Goal: Task Accomplishment & Management: Manage account settings

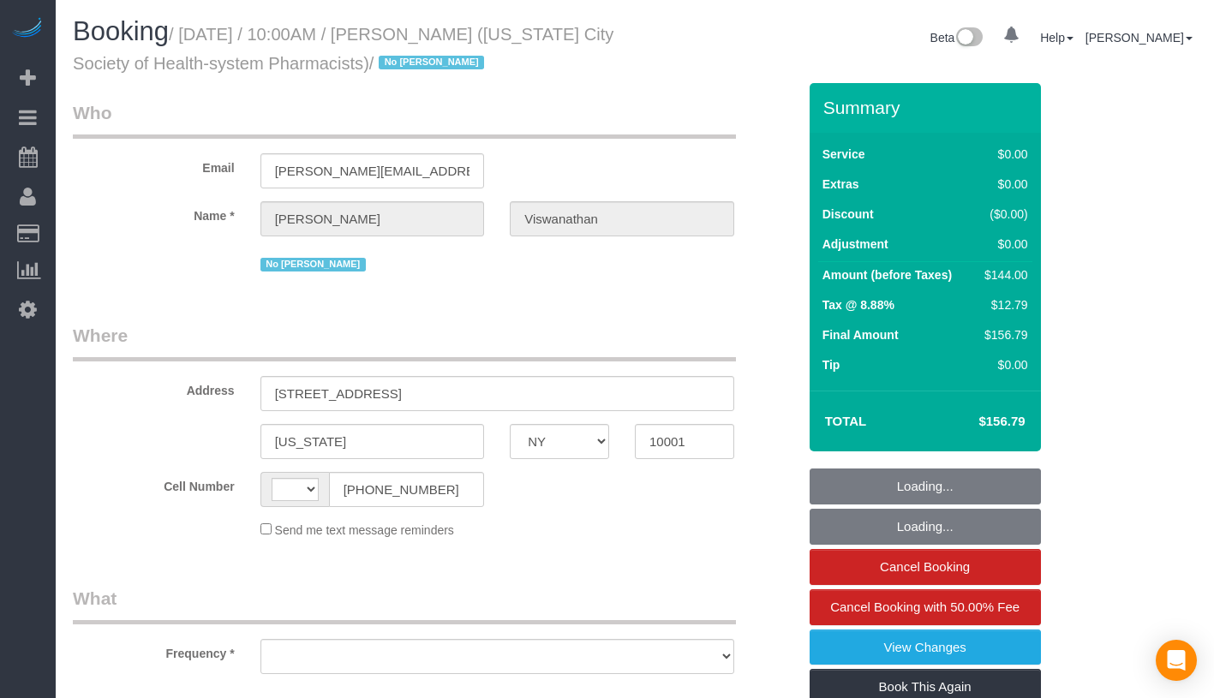
select select "NY"
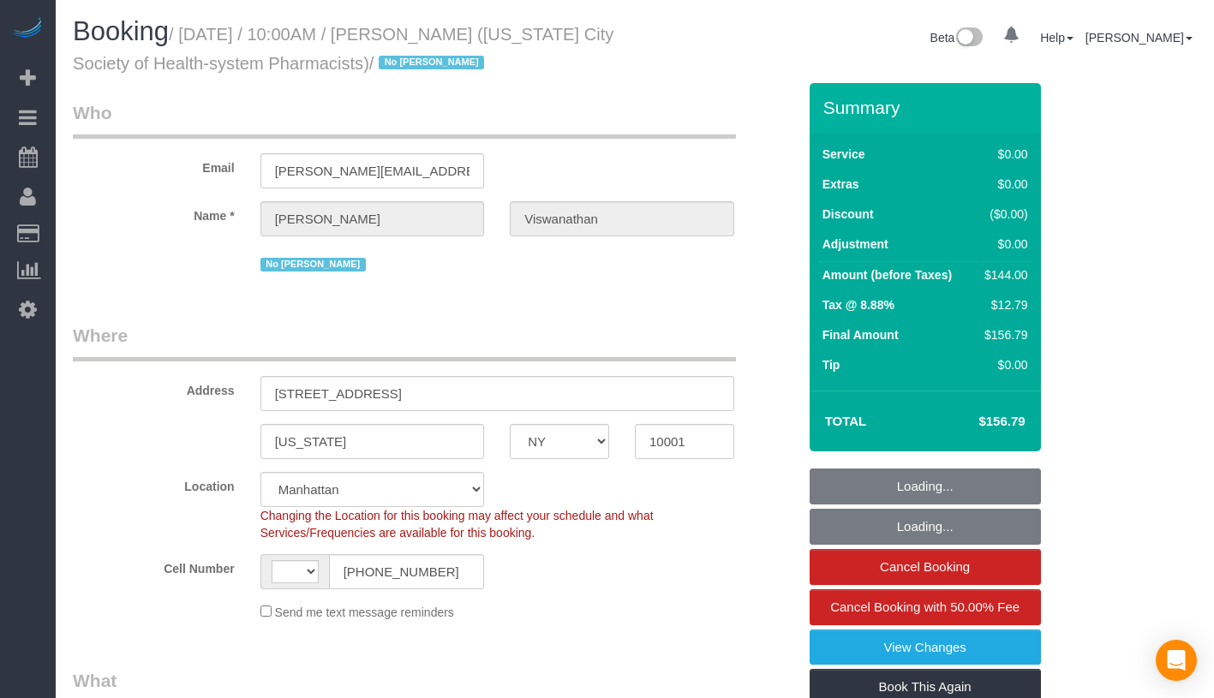
select select "string:[GEOGRAPHIC_DATA]"
select select "object:684"
select select "string:stripe-pm_1PH4ys4VGloSiKo7AWBBUlHu"
select select "number:89"
select select "number:90"
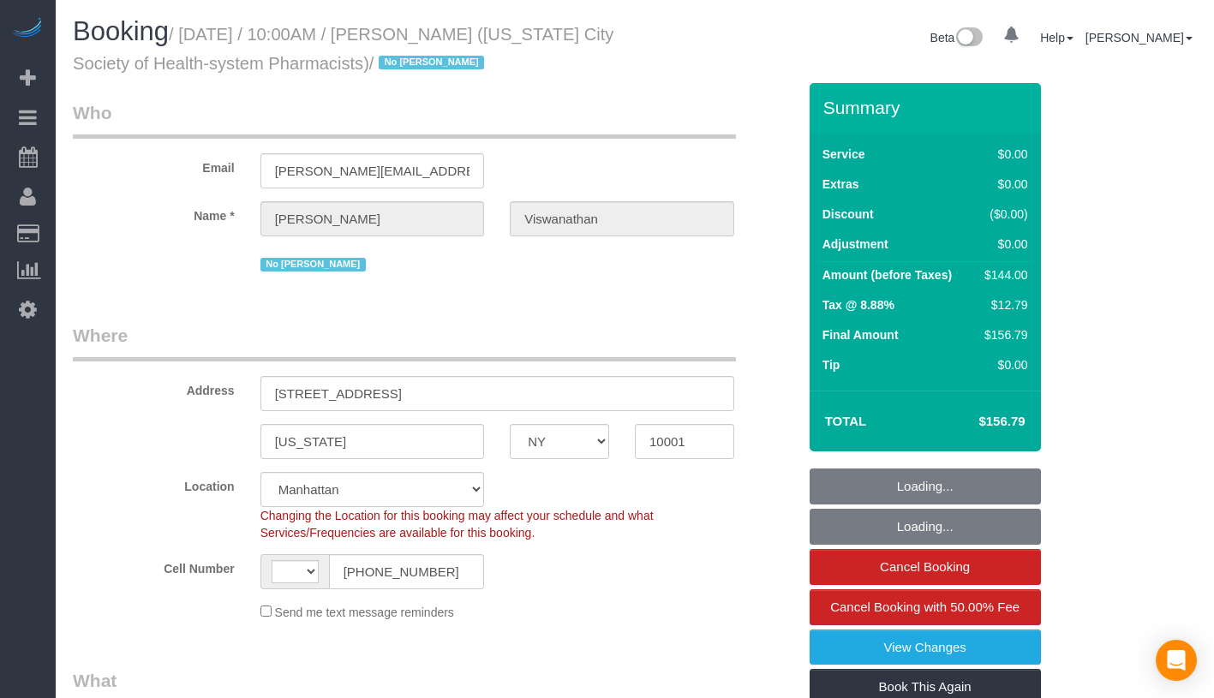
select select "number:15"
select select "number:5"
select select "object:837"
select select "1"
select select "spot1"
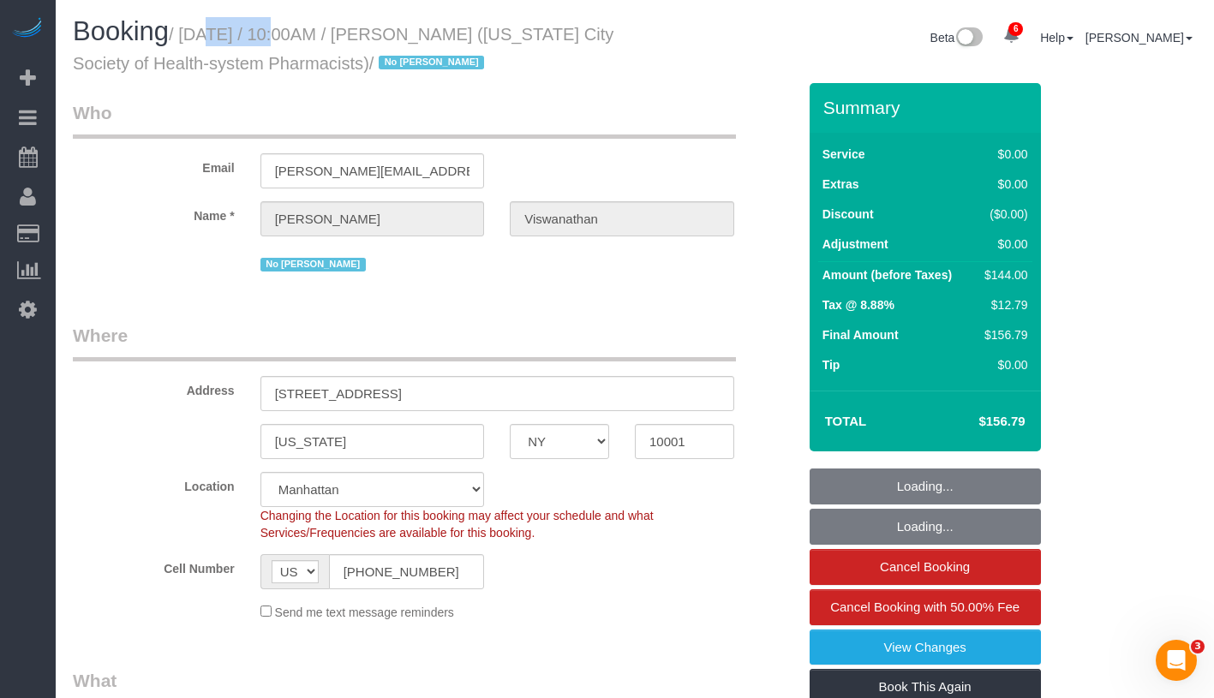
select select "1"
drag, startPoint x: 197, startPoint y: 36, endPoint x: 448, endPoint y: 75, distance: 254.1
click at [448, 75] on h1 "Booking / August 10, 2025 / 10:00AM / Harsha Viswanathan (New York City Society…" at bounding box center [347, 46] width 549 height 58
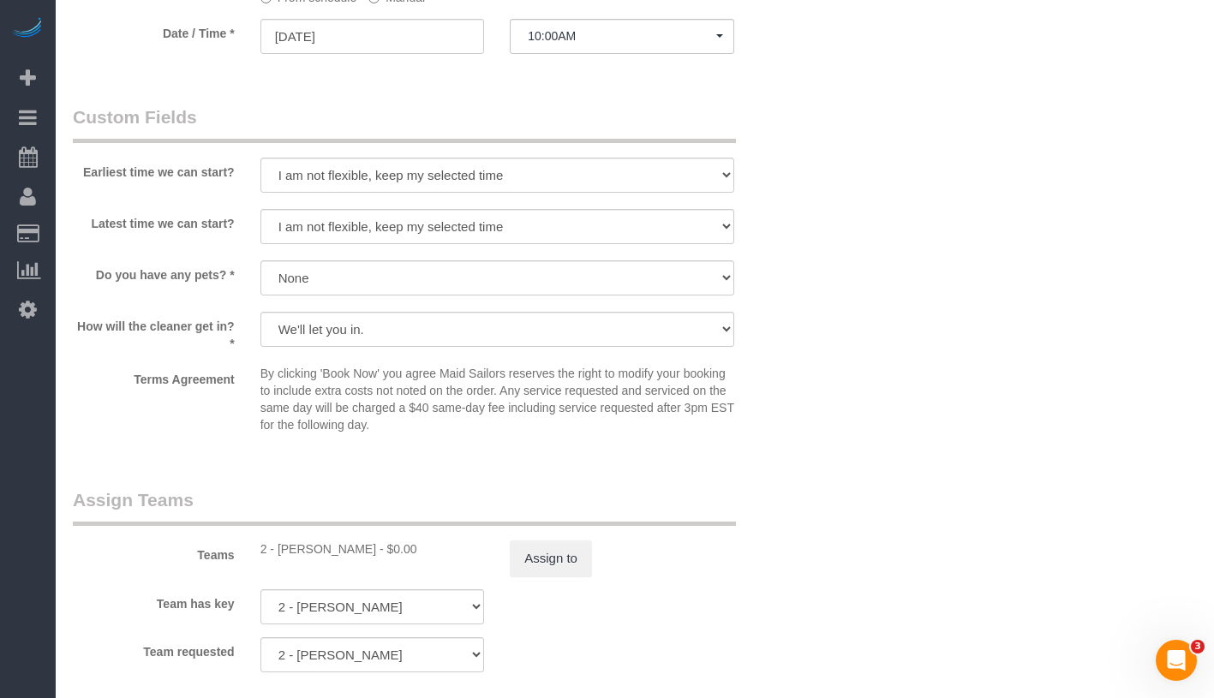
scroll to position [2335, 0]
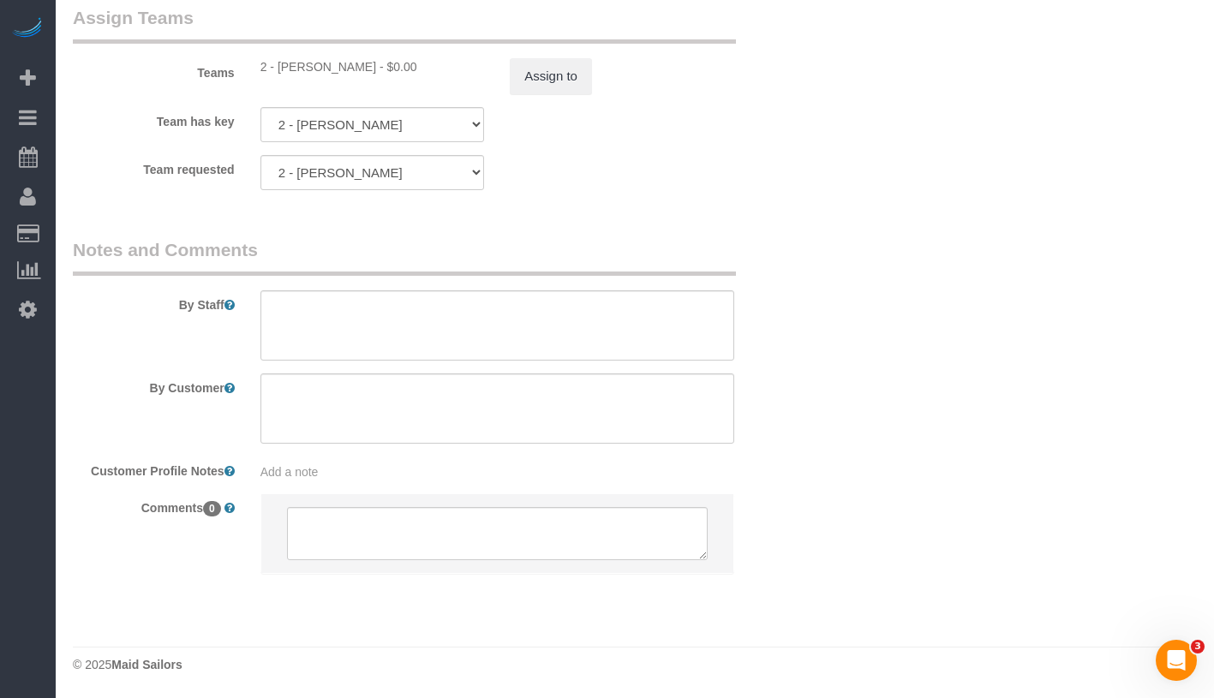
drag, startPoint x: 277, startPoint y: 67, endPoint x: 358, endPoint y: 70, distance: 81.5
click at [358, 70] on div "2 - Dayanira Perez - $0.00" at bounding box center [372, 66] width 224 height 17
copy div "Dayanira Perez"
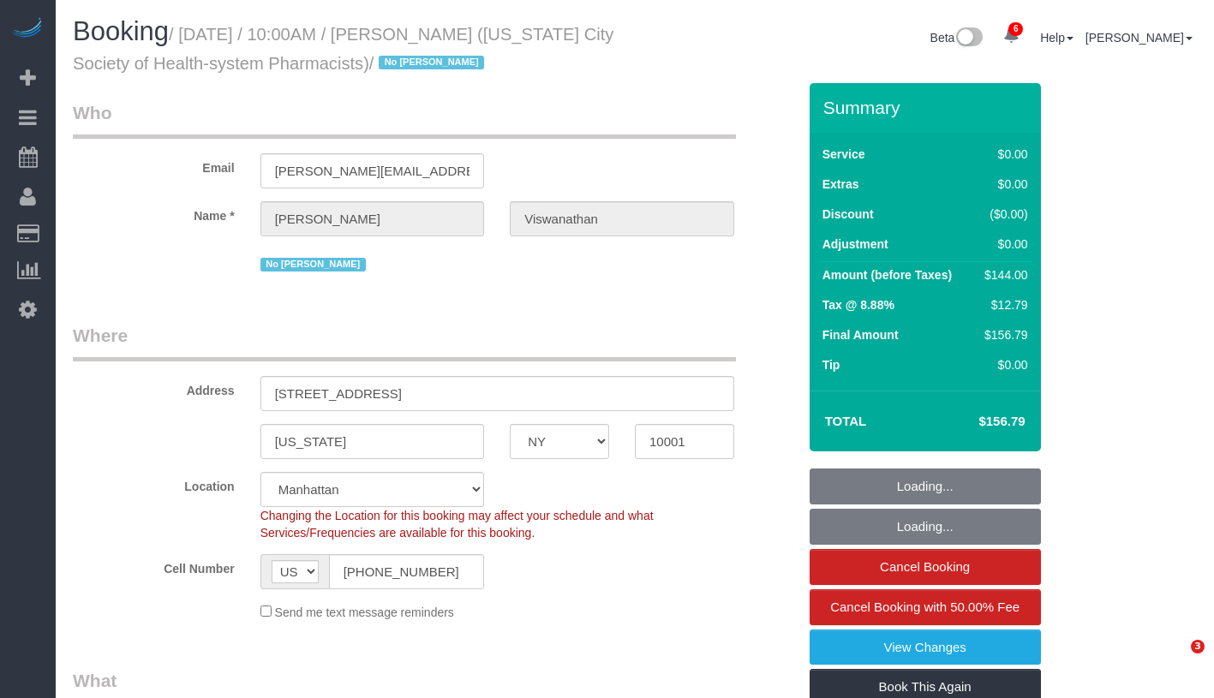
select select "NY"
select select "number:89"
select select "number:90"
select select "number:15"
select select "number:5"
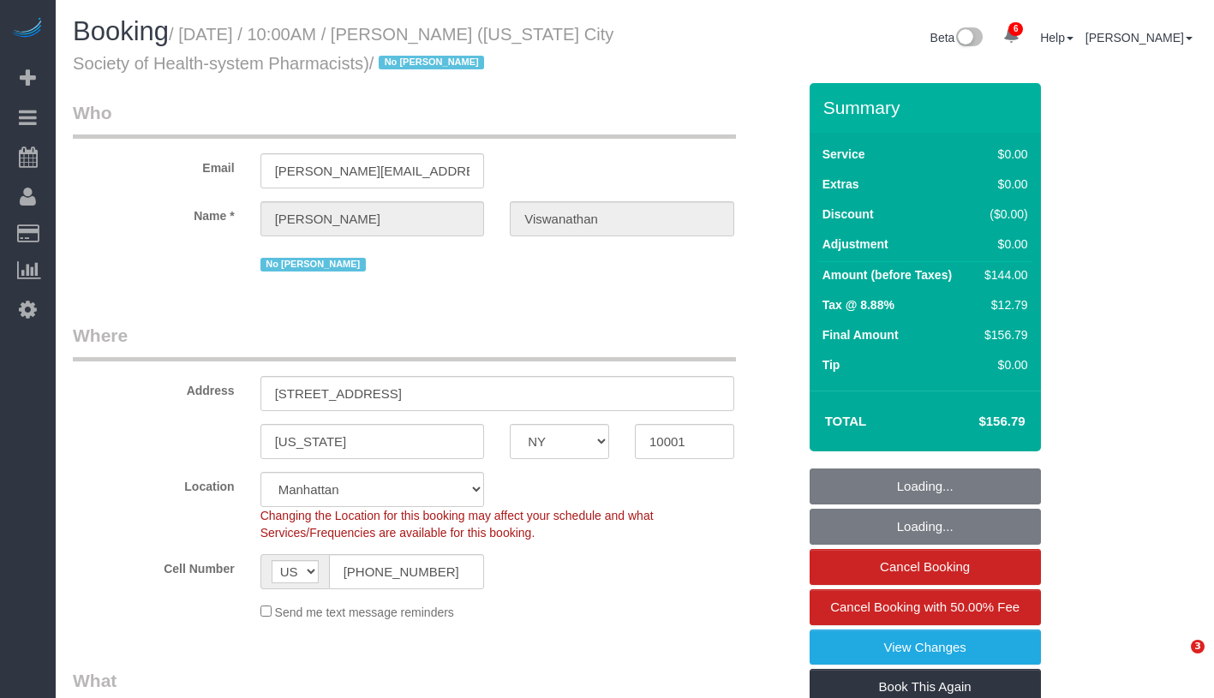
select select "object:1363"
select select "1"
select select "spot1"
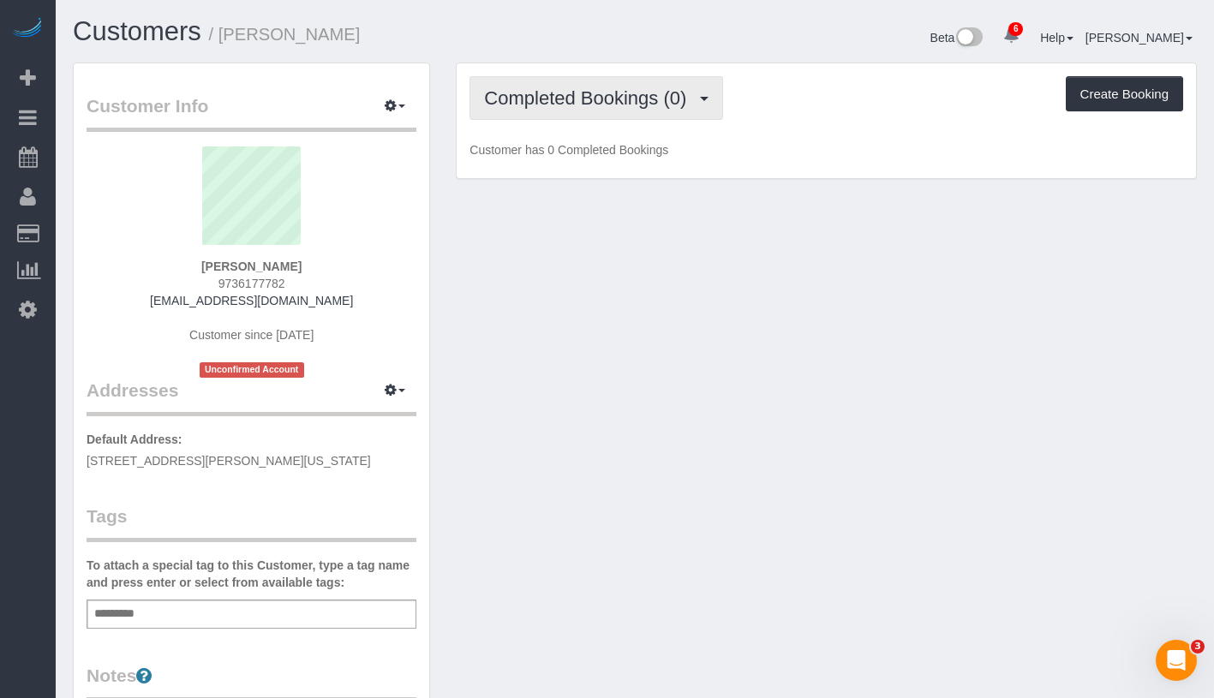
click at [560, 112] on button "Completed Bookings (0)" at bounding box center [597, 98] width 254 height 44
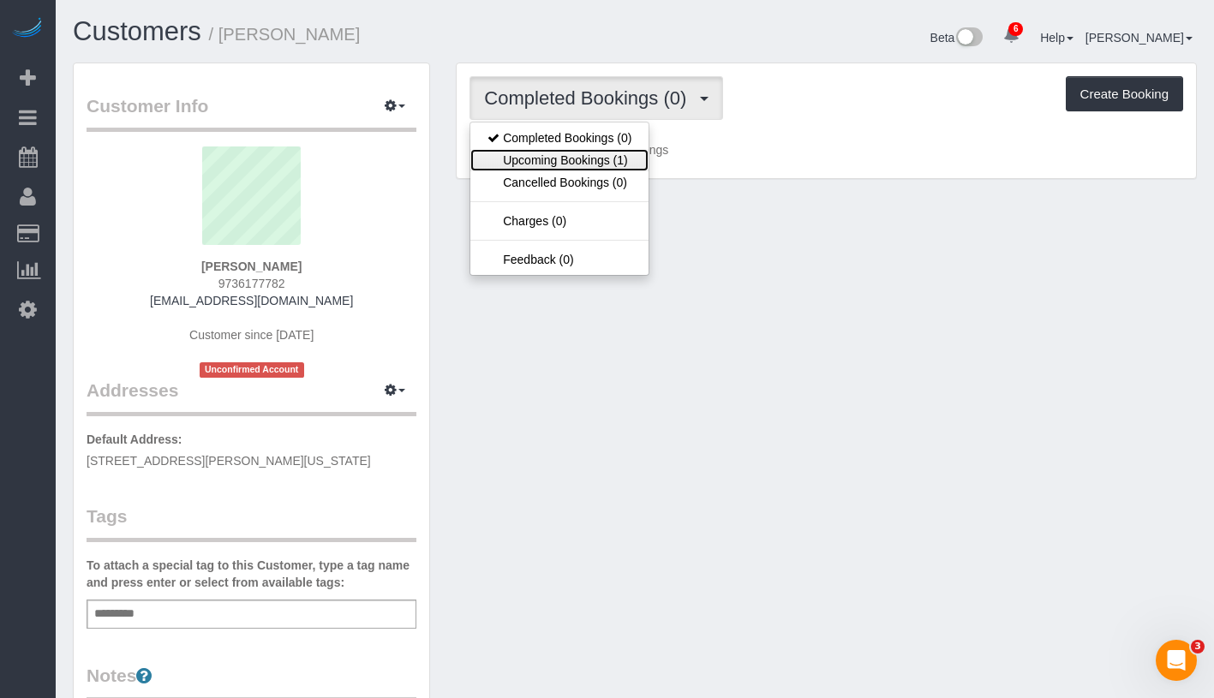
click at [559, 168] on link "Upcoming Bookings (1)" at bounding box center [559, 160] width 178 height 22
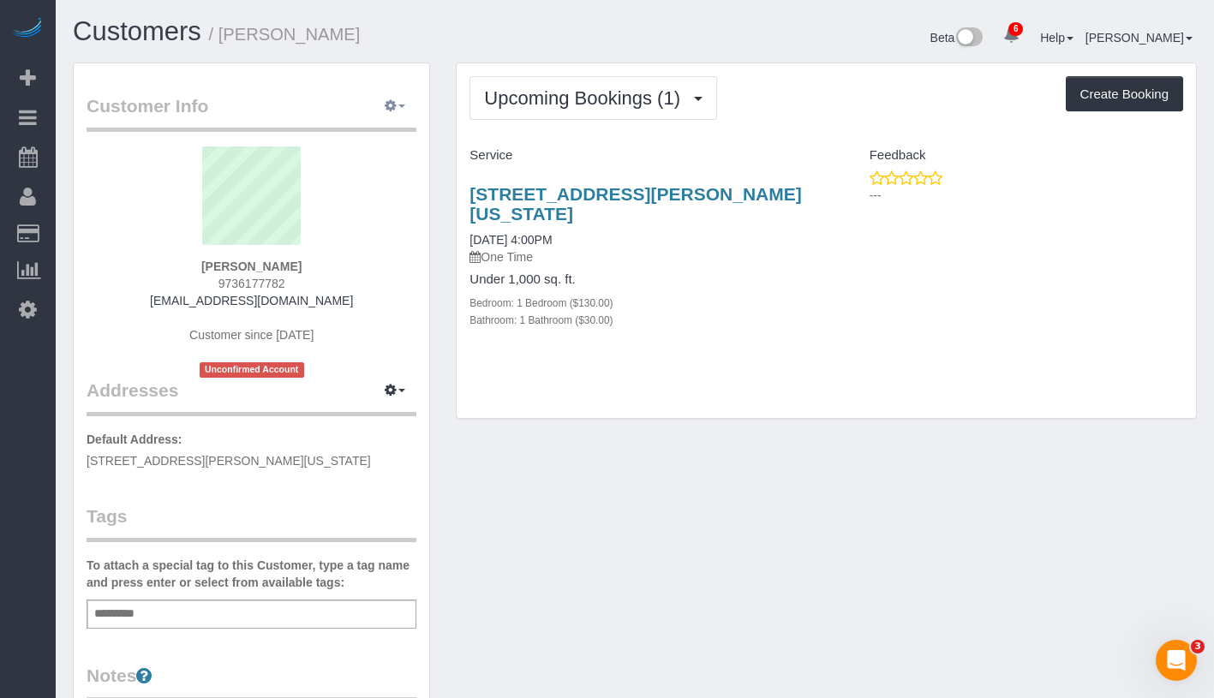
click at [406, 109] on button "button" at bounding box center [395, 106] width 43 height 27
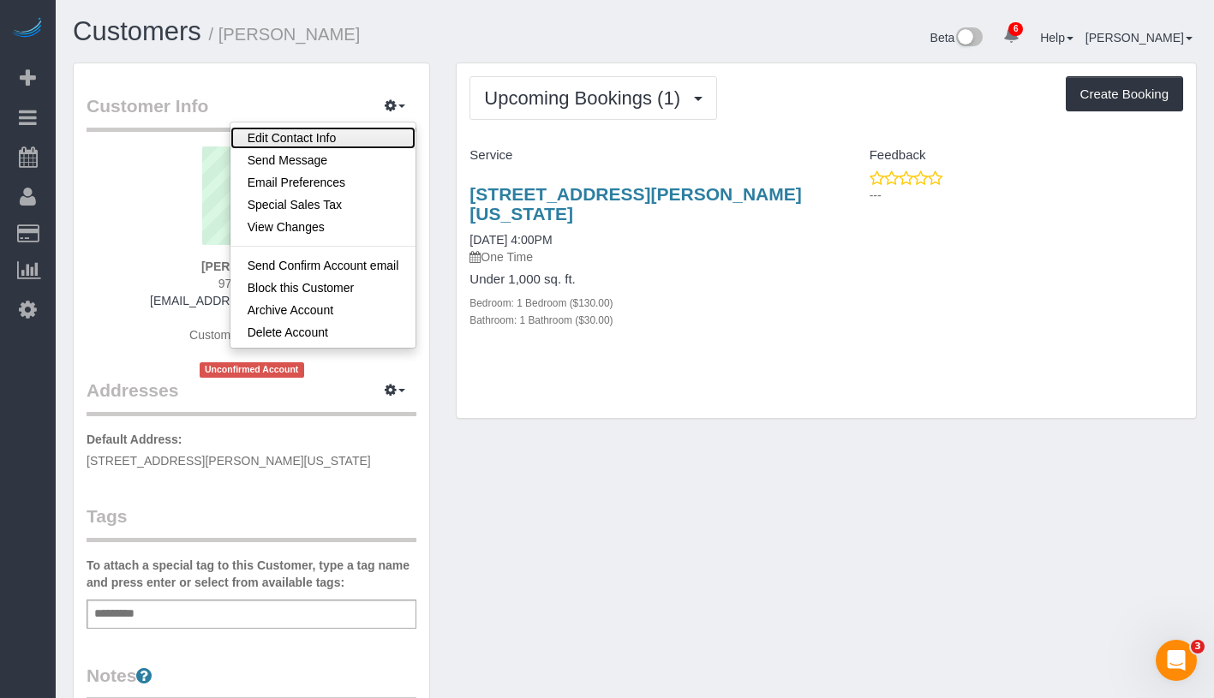
click at [368, 144] on link "Edit Contact Info" at bounding box center [323, 138] width 186 height 22
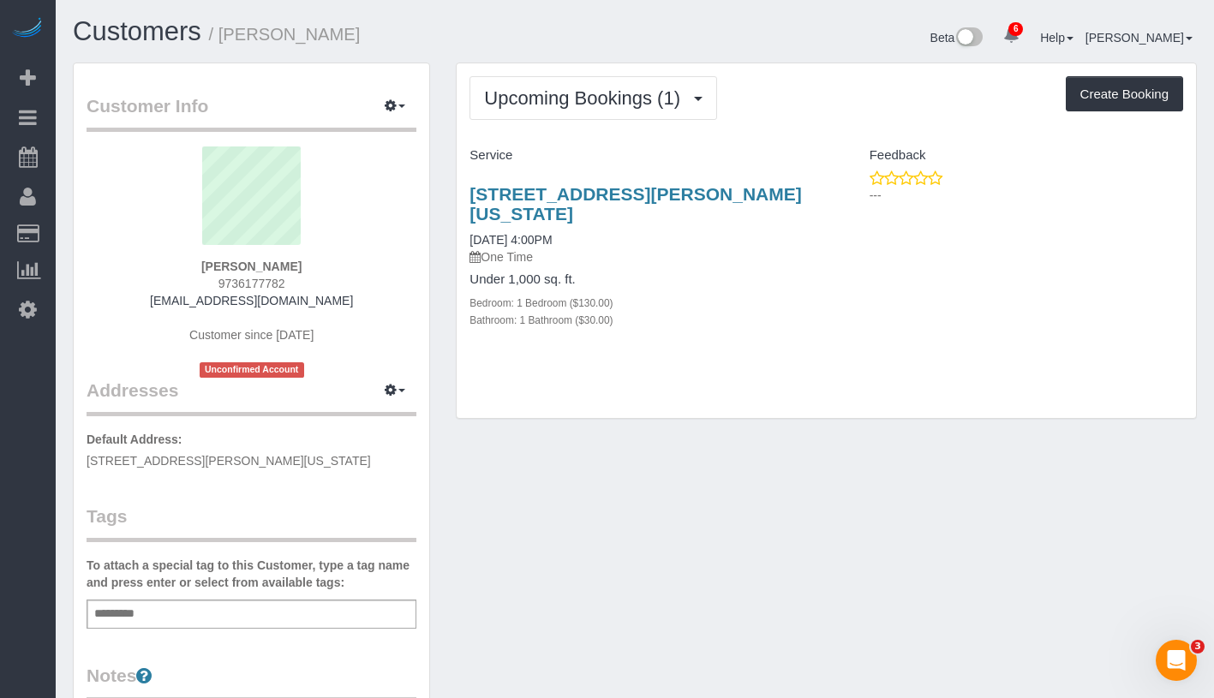
select select "NY"
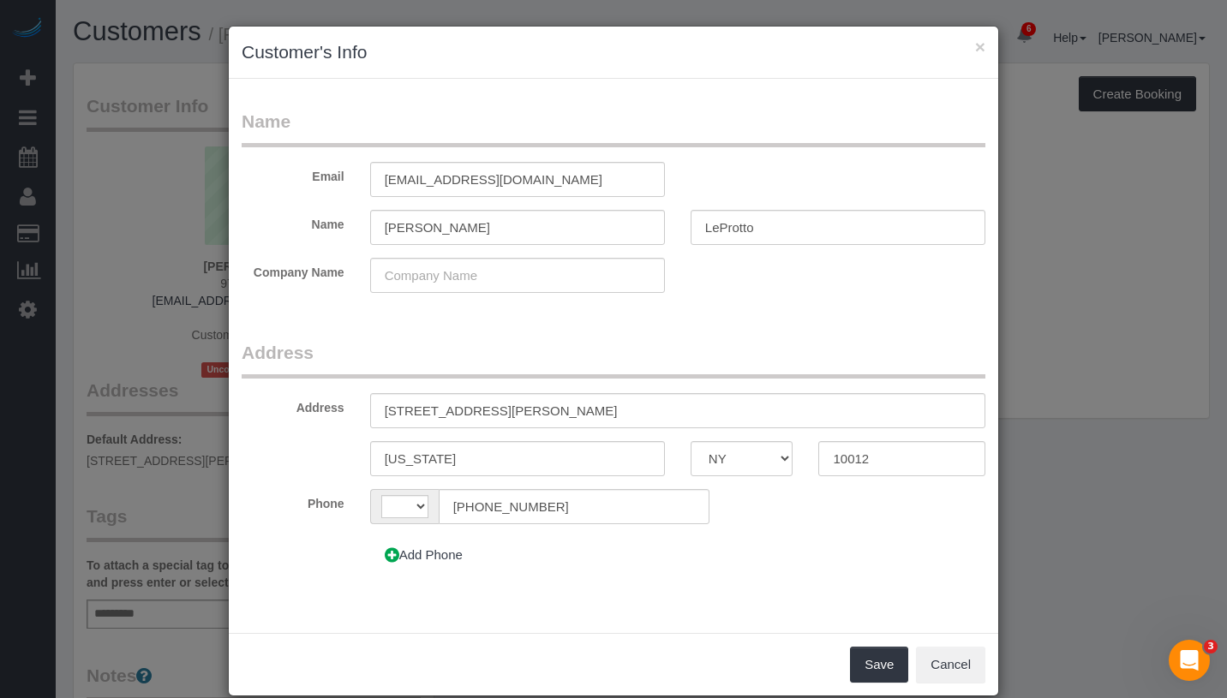
select select "string:[GEOGRAPHIC_DATA]"
click at [476, 410] on input "302 Mott Street, 25" at bounding box center [677, 410] width 615 height 35
type input "302 Mott Street, Apt. 25"
click at [874, 661] on button "Save" at bounding box center [879, 665] width 58 height 36
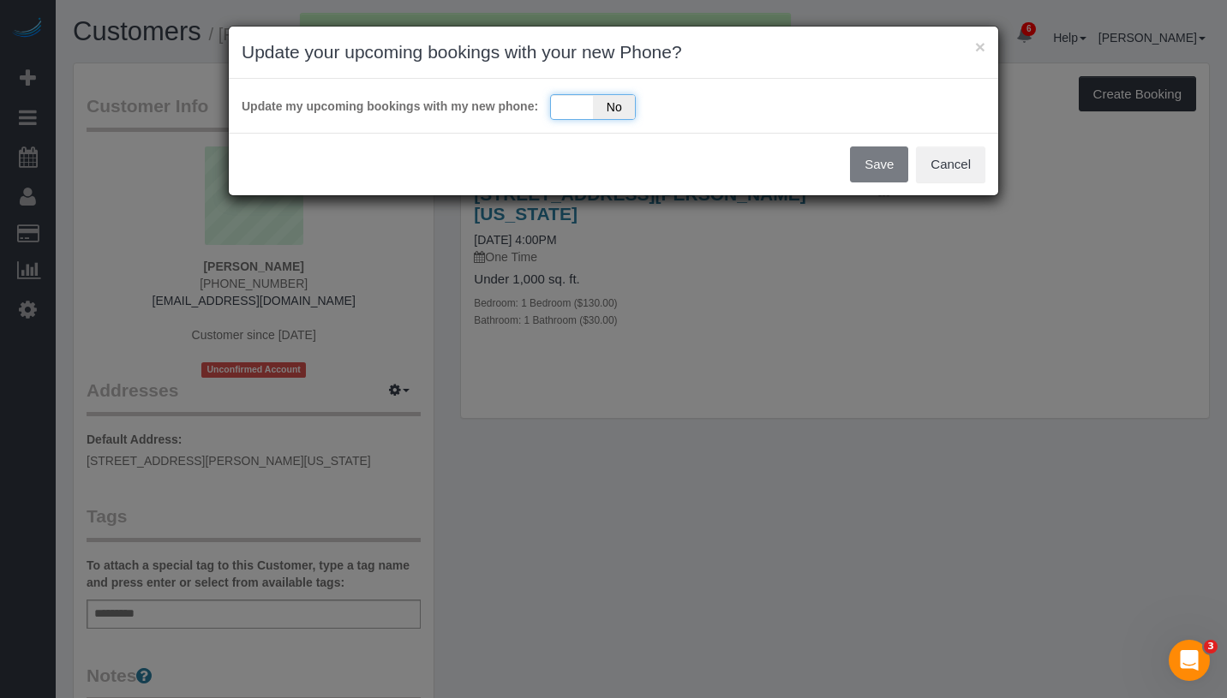
click at [578, 114] on div "Yes No" at bounding box center [593, 107] width 86 height 26
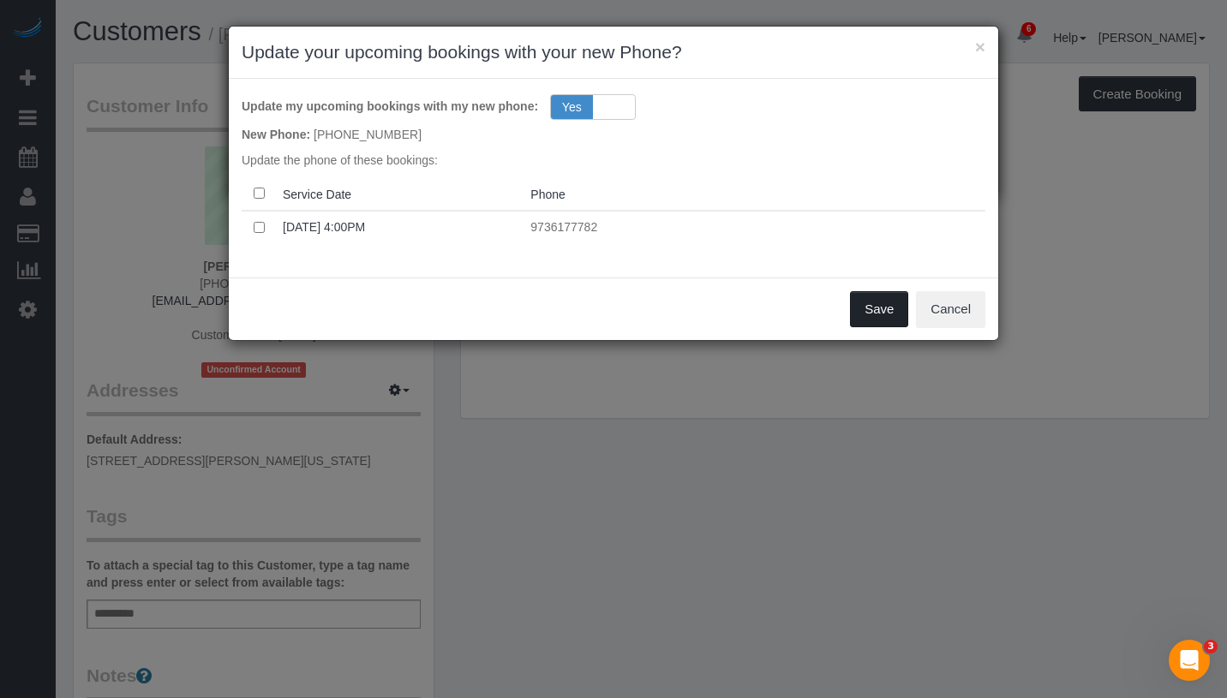
click at [899, 307] on button "Save" at bounding box center [879, 309] width 58 height 36
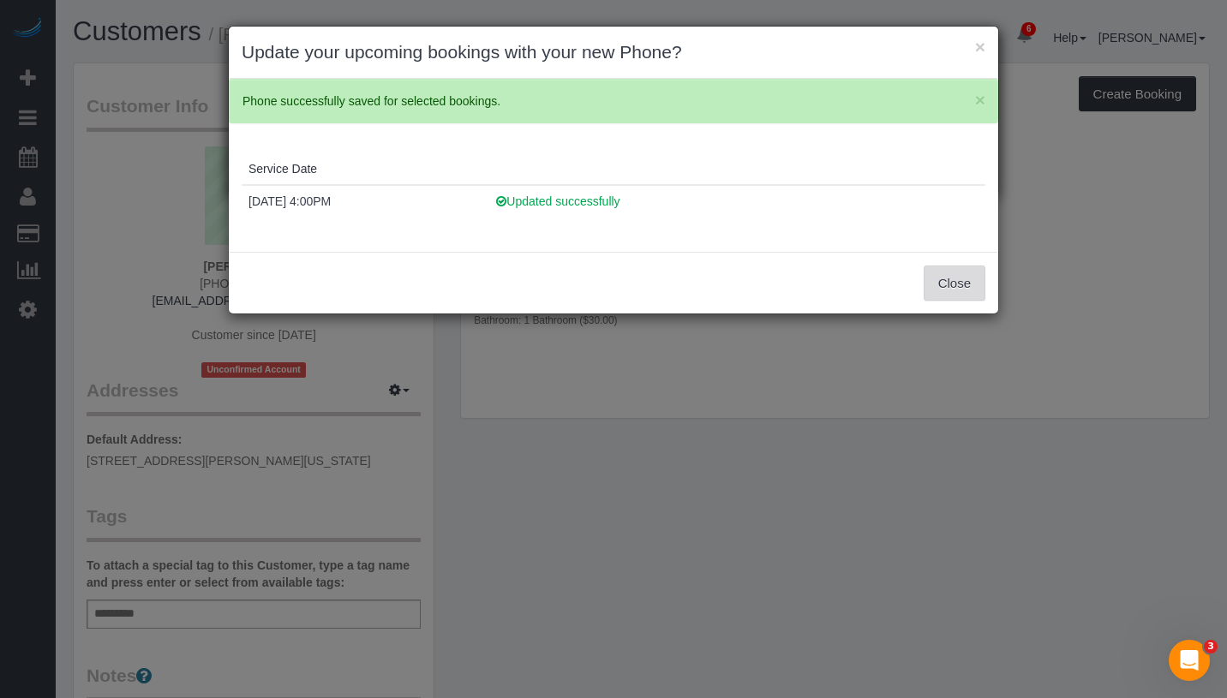
click at [942, 290] on button "Close" at bounding box center [955, 284] width 62 height 36
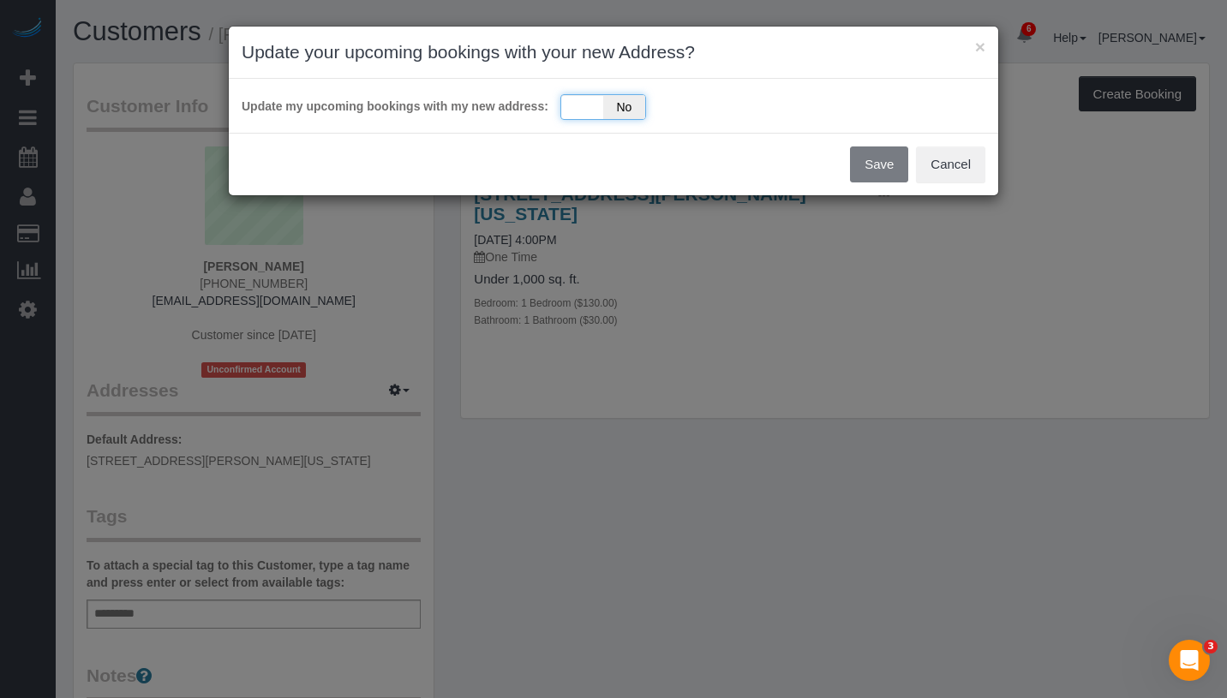
click at [570, 105] on div "Yes No" at bounding box center [603, 107] width 86 height 26
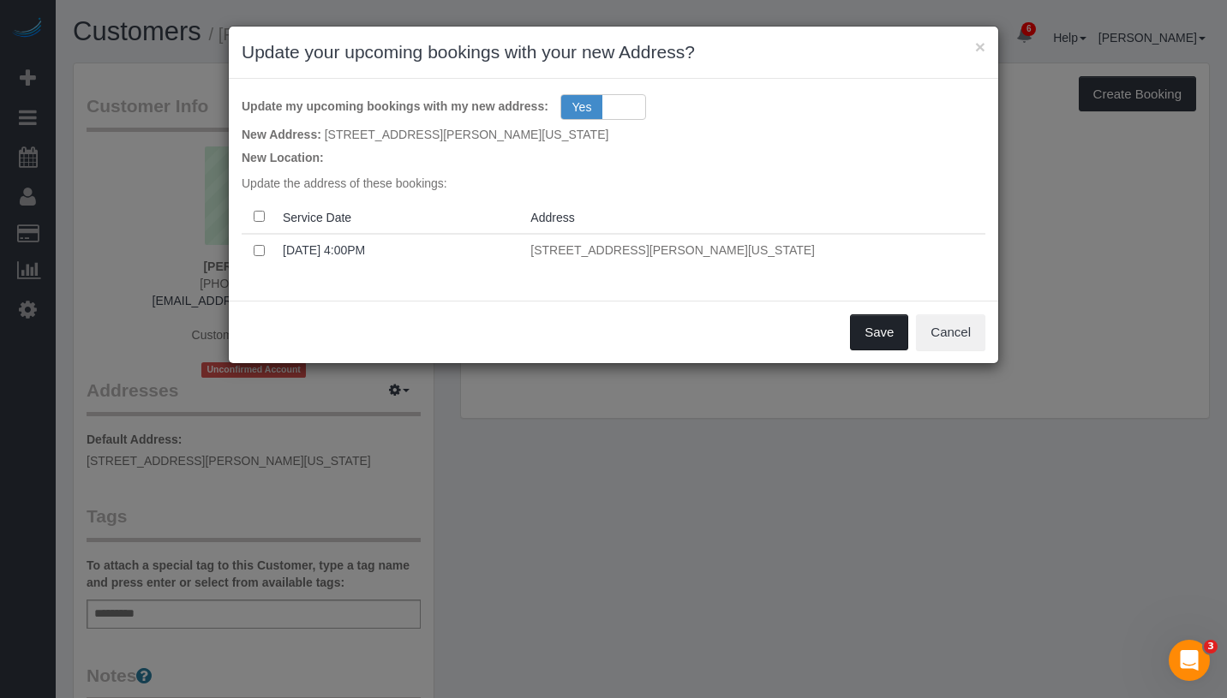
click at [869, 345] on button "Save" at bounding box center [879, 332] width 58 height 36
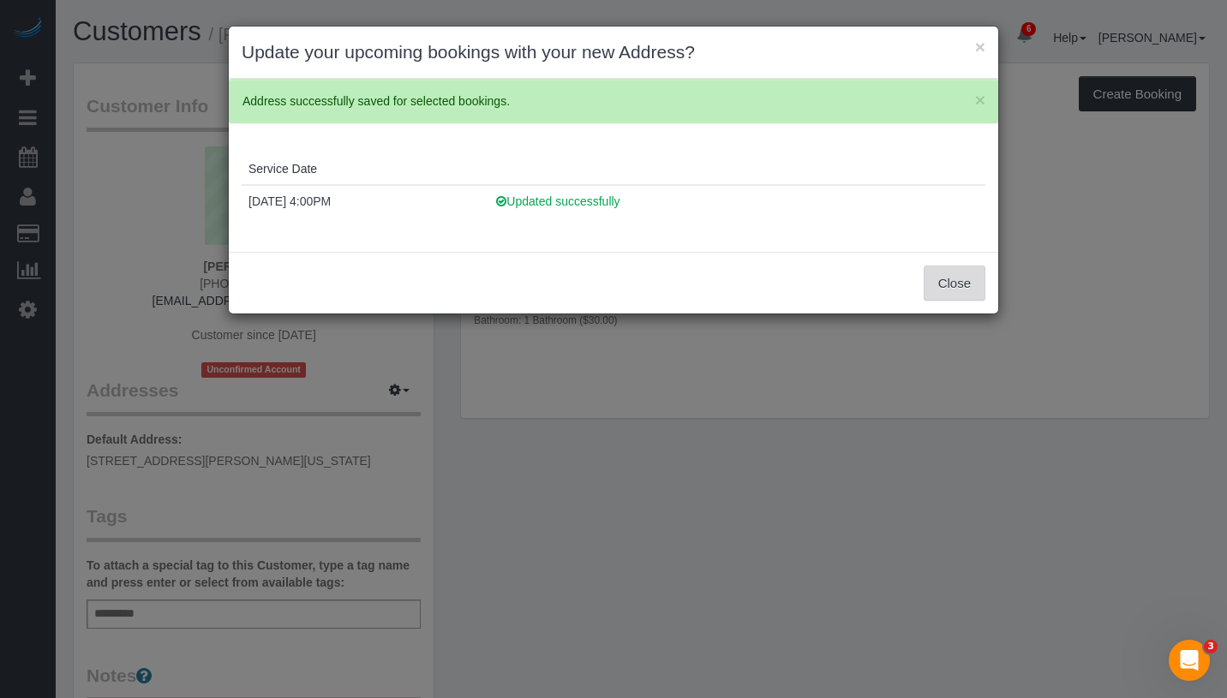
click at [973, 293] on button "Close" at bounding box center [955, 284] width 62 height 36
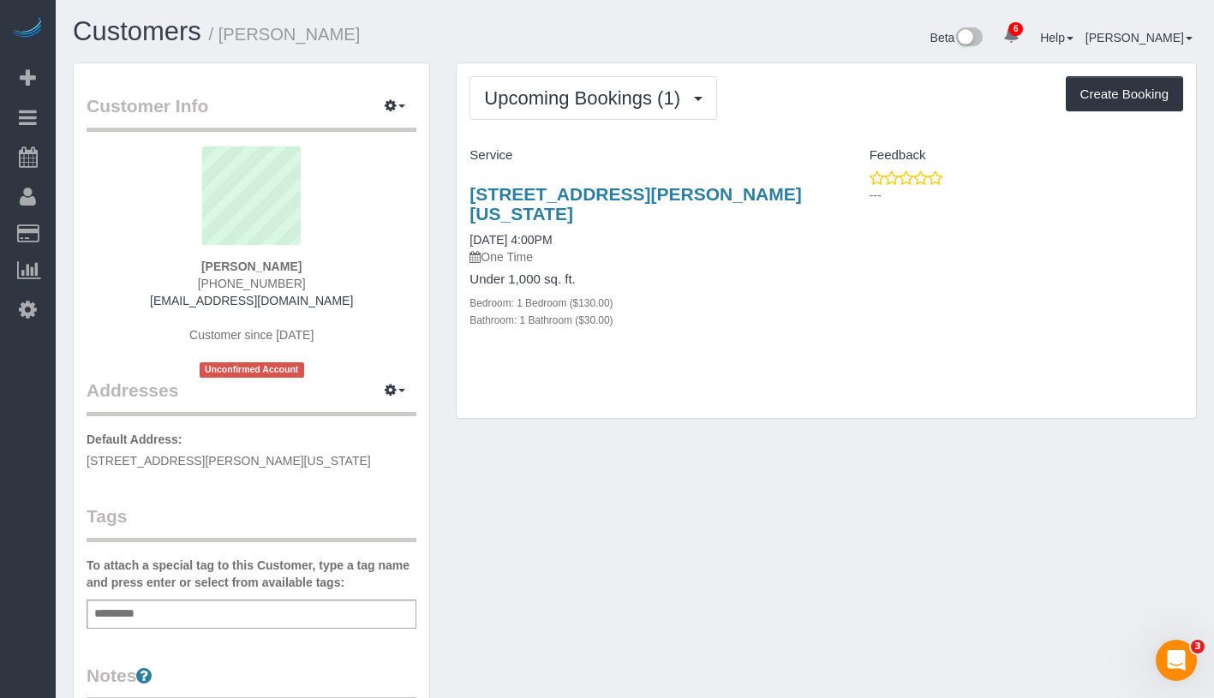
drag, startPoint x: 469, startPoint y: 174, endPoint x: 566, endPoint y: 212, distance: 104.2
click at [566, 212] on div "302 Mott Street, Apt. 25, New York, NY 10012 08/18/2025 4:00PM One Time Under 1…" at bounding box center [641, 266] width 369 height 193
copy link "302 Mott Street, Apt. 25, New York, NY 10012"
click at [502, 237] on link "08/18/2025 4:00PM" at bounding box center [511, 240] width 82 height 14
click at [589, 107] on span "Upcoming Bookings (1)" at bounding box center [586, 97] width 205 height 21
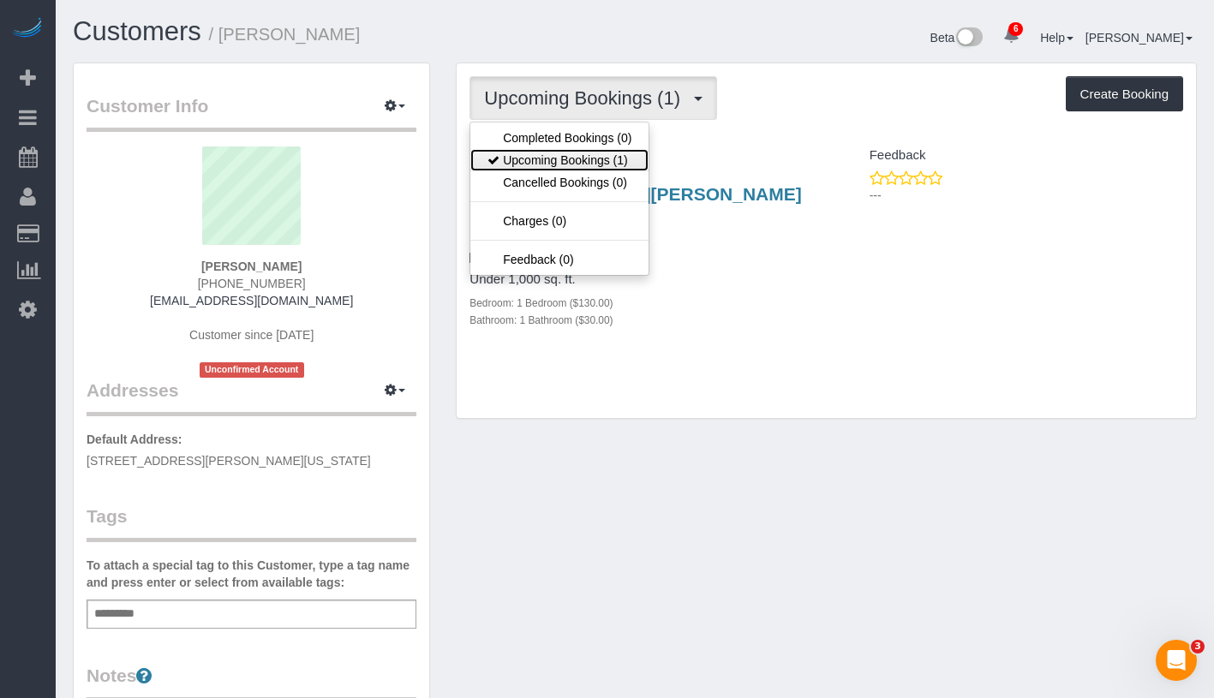
click at [589, 154] on link "Upcoming Bookings (1)" at bounding box center [559, 160] width 178 height 22
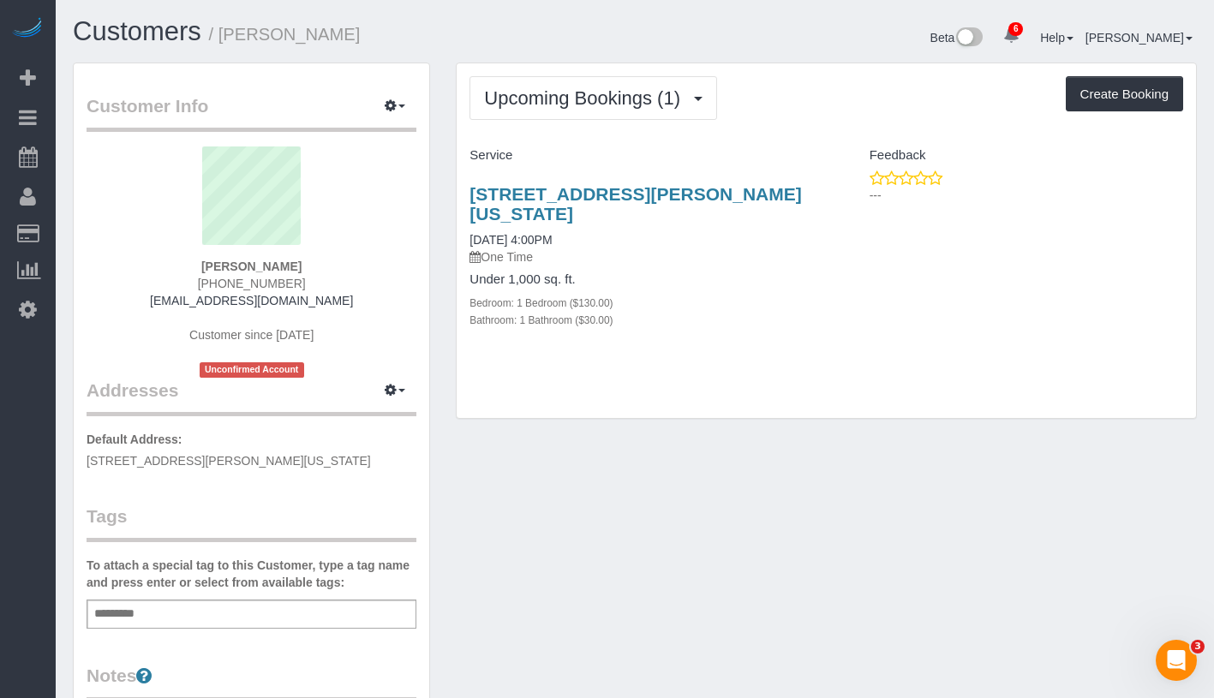
drag, startPoint x: 470, startPoint y: 193, endPoint x: 532, endPoint y: 215, distance: 65.6
click at [532, 215] on div "302 Mott Street, Apt. 25, New York, NY 10012 08/18/2025 4:00PM One Time Under 1…" at bounding box center [641, 266] width 369 height 193
copy link "302 Mott Street, Apt. 25, New York, NY 10012"
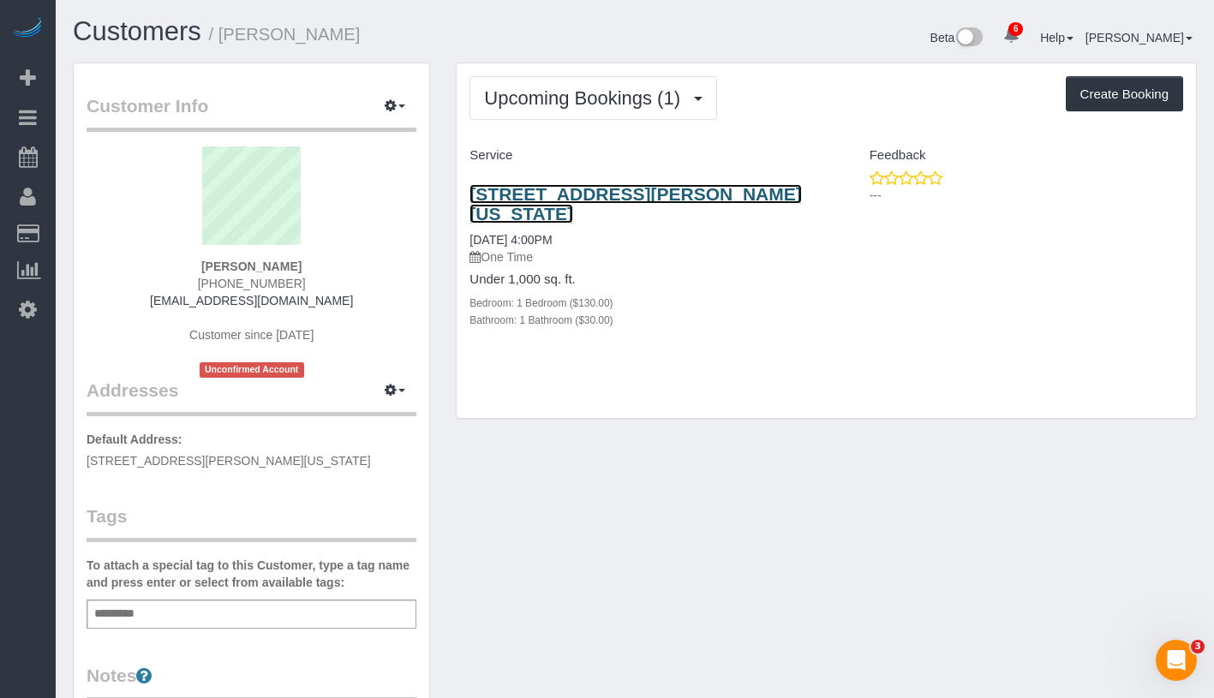
click at [511, 194] on link "302 Mott Street, Apt. 25, New York, NY 10012" at bounding box center [636, 203] width 332 height 39
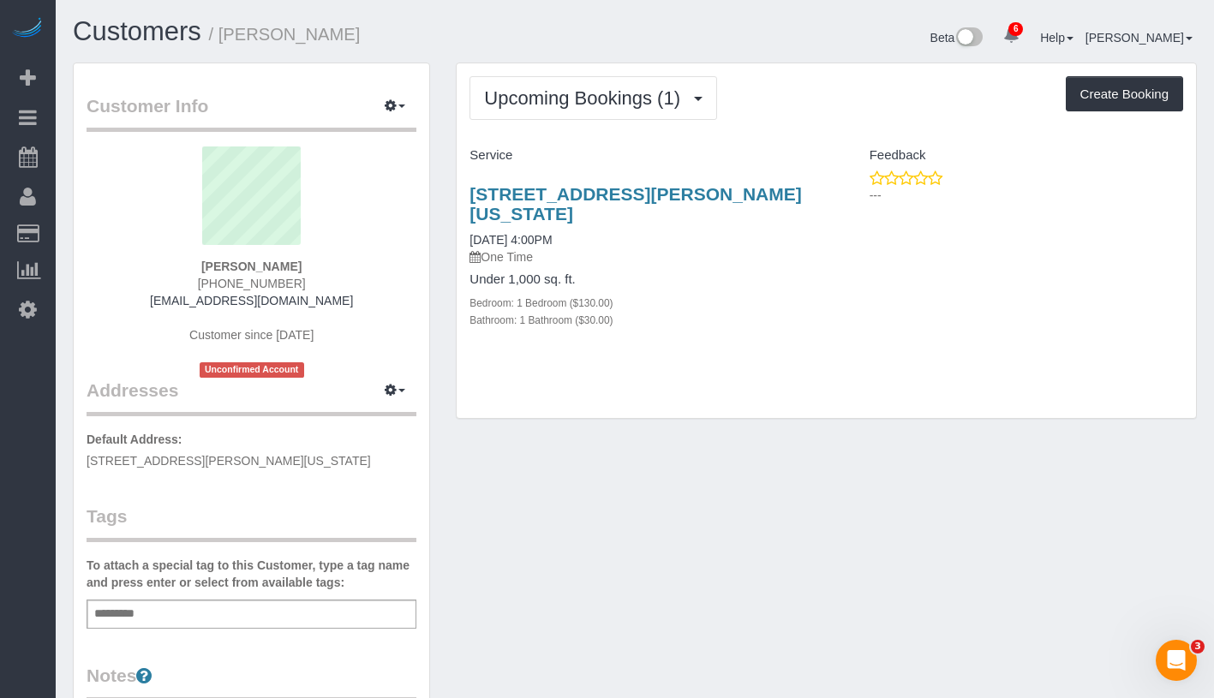
click at [332, 618] on div "Add a tag" at bounding box center [252, 614] width 330 height 29
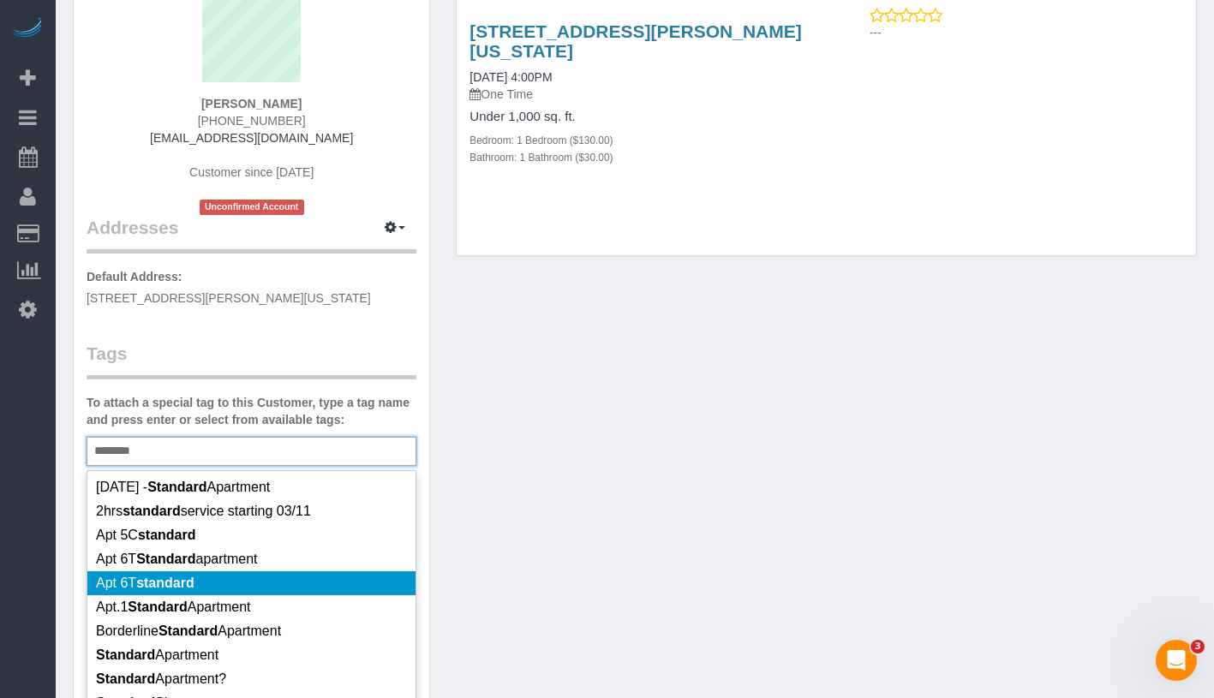
scroll to position [33, 0]
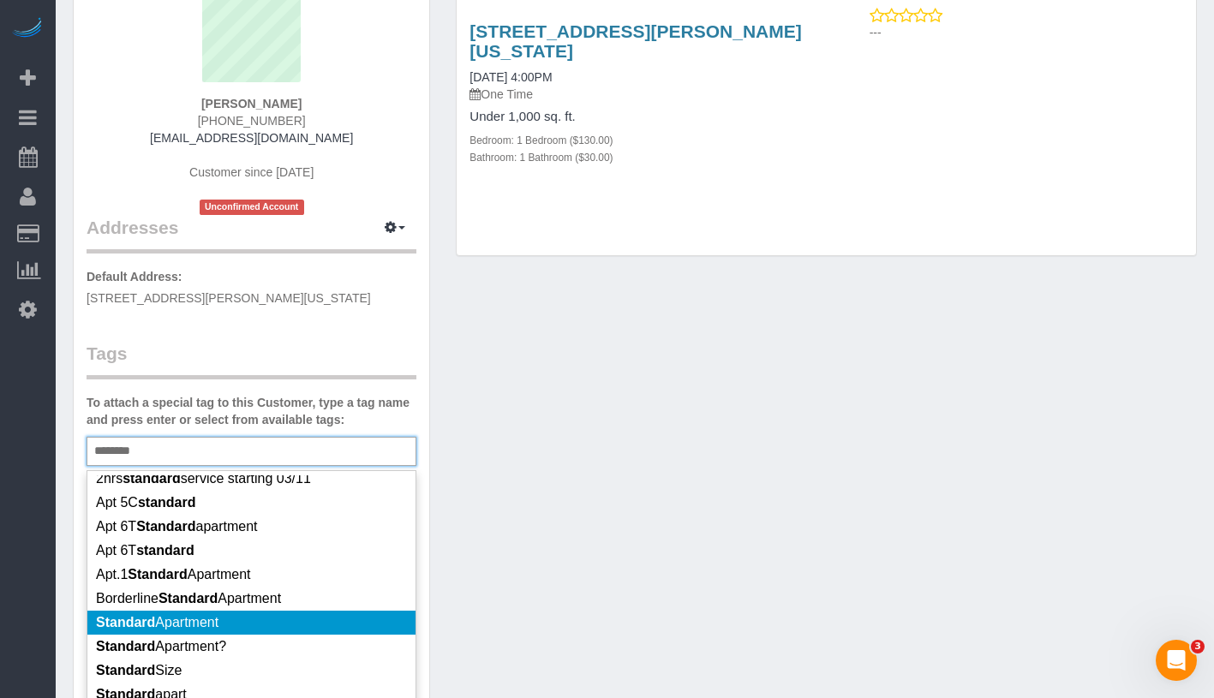
type input "********"
click at [264, 626] on li "Standard Apartment" at bounding box center [251, 623] width 328 height 24
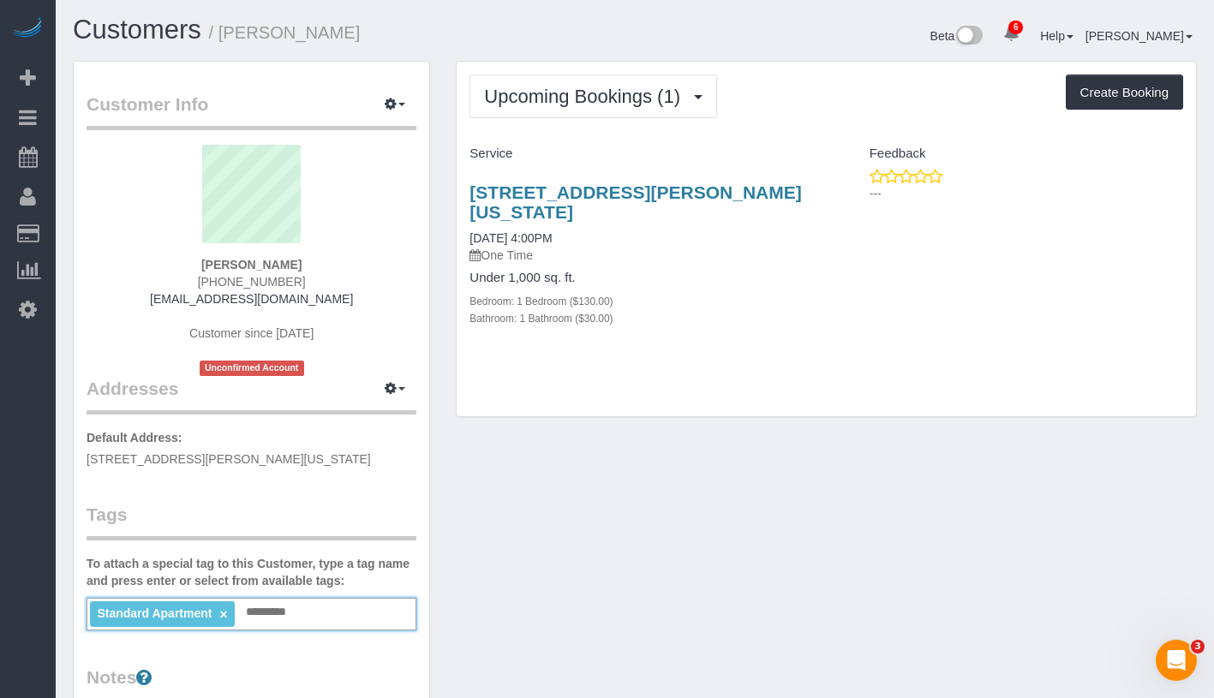
scroll to position [0, 0]
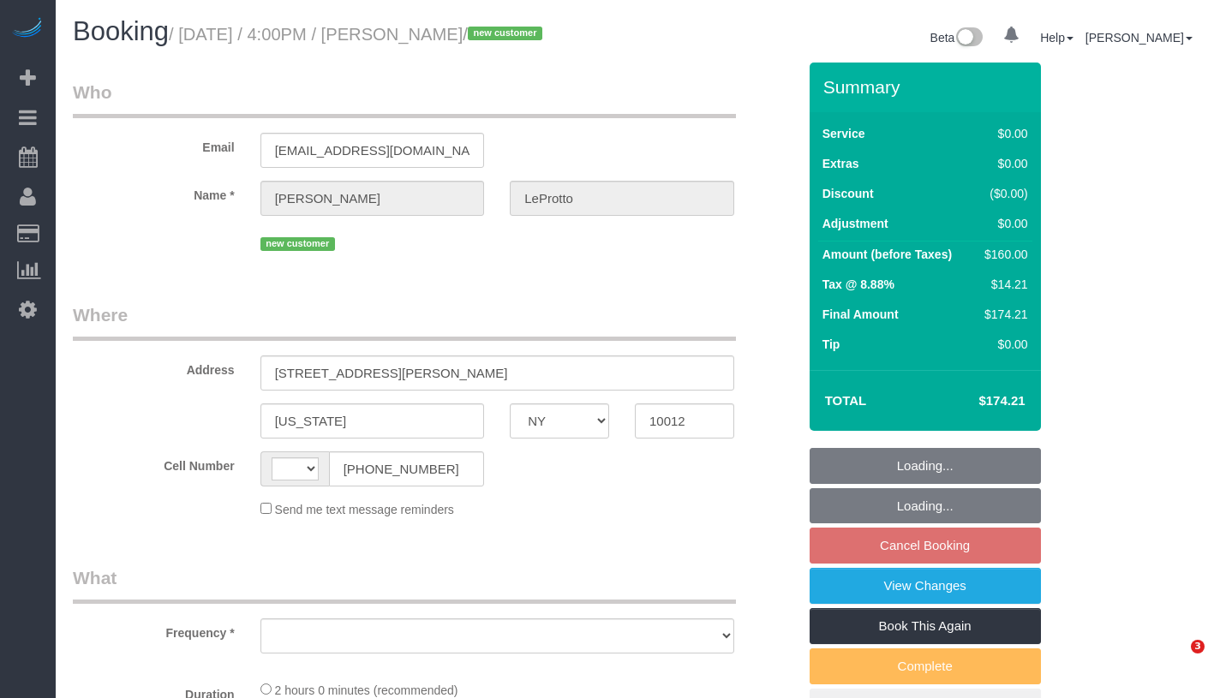
select select "NY"
select select "number:89"
select select "number:77"
select select "number:15"
select select "number:5"
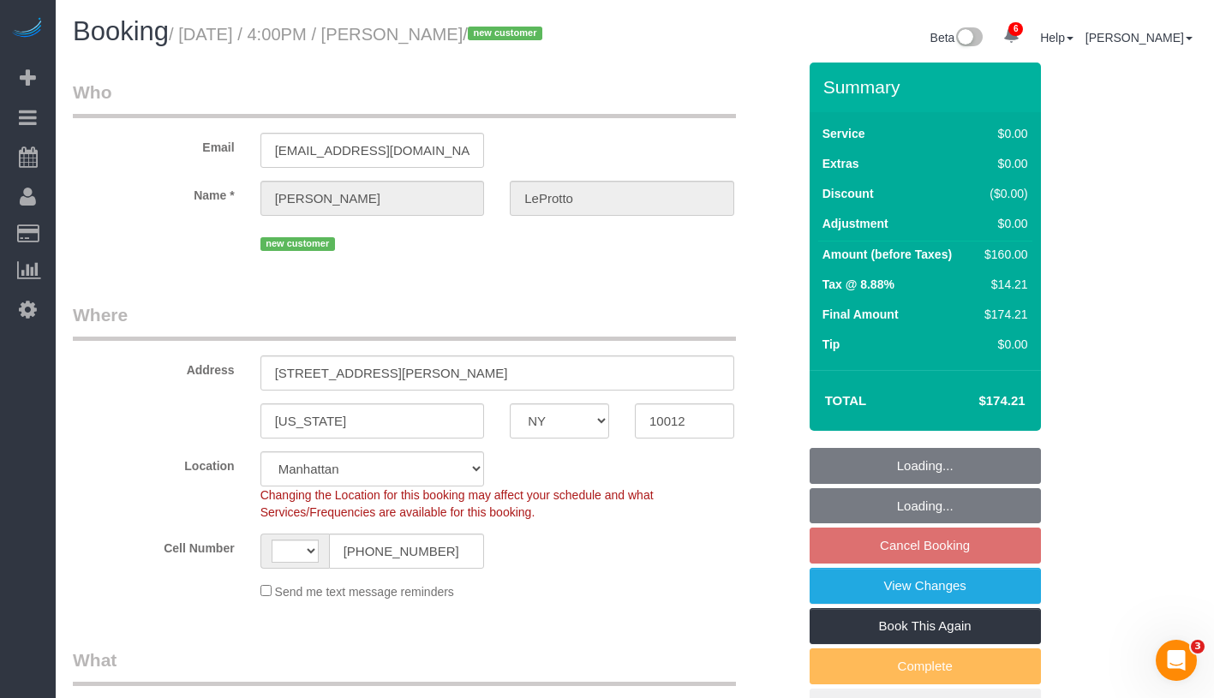
select select "string:[GEOGRAPHIC_DATA]"
select select "string:stripe-pm_1RuPUy4VGloSiKo7SZN7ATfi"
select select "1"
select select "object:918"
select select "spot7"
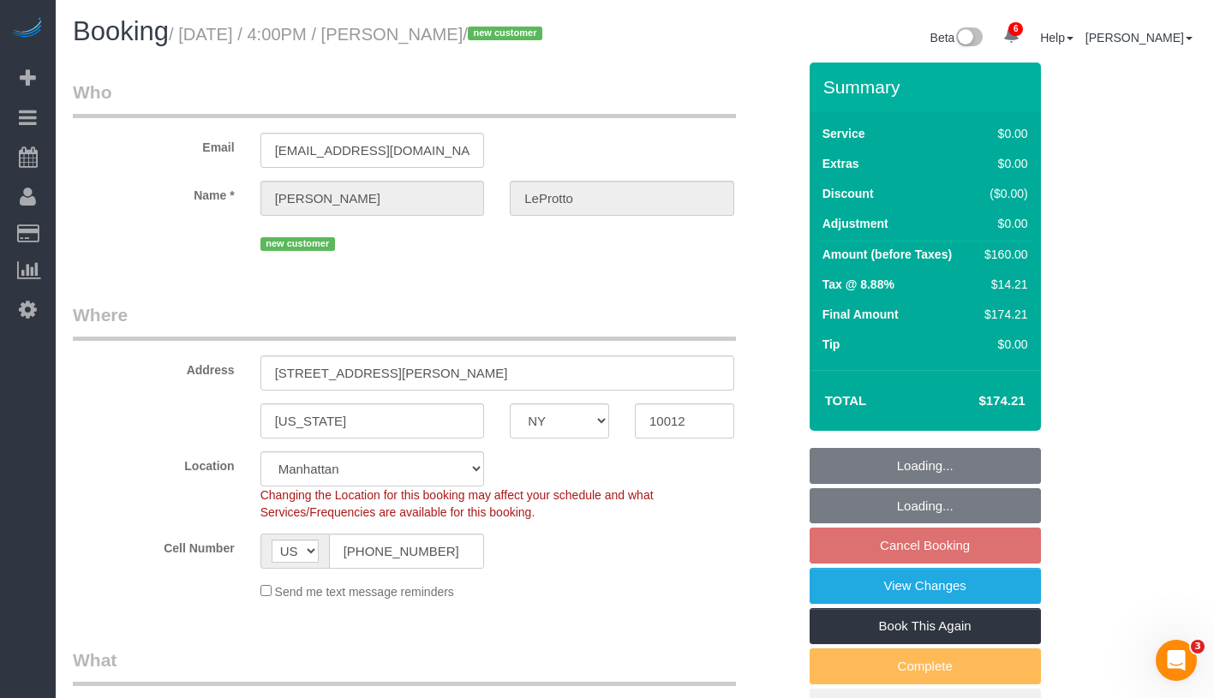
select select "object:1348"
select select "1"
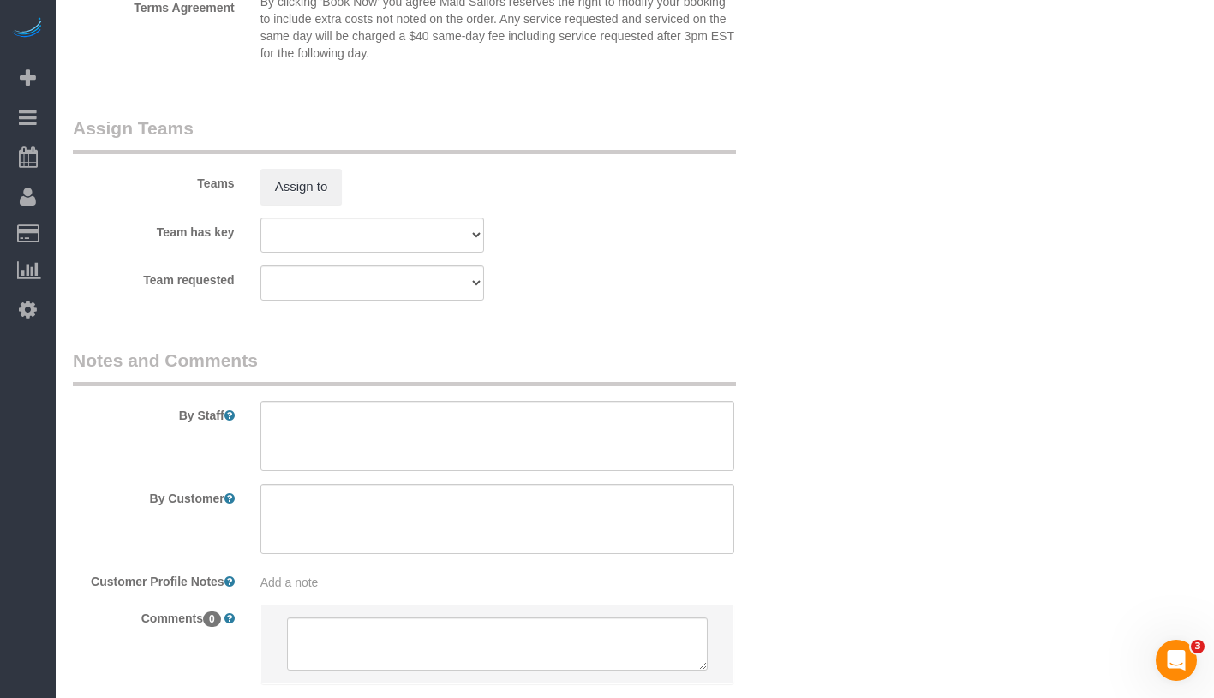
scroll to position [2283, 0]
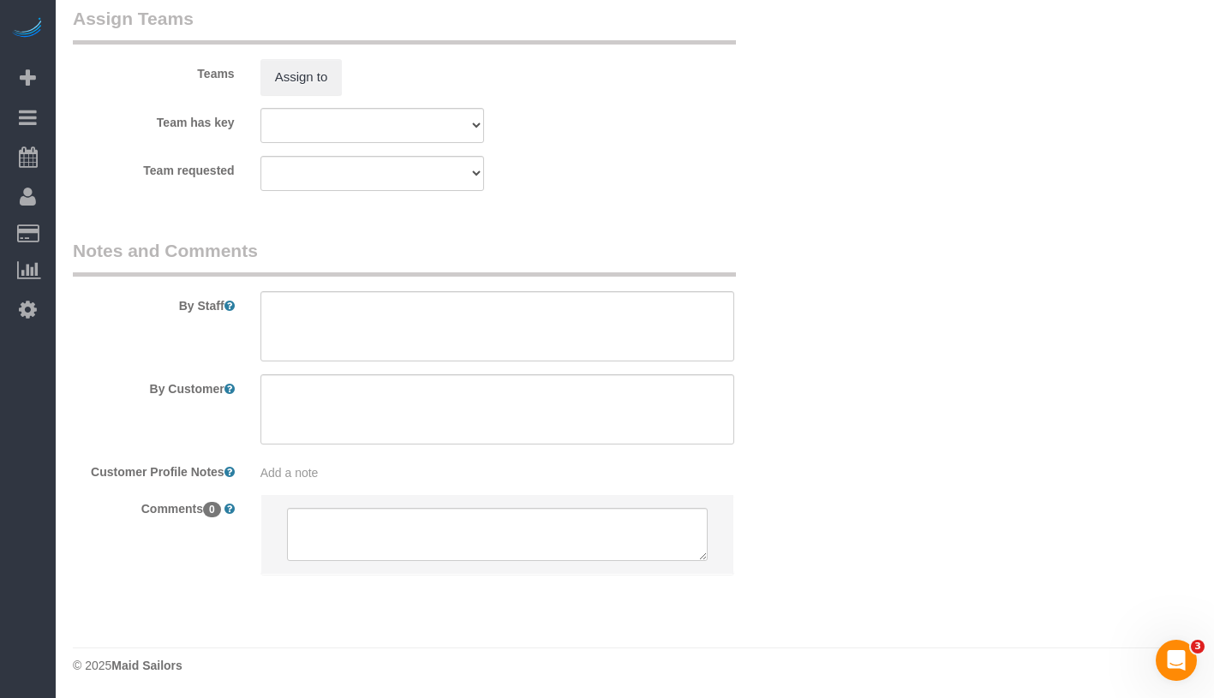
click at [441, 470] on div "Add a note" at bounding box center [497, 472] width 474 height 17
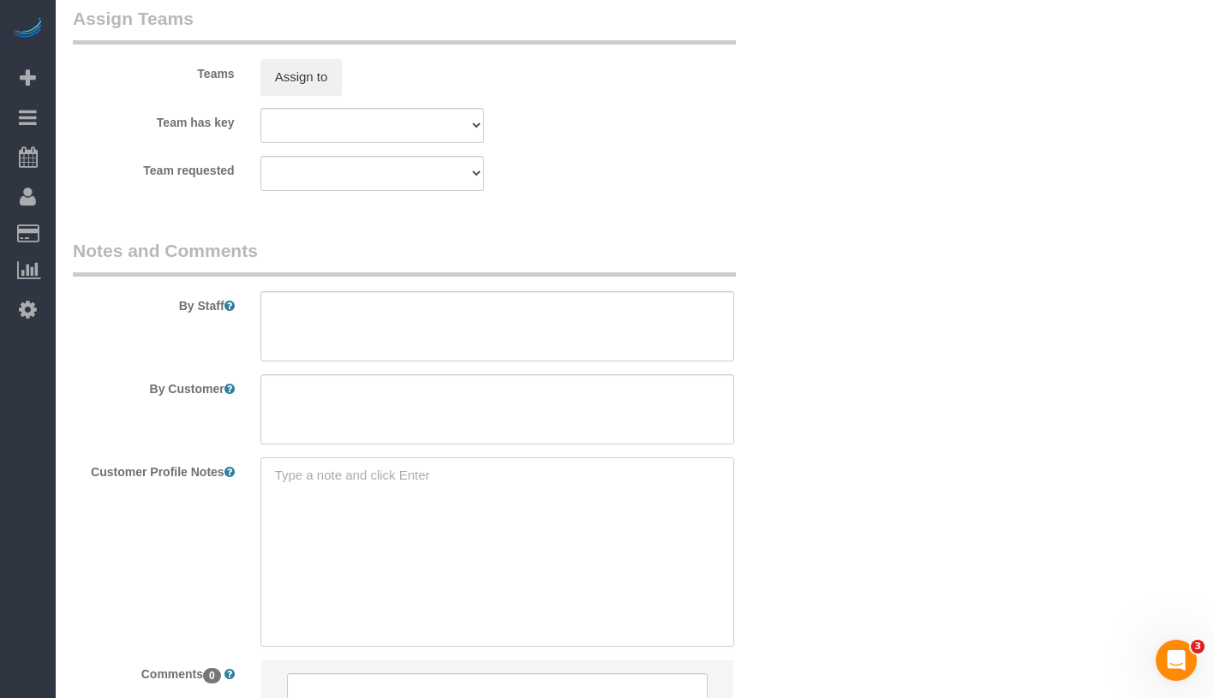
click at [441, 470] on textarea at bounding box center [497, 552] width 474 height 189
paste textarea "302 Mott Street #25 $2,650 For Rent This price is base rent only and doesn't in…"
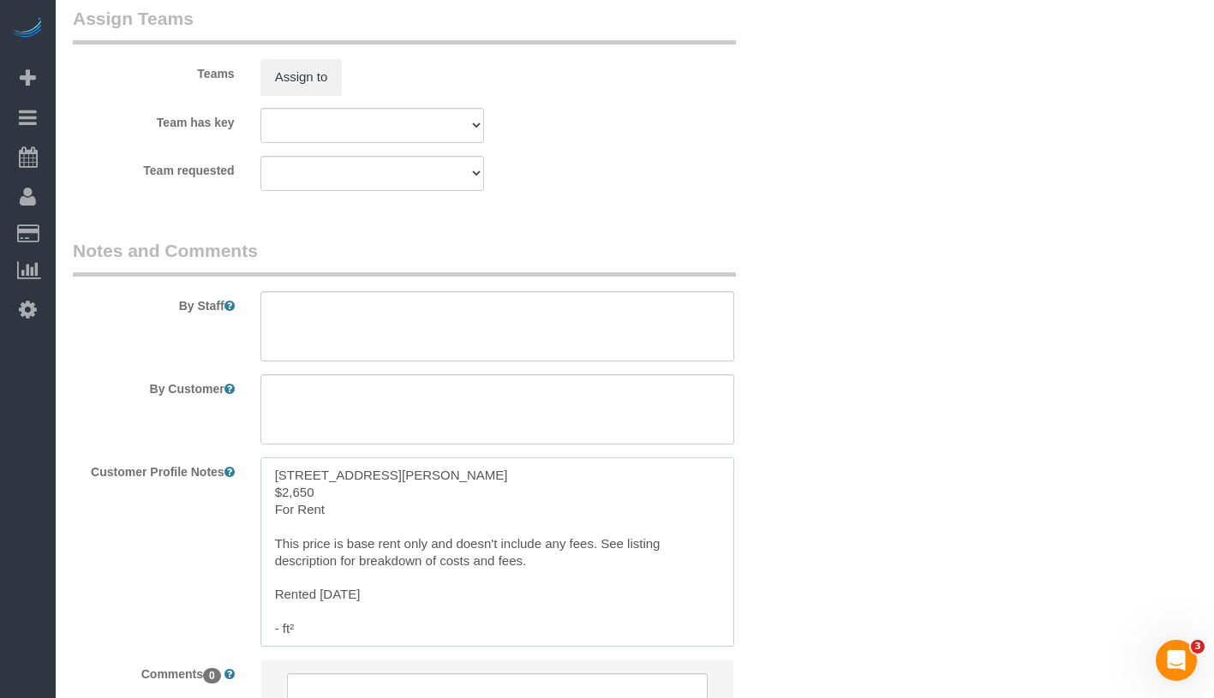
scroll to position [102, 0]
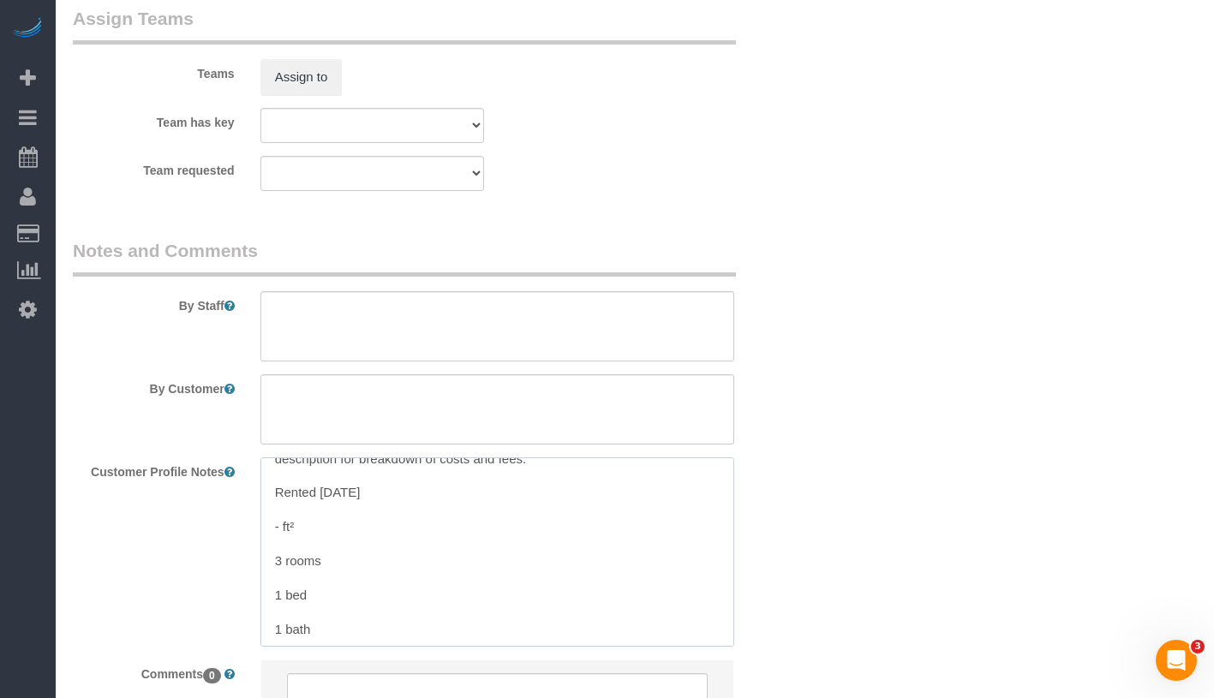
drag, startPoint x: 271, startPoint y: 494, endPoint x: 471, endPoint y: 580, distance: 218.0
click at [471, 580] on textarea "302 Mott Street #25 $2,650 For Rent This price is base rent only and doesn't in…" at bounding box center [497, 552] width 474 height 189
click at [266, 538] on textarea "302 Mott Street #25 1 bed 1 bath" at bounding box center [497, 552] width 474 height 189
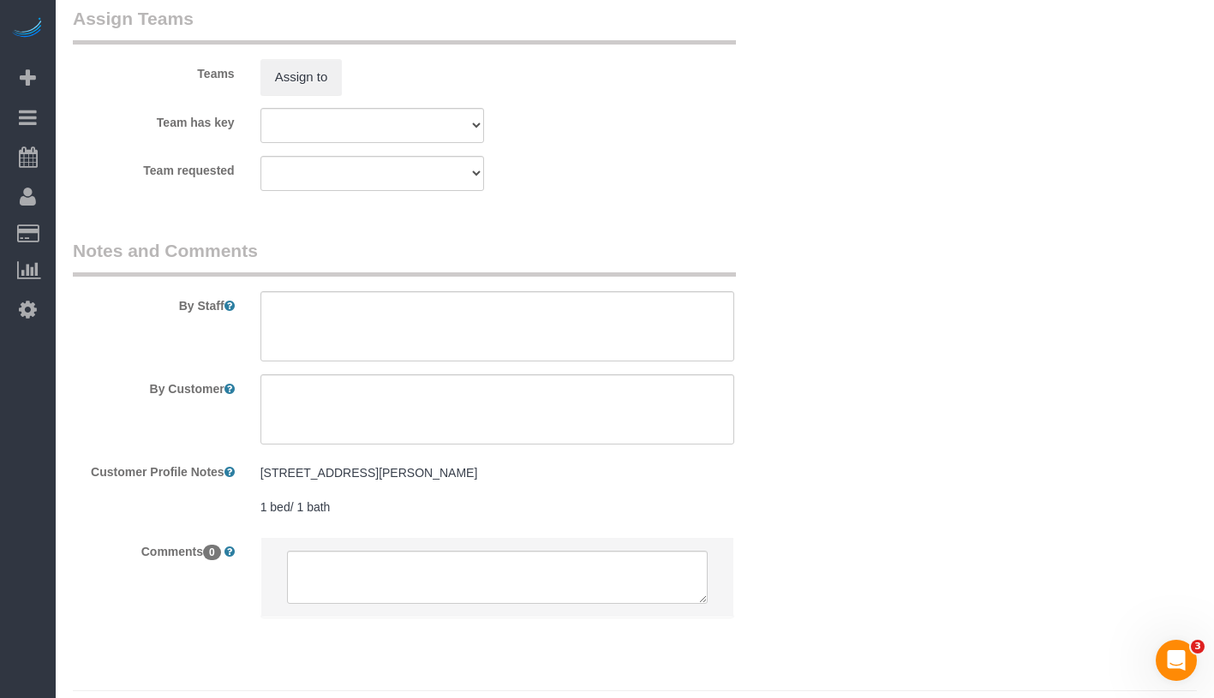
click at [391, 469] on pre "302 Mott Street #25 1 bed/ 1 bath" at bounding box center [497, 489] width 474 height 51
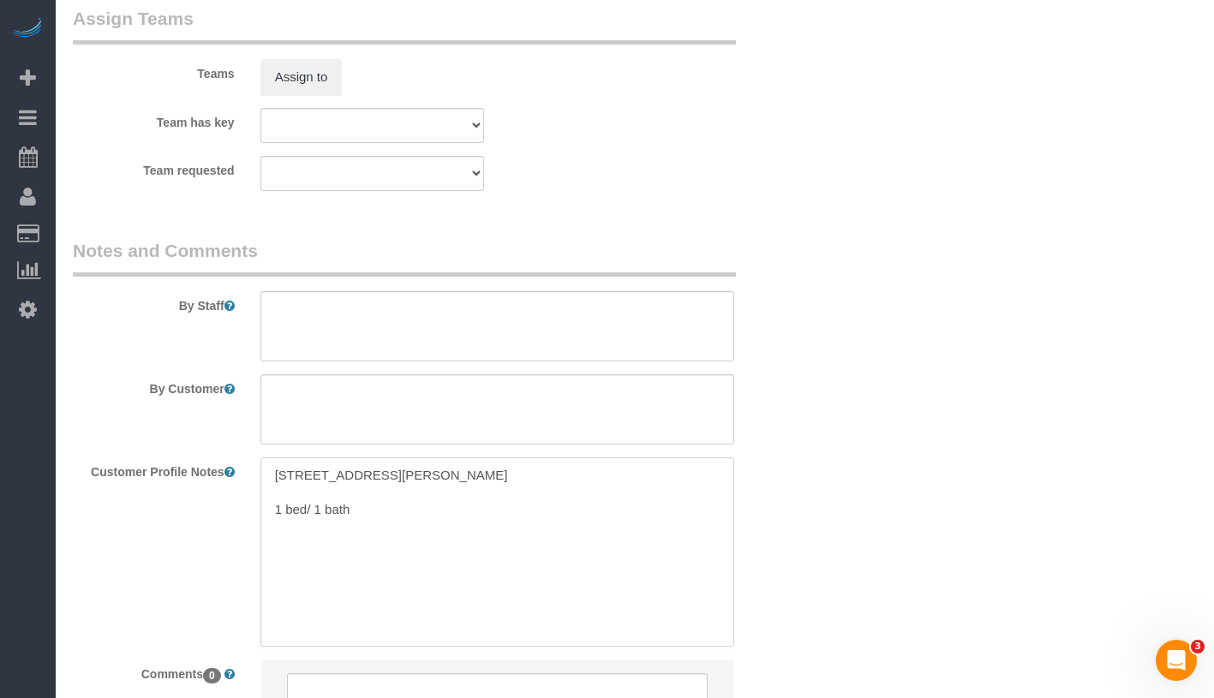
click at [419, 472] on textarea "302 Mott Street #25 1 bed/ 1 bath" at bounding box center [497, 552] width 474 height 189
paste textarea "New York, NY 10012"
type textarea "302 Mott Street #25 New York, NY 10012 1 bed/ 1 bath"
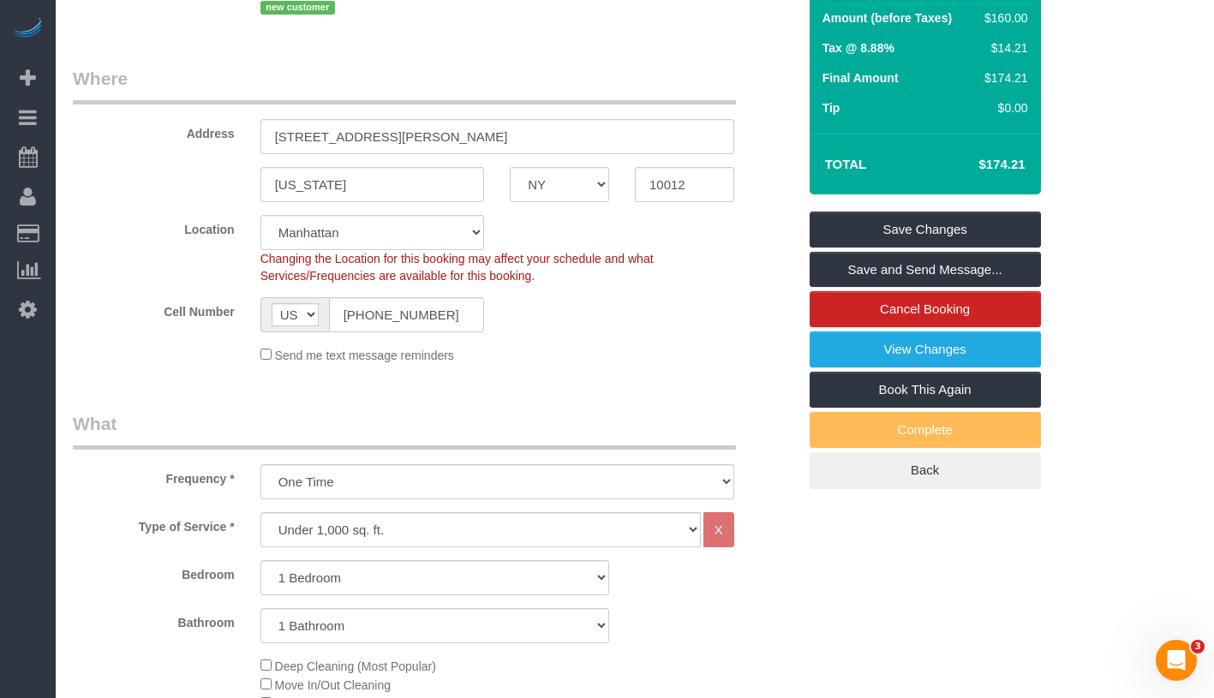
scroll to position [358, 0]
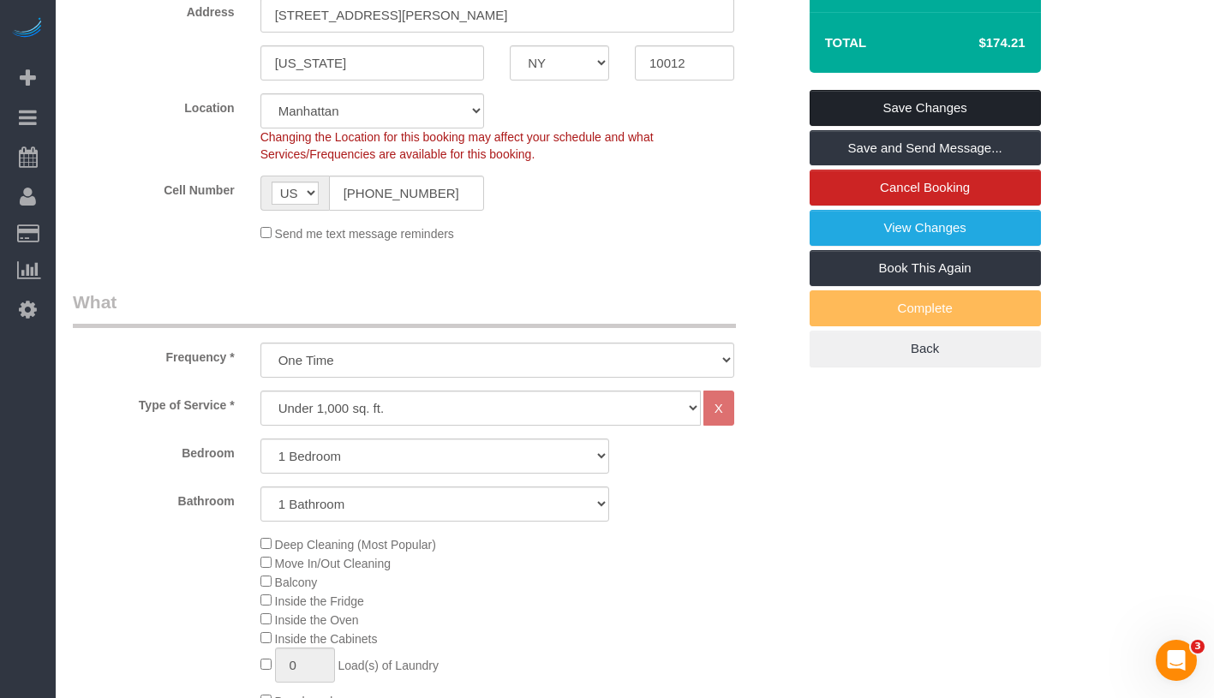
click at [961, 111] on link "Save Changes" at bounding box center [925, 108] width 231 height 36
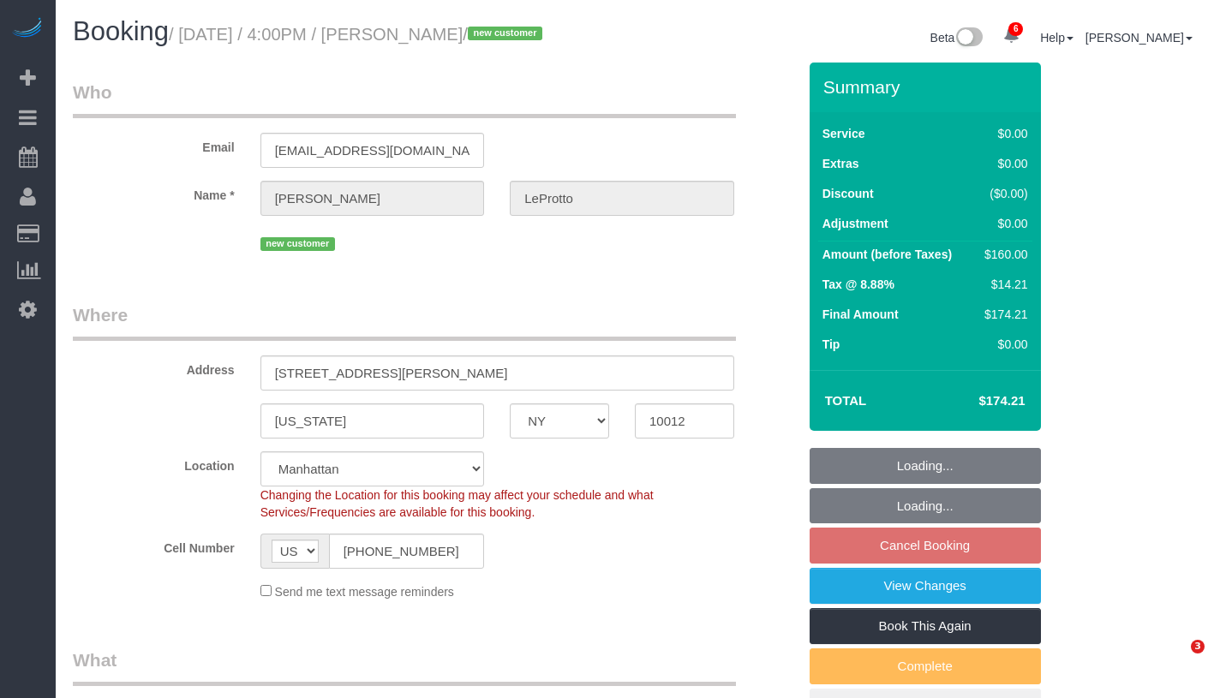
select select "NY"
select select "number:89"
select select "number:77"
select select "number:15"
select select "number:5"
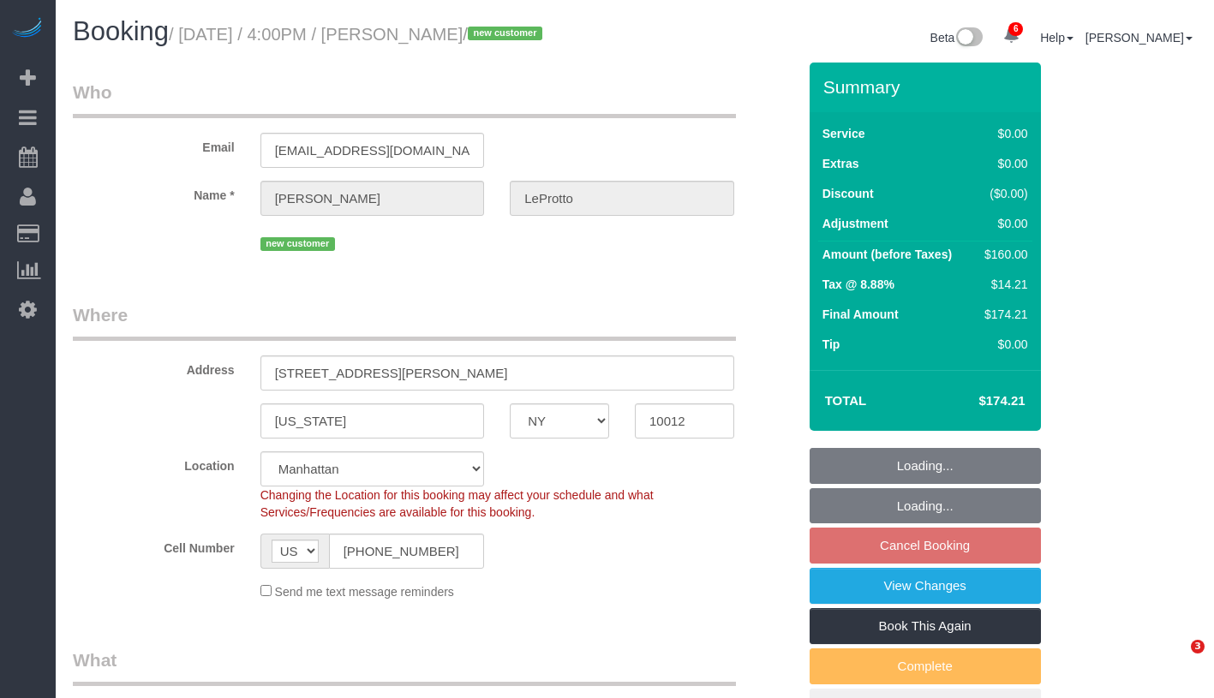
select select "1"
select select "spot7"
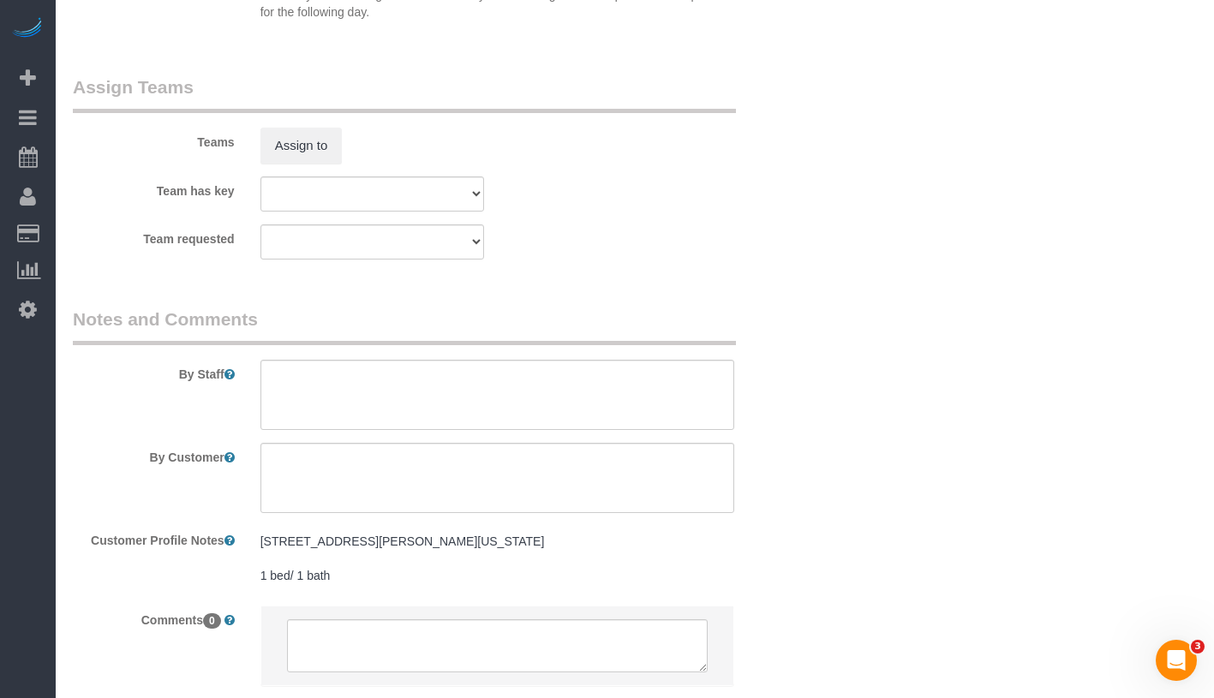
scroll to position [2326, 0]
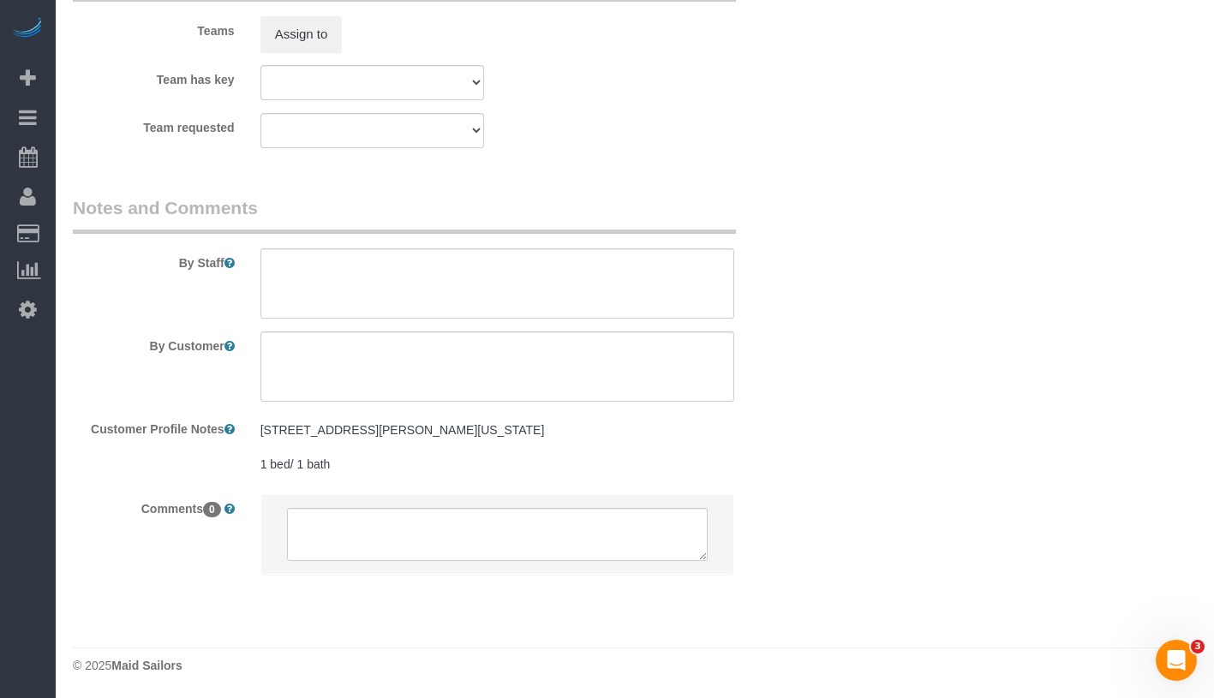
click at [537, 419] on div "302 Mott Street #25 New York, NY 10012 1 bed/ 1 bath 302 Mott Street #25 New Yo…" at bounding box center [498, 448] width 500 height 67
click at [533, 433] on pre "302 Mott Street #25 New York, NY 10012 1 bed/ 1 bath" at bounding box center [497, 447] width 474 height 51
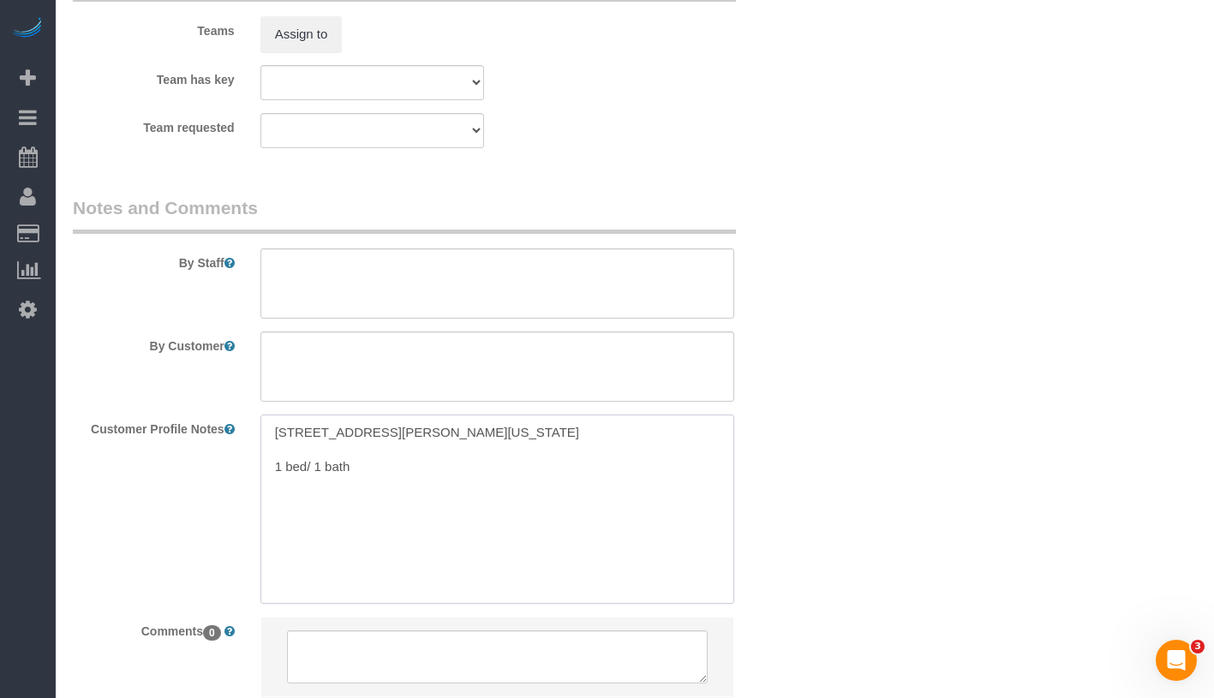
click at [510, 458] on textarea "302 Mott Street #25 New York, NY 10012 1 bed/ 1 bath" at bounding box center [497, 509] width 474 height 189
click at [512, 455] on textarea "302 Mott Street #25 New York, NY 10012 1 bed/ 1 bath" at bounding box center [497, 509] width 474 height 189
click at [512, 460] on textarea "302 Mott Street #25 New York, NY 10012 1 bed/ 1 bath" at bounding box center [497, 509] width 474 height 189
paste textarea "https://streeteasy.com/building/302-mott-street-new_york/25"
type textarea "302 Mott Street #25 New York, NY 10012 1 bed/ 1 bath https://streeteasy.com/bui…"
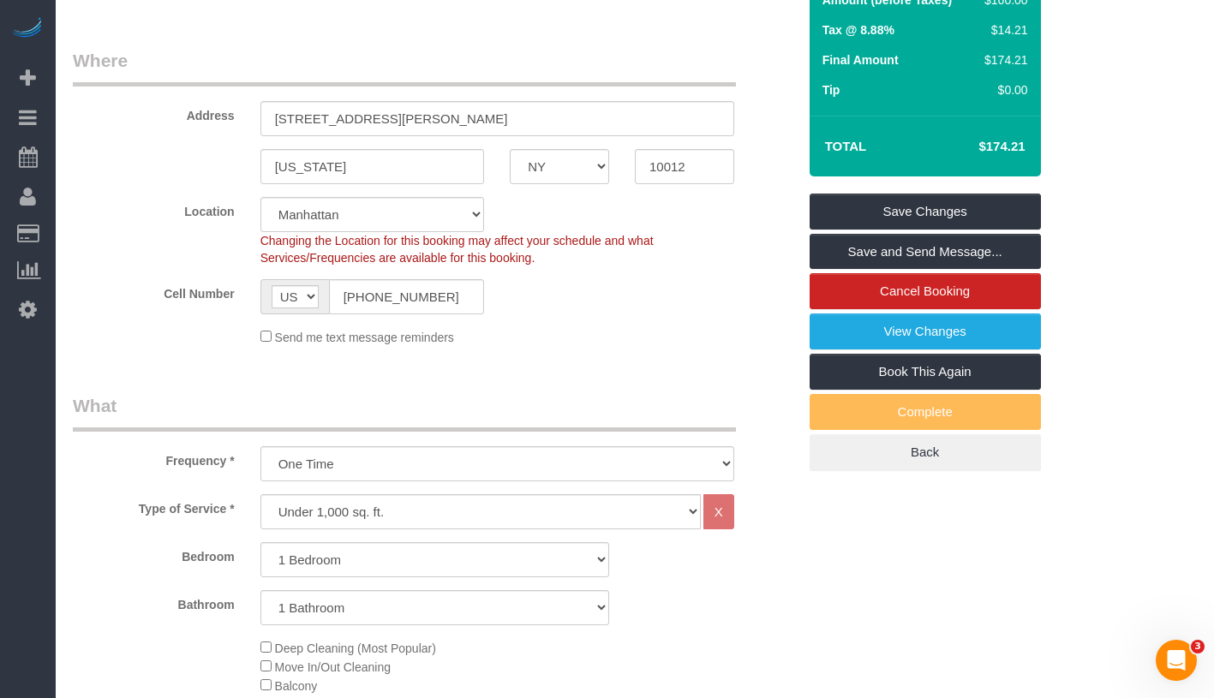
scroll to position [0, 0]
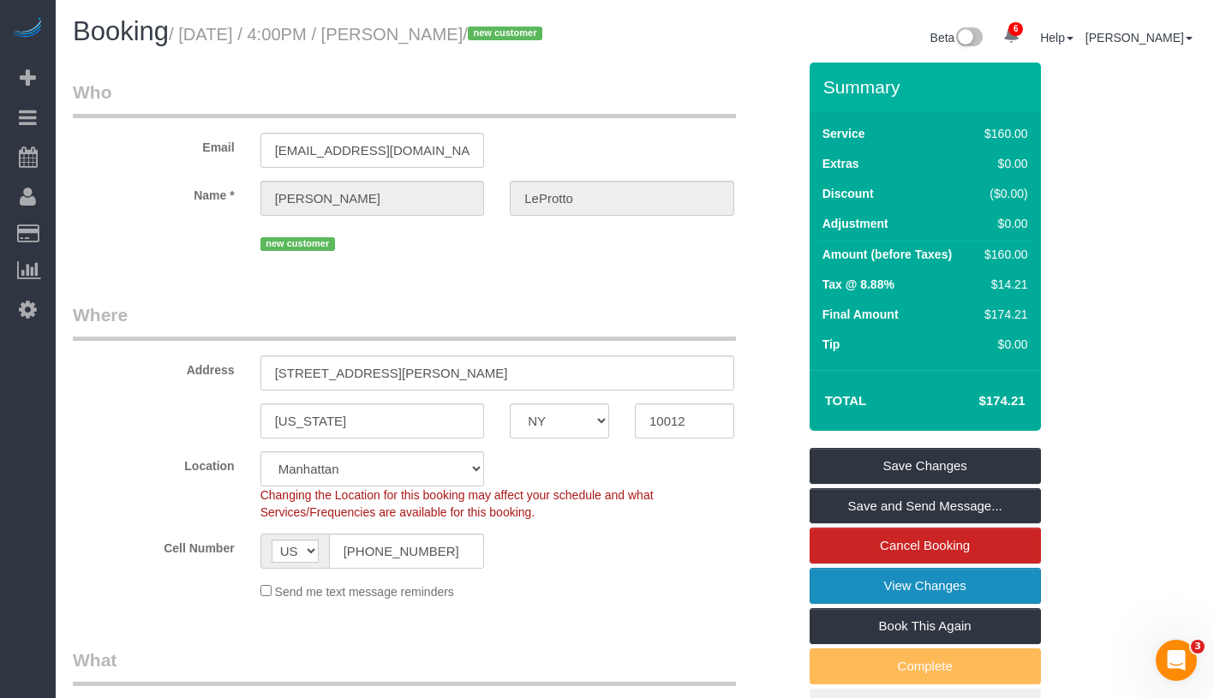
click at [1029, 581] on link "View Changes" at bounding box center [925, 586] width 231 height 36
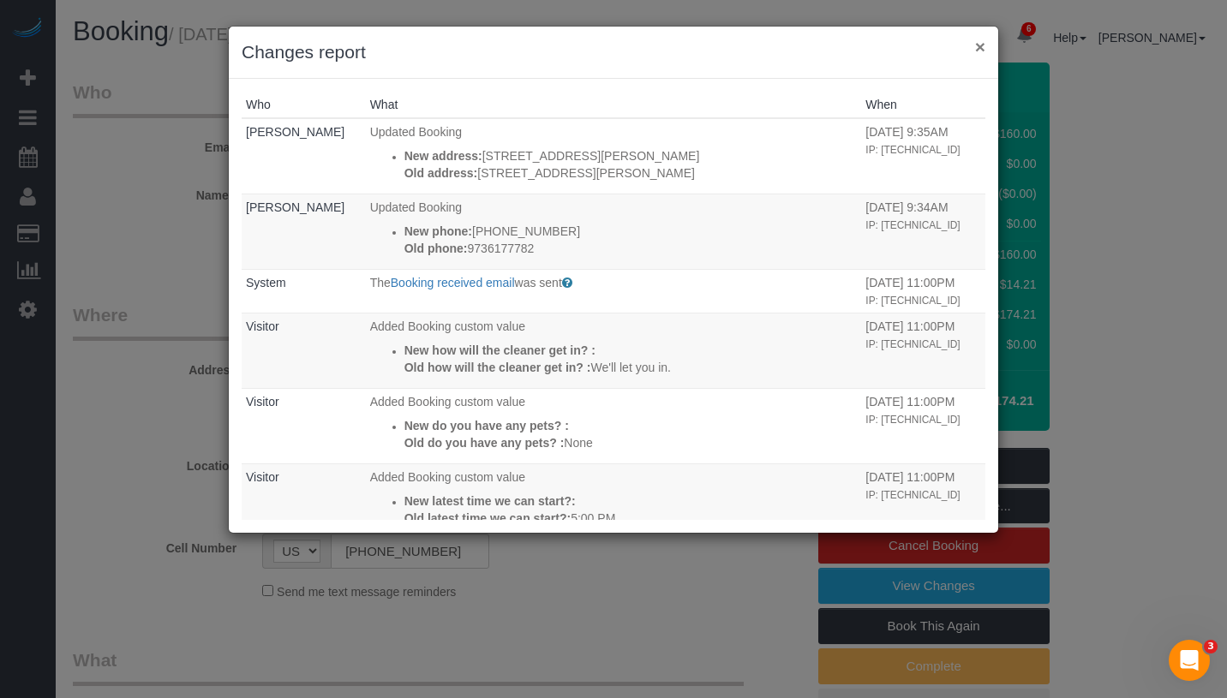
click at [979, 48] on button "×" at bounding box center [980, 47] width 10 height 18
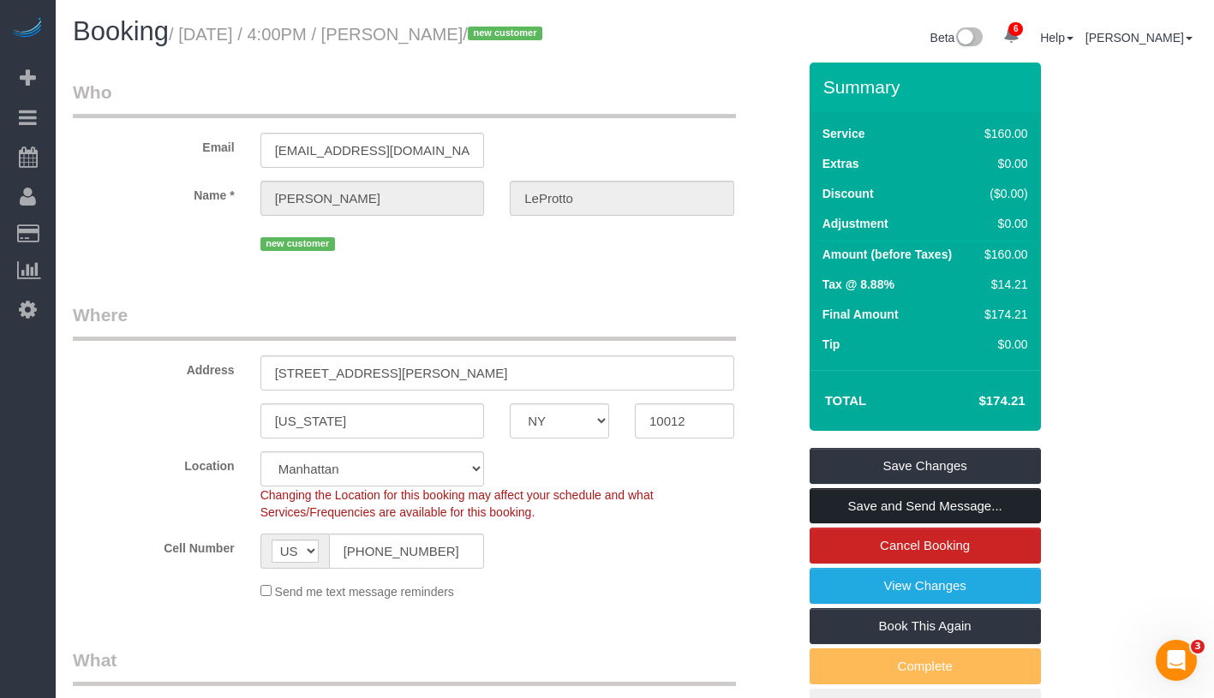
click at [1027, 508] on link "Save and Send Message..." at bounding box center [925, 506] width 231 height 36
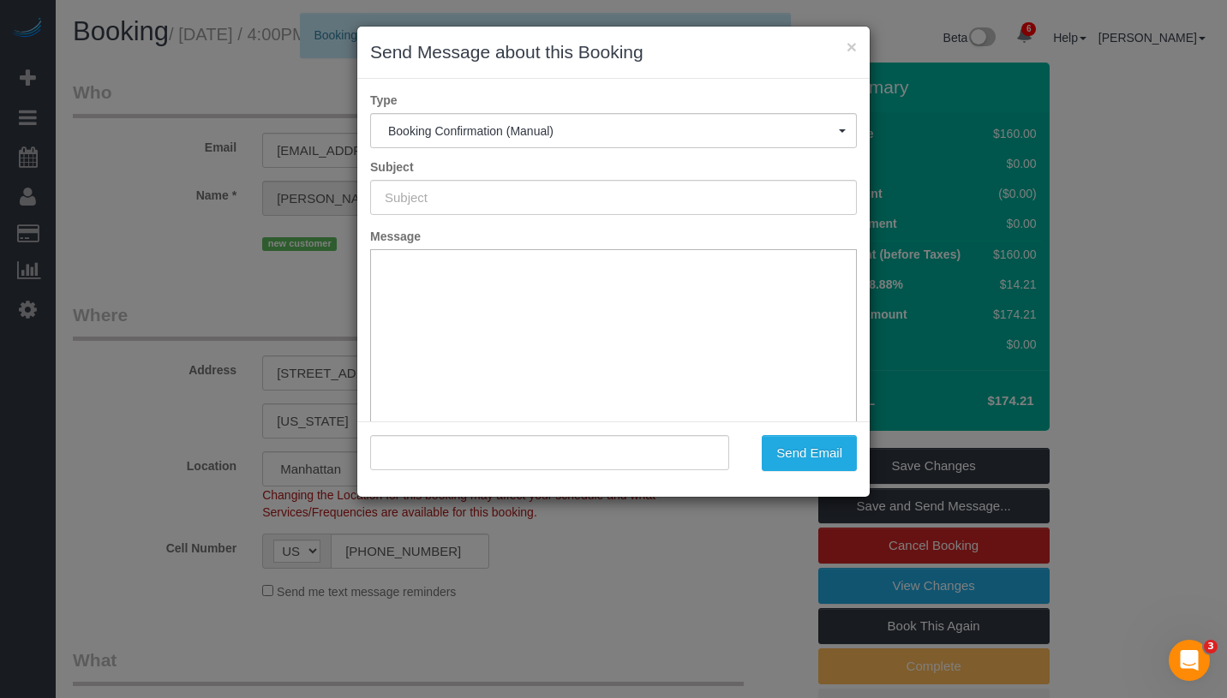
type input "Cleaning Confirmed for 08/18/2025 at 4:00pm"
type input ""Jess LeProtto" <jleprotto@gmail.com>"
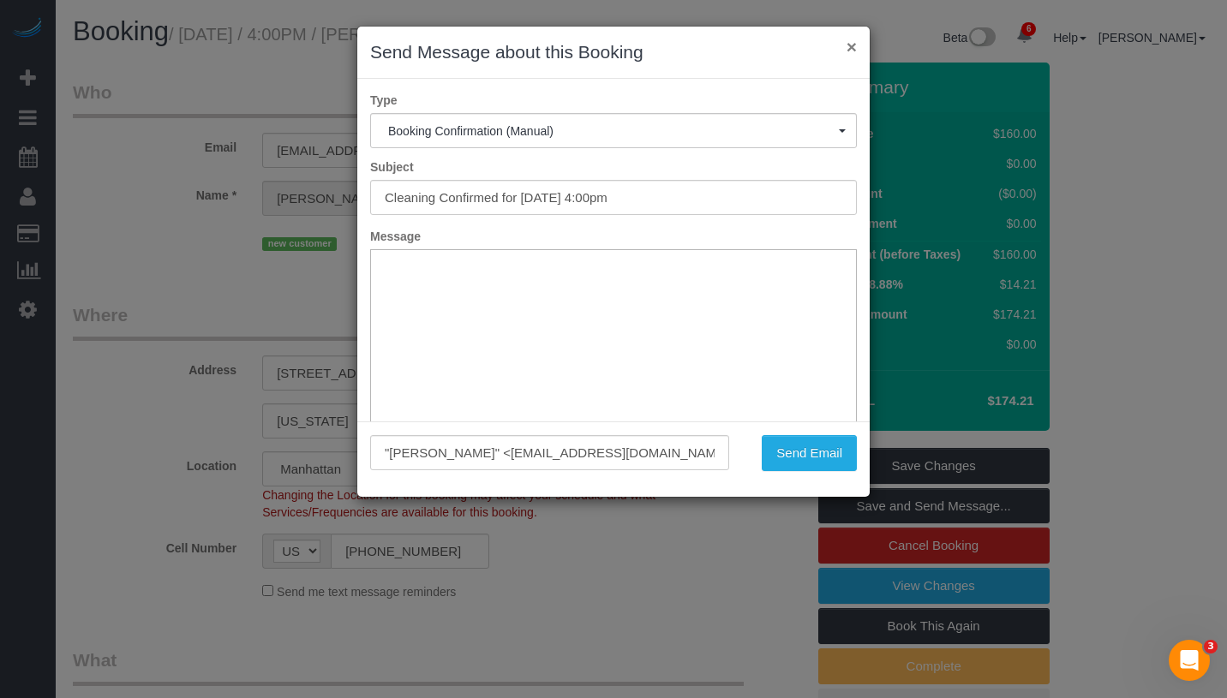
click at [852, 49] on button "×" at bounding box center [852, 47] width 10 height 18
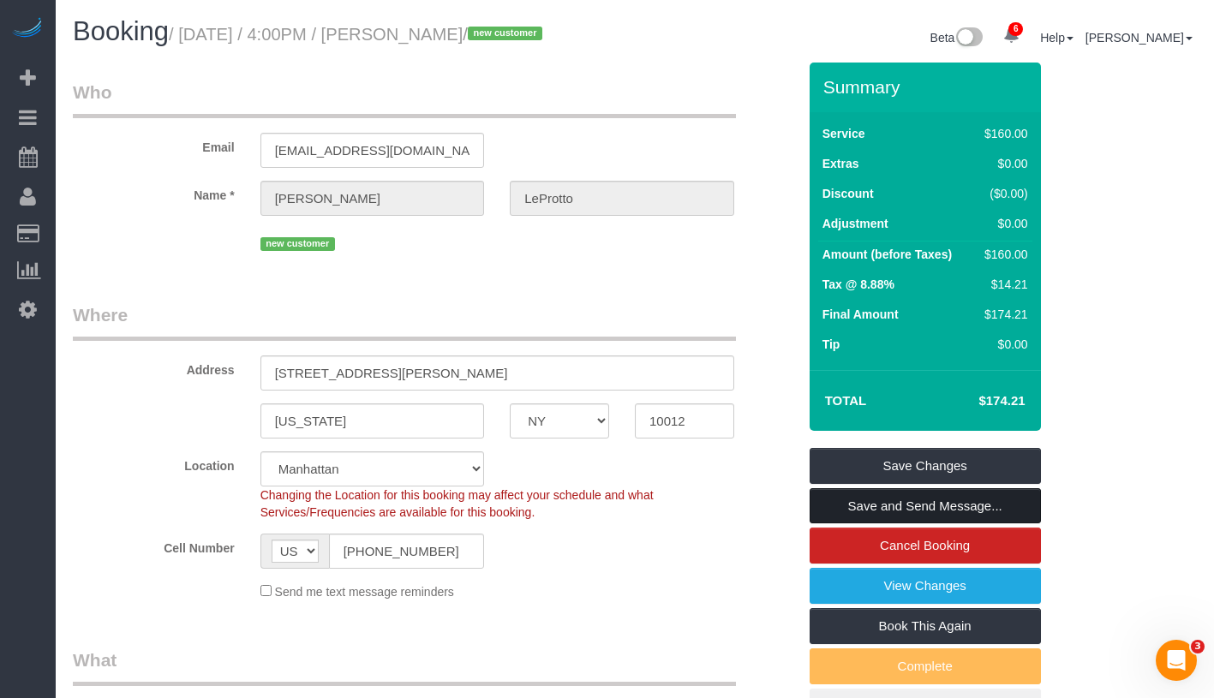
click at [1008, 506] on link "Save and Send Message..." at bounding box center [925, 506] width 231 height 36
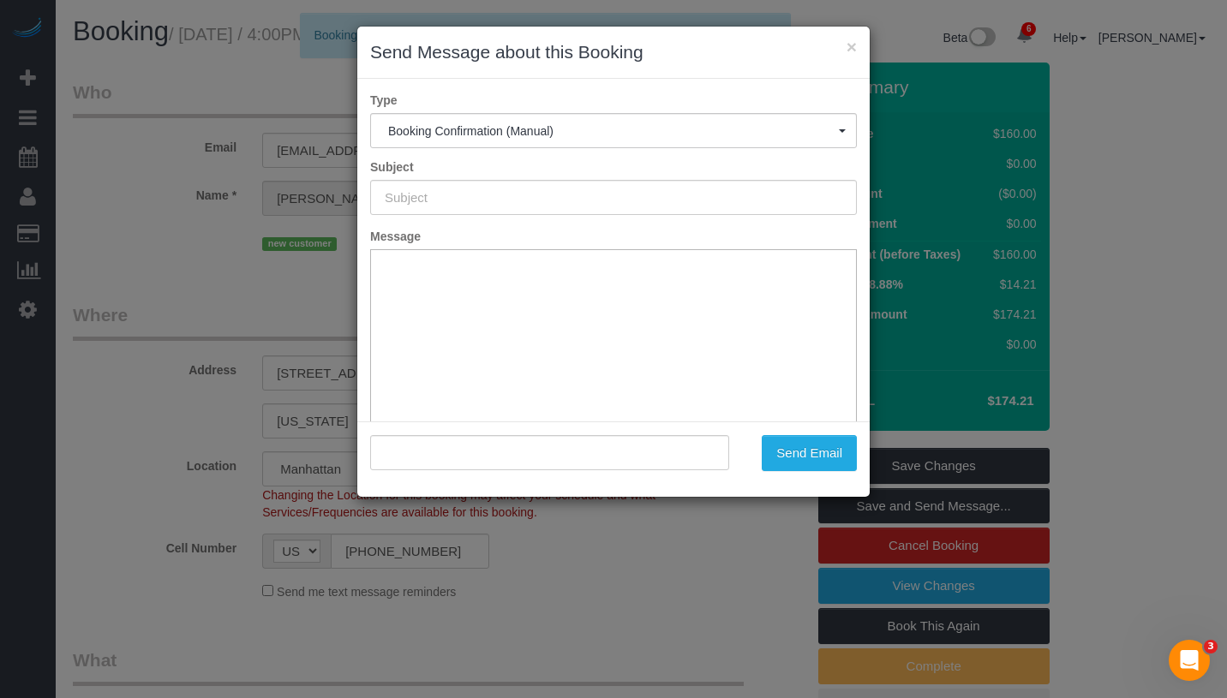
type input "Cleaning Confirmed for 08/18/2025 at 4:00pm"
type input ""Jess LeProtto" <jleprotto@gmail.com>"
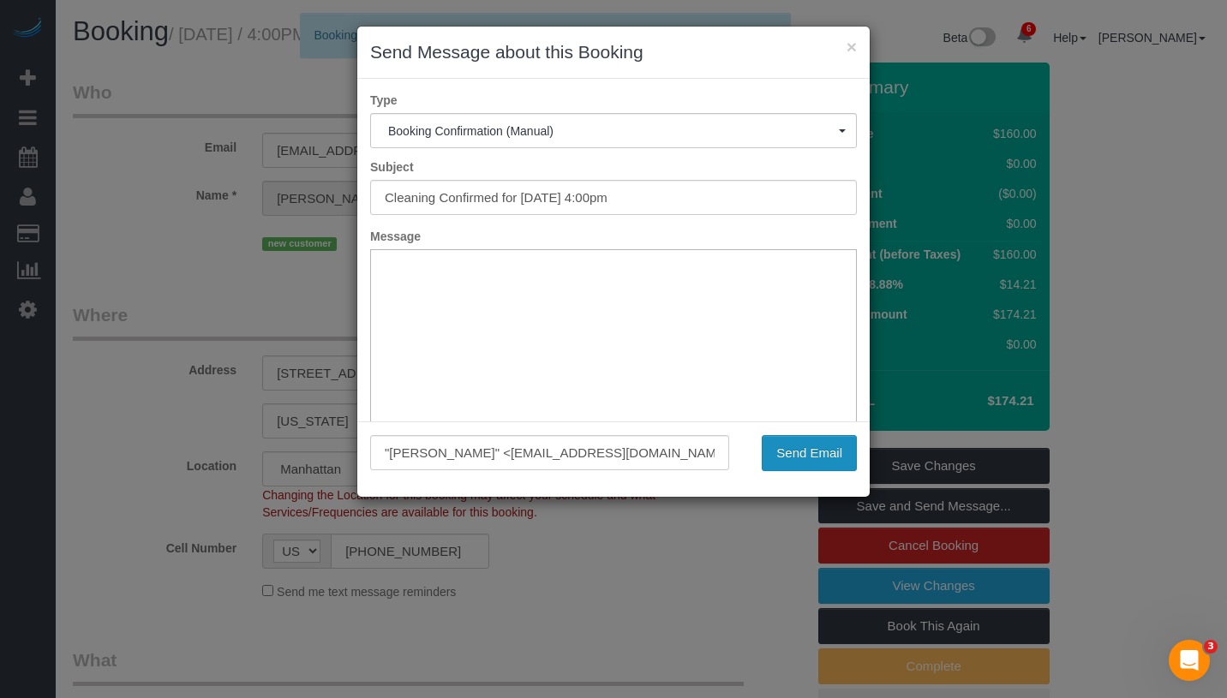
click at [811, 459] on button "Send Email" at bounding box center [809, 453] width 95 height 36
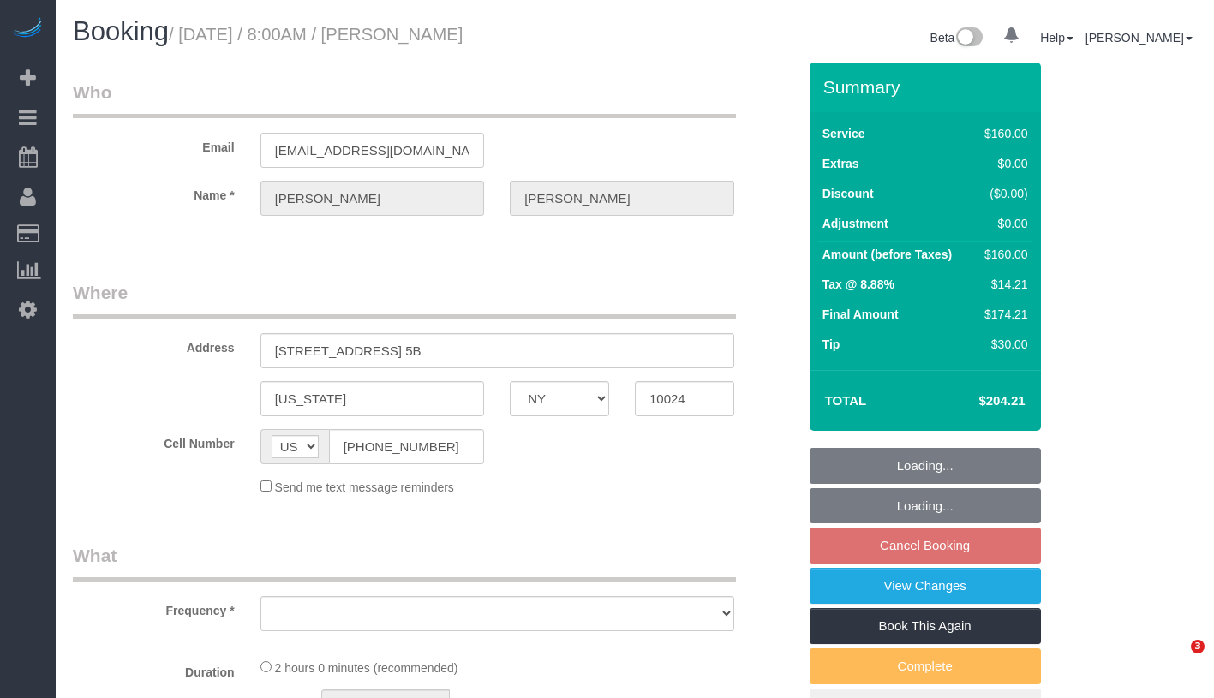
select select "NY"
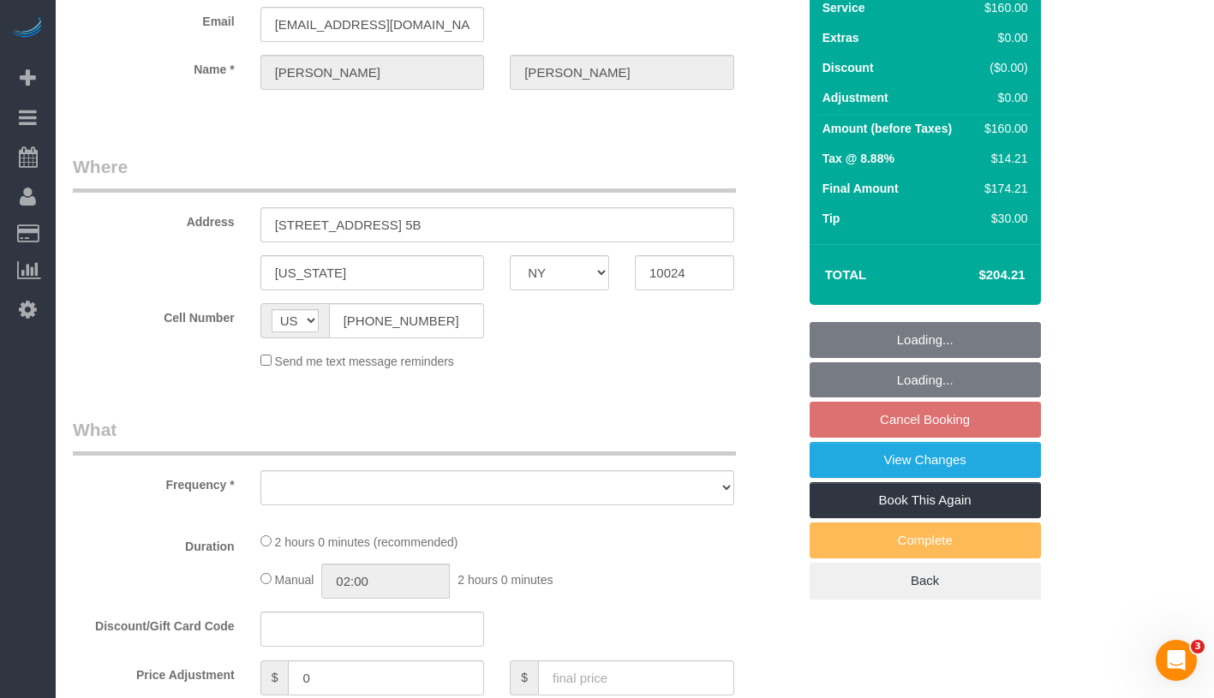
select select "number:56"
select select "number:72"
select select "number:15"
select select "number:5"
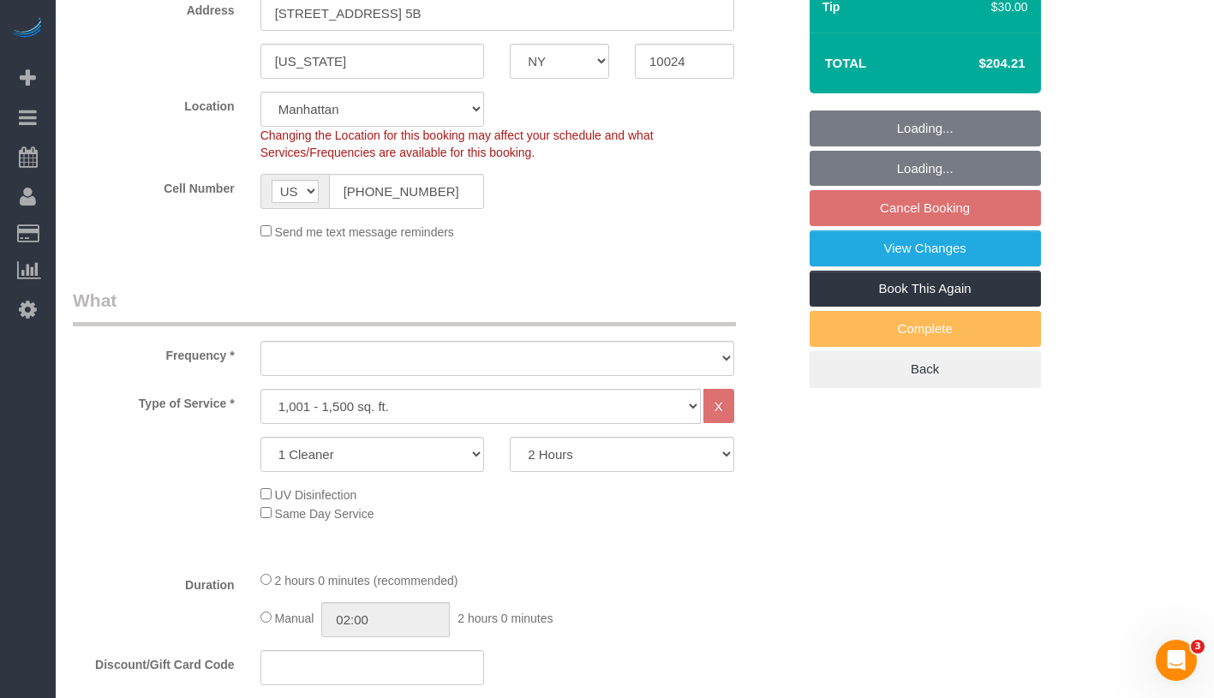
select select "object:887"
select select "string:stripe-pm_1QLVsk4VGloSiKo7RTqfLMX2"
select select "spot1"
select select "object:1317"
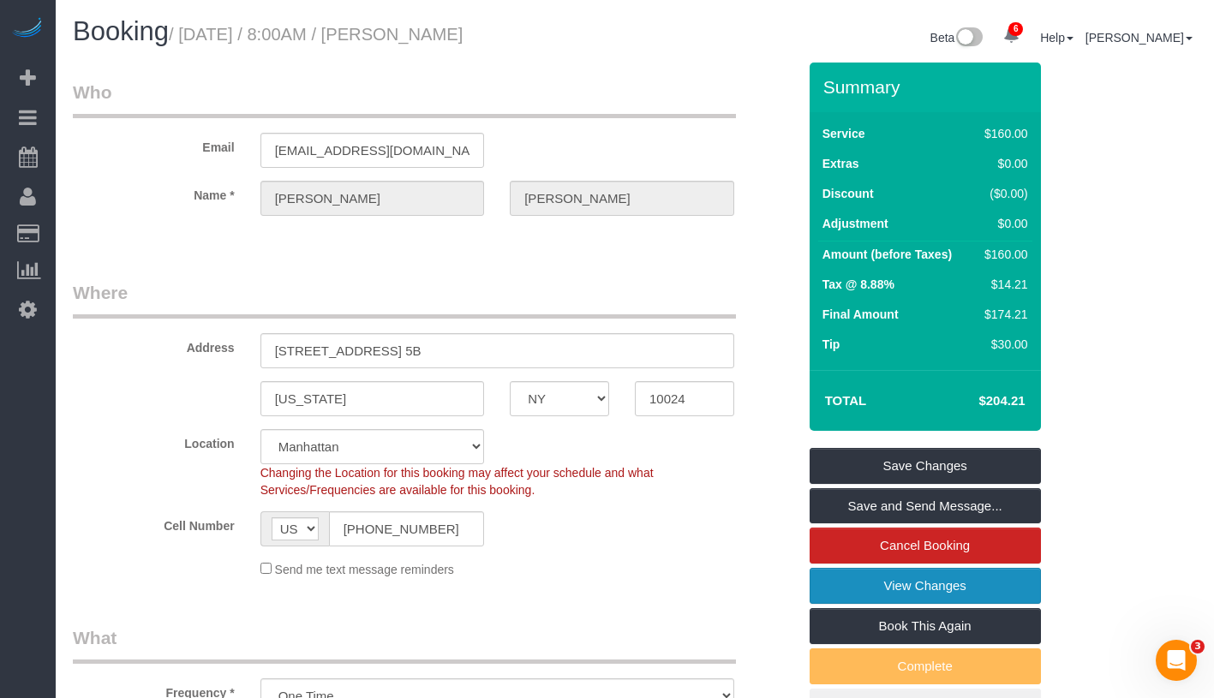
click at [1018, 594] on link "View Changes" at bounding box center [925, 586] width 231 height 36
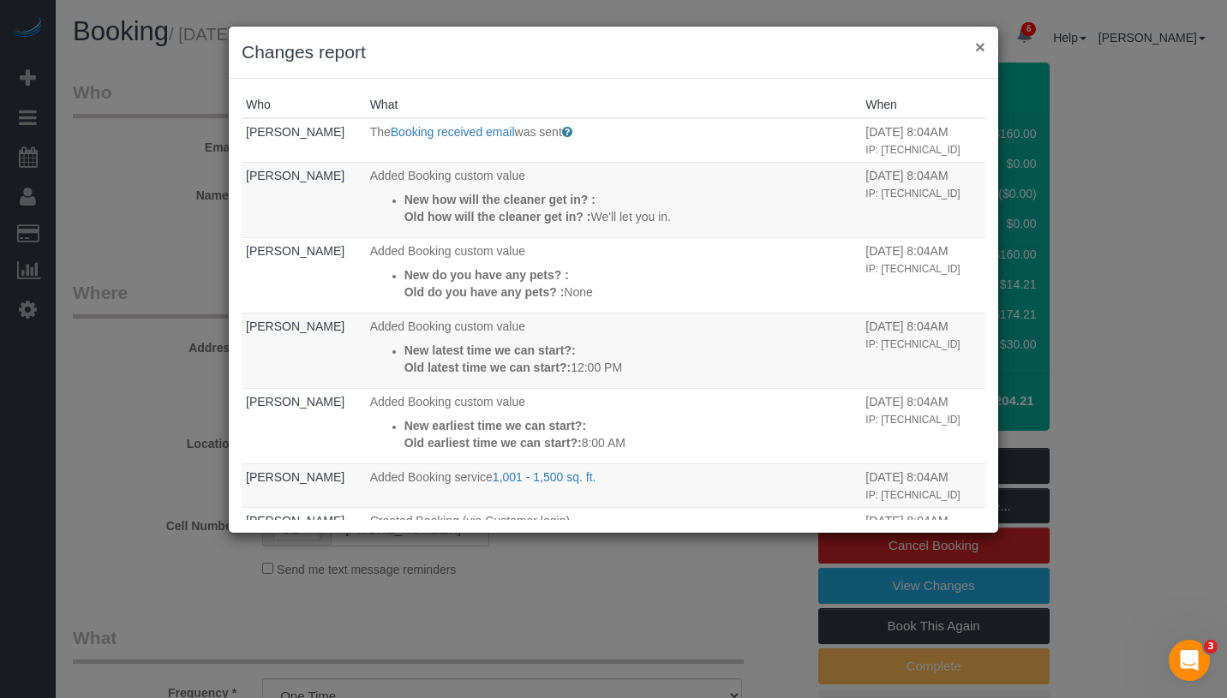
click at [981, 47] on button "×" at bounding box center [980, 47] width 10 height 18
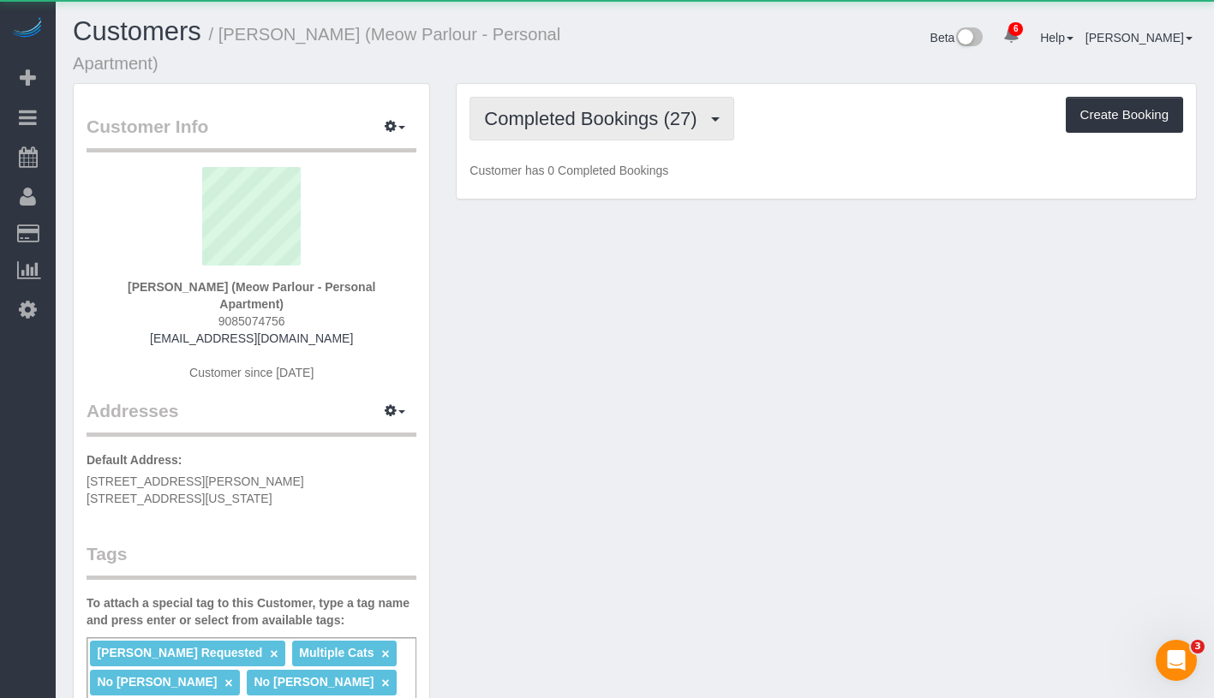
click at [600, 108] on span "Completed Bookings (27)" at bounding box center [594, 118] width 221 height 21
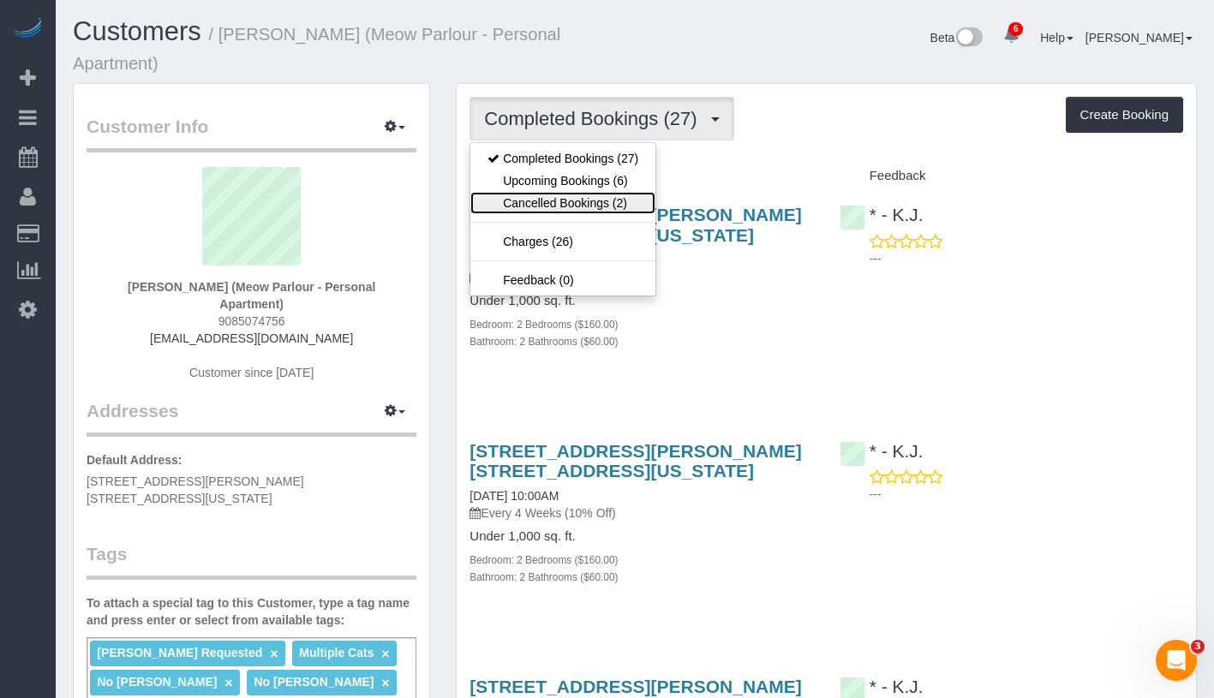
click at [598, 192] on link "Cancelled Bookings (2)" at bounding box center [562, 203] width 185 height 22
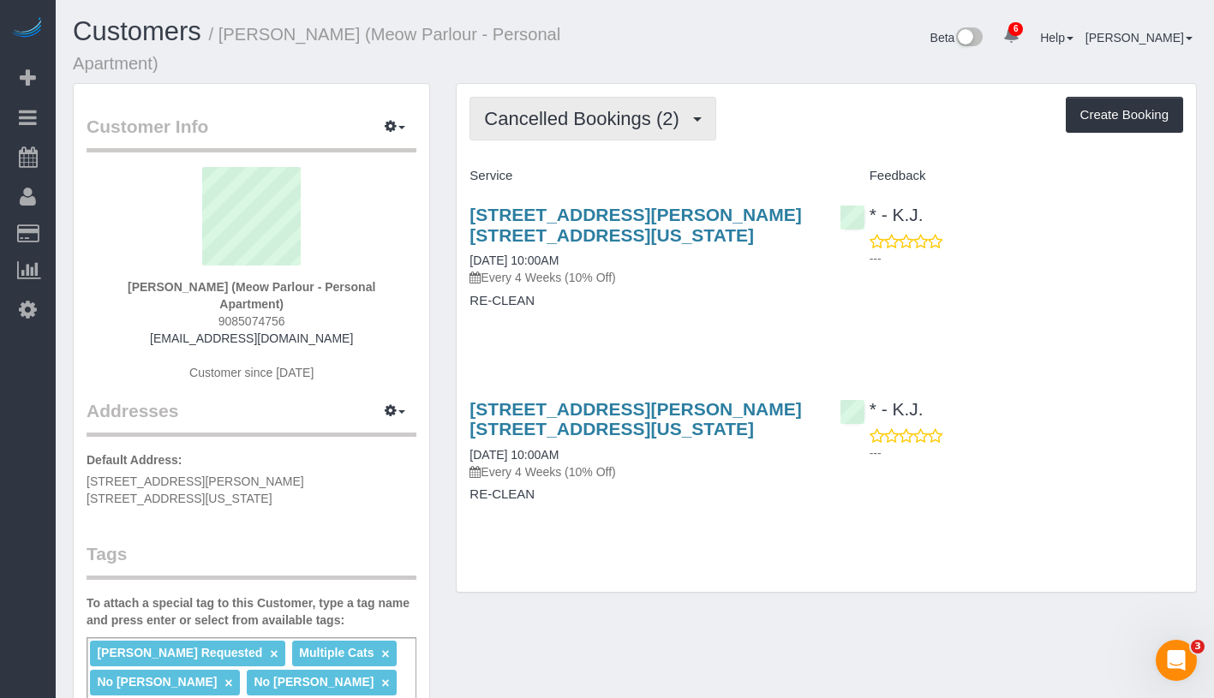
click at [601, 115] on button "Cancelled Bookings (2)" at bounding box center [593, 119] width 247 height 44
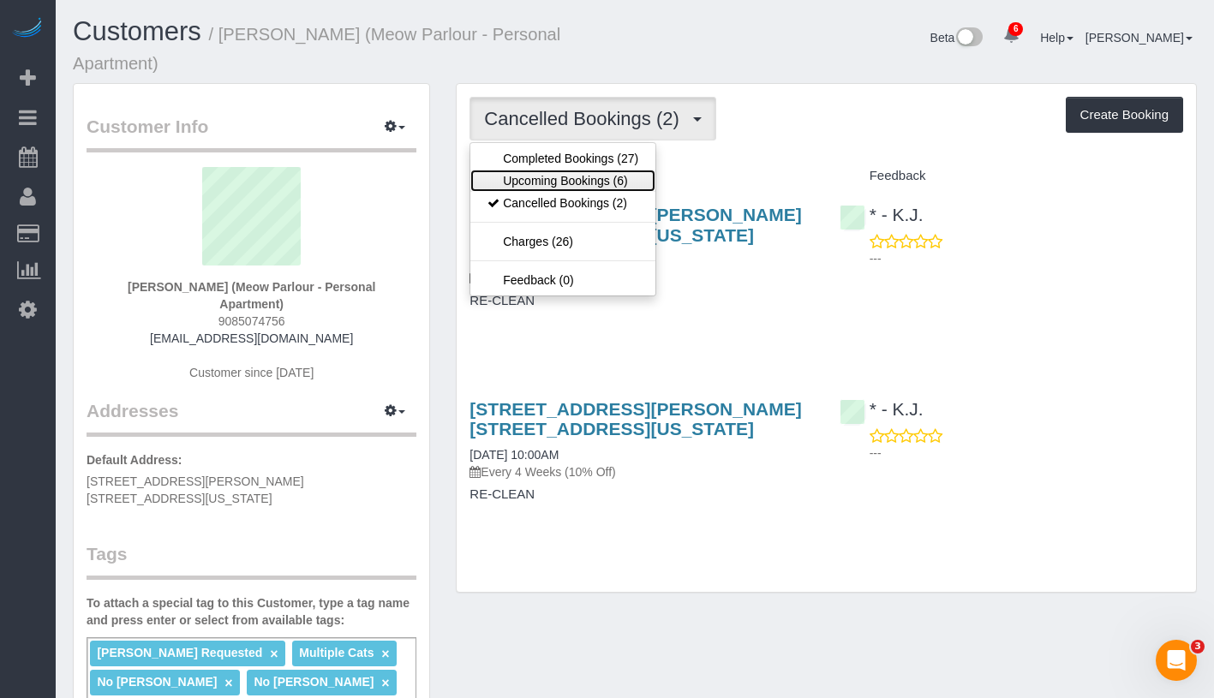
click at [588, 170] on link "Upcoming Bookings (6)" at bounding box center [562, 181] width 185 height 22
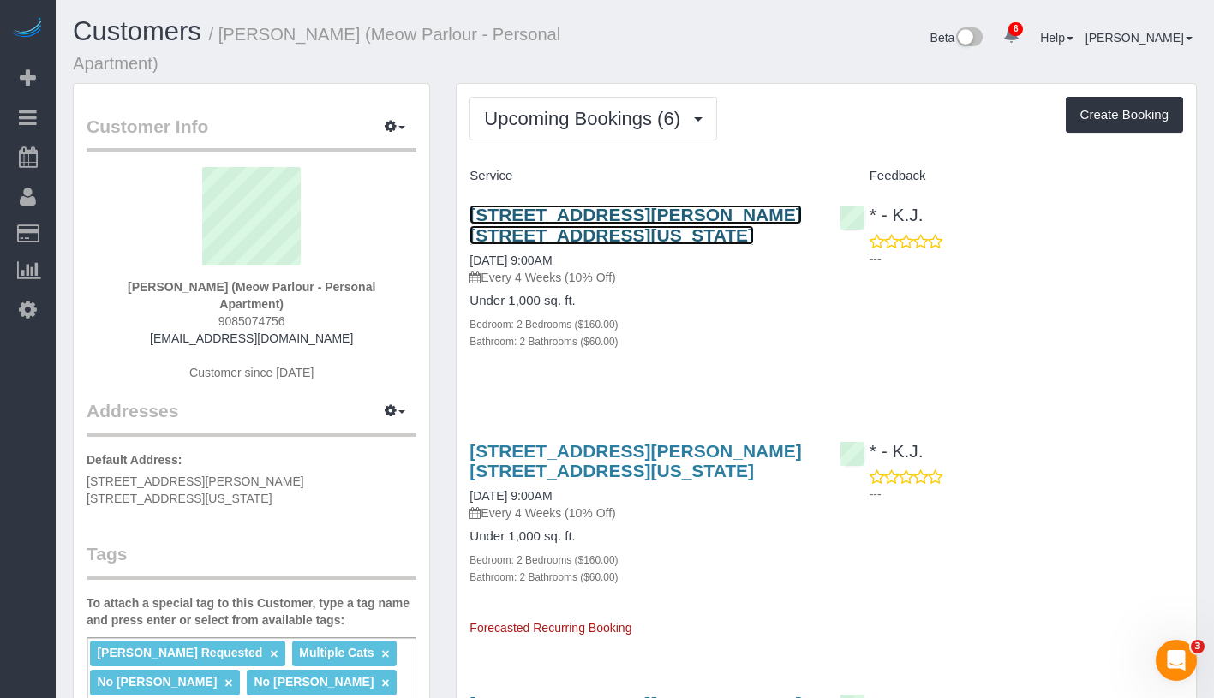
click at [639, 205] on link "[STREET_ADDRESS][PERSON_NAME] [STREET_ADDRESS][US_STATE]" at bounding box center [636, 224] width 332 height 39
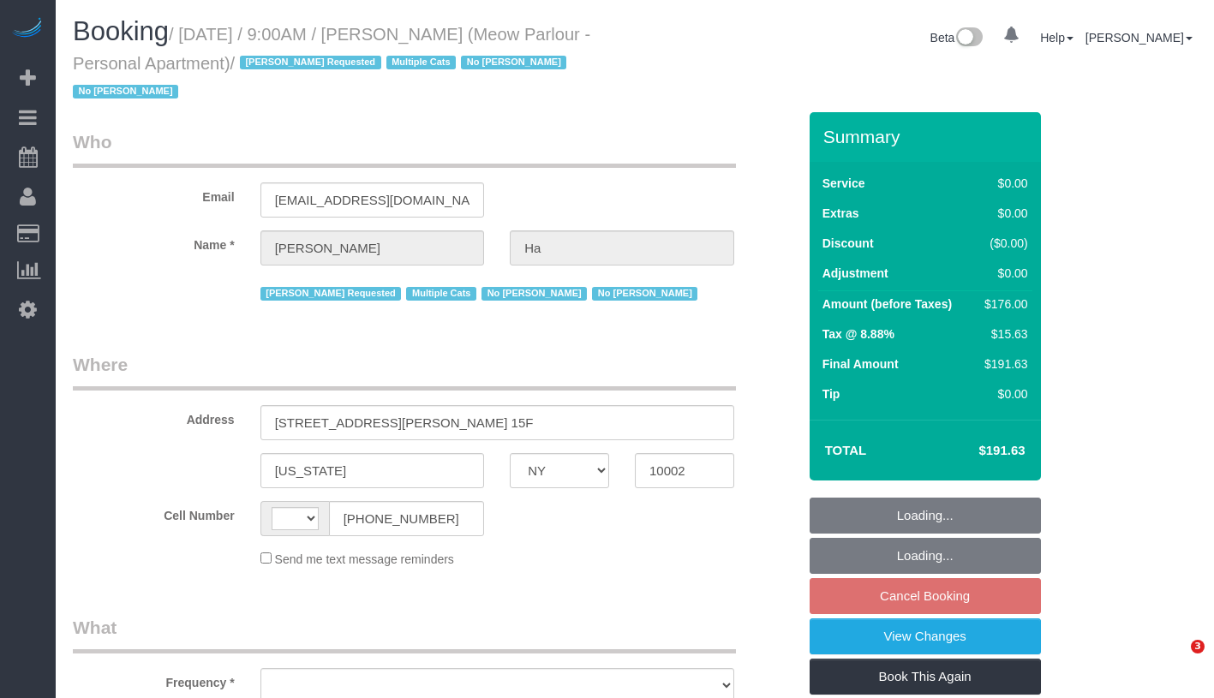
select select "NY"
select select "number:89"
select select "number:90"
select select "number:14"
select select "number:5"
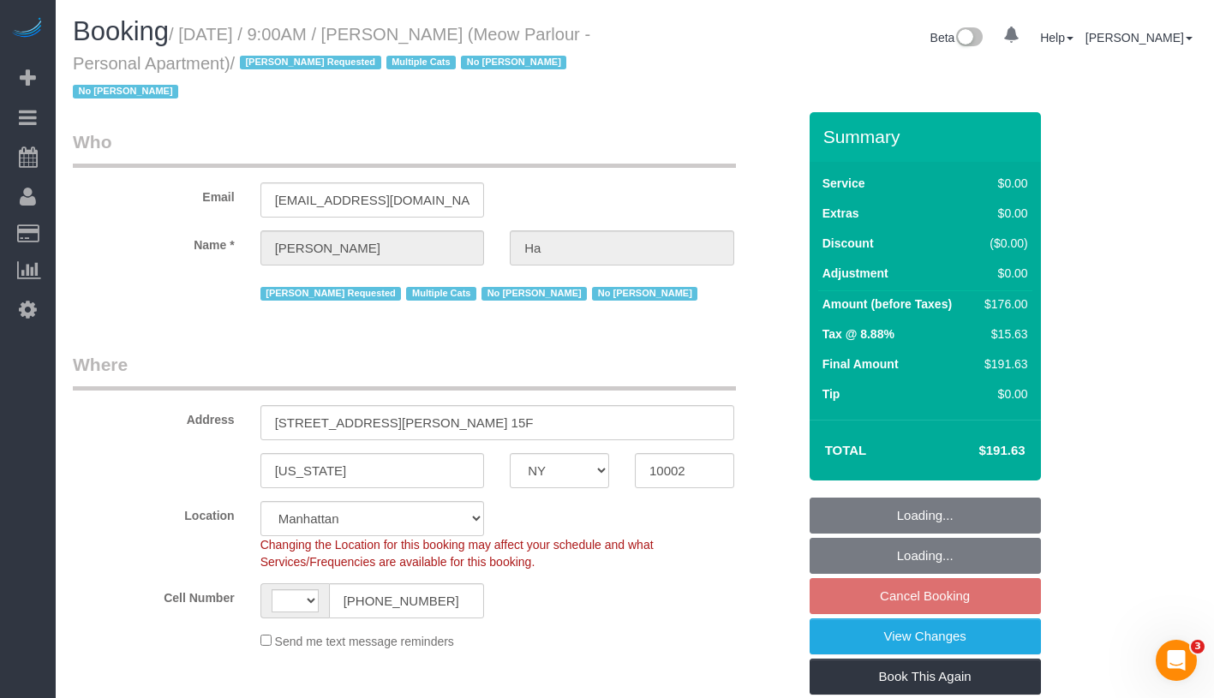
select select "string:[GEOGRAPHIC_DATA]"
select select "object:833"
select select "string:stripe-pm_1QvO004VGloSiKo7mEDYuwDn"
select select "spot2"
select select "object:1404"
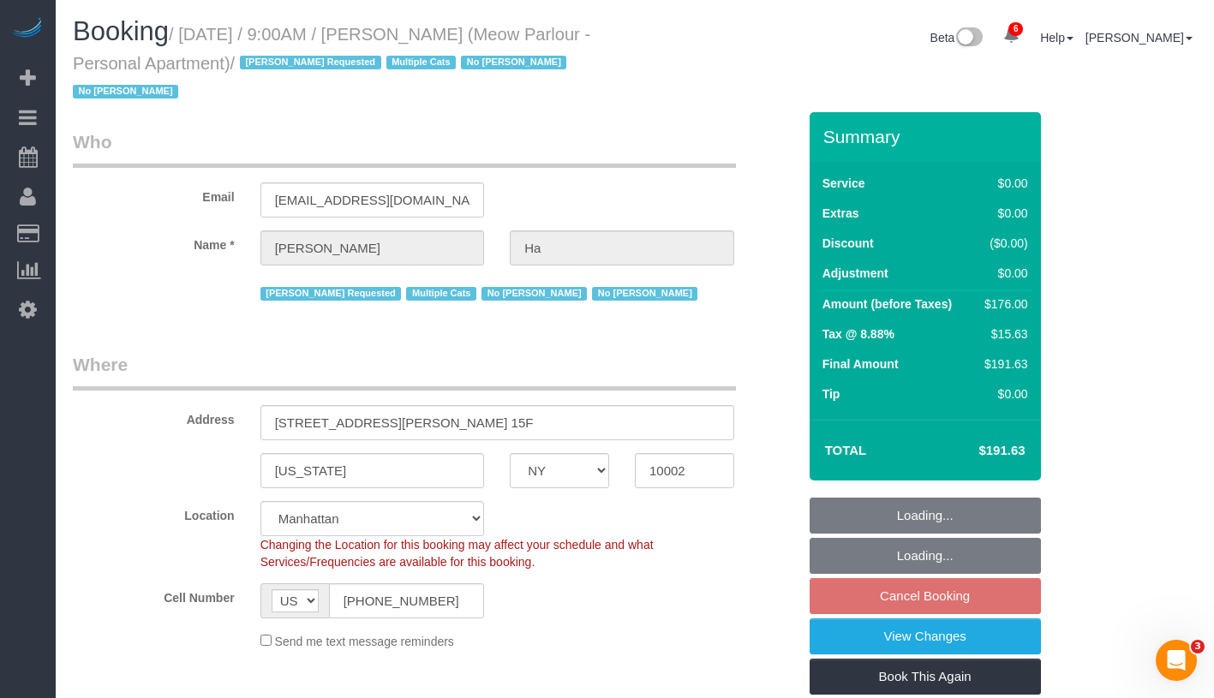
select select "2"
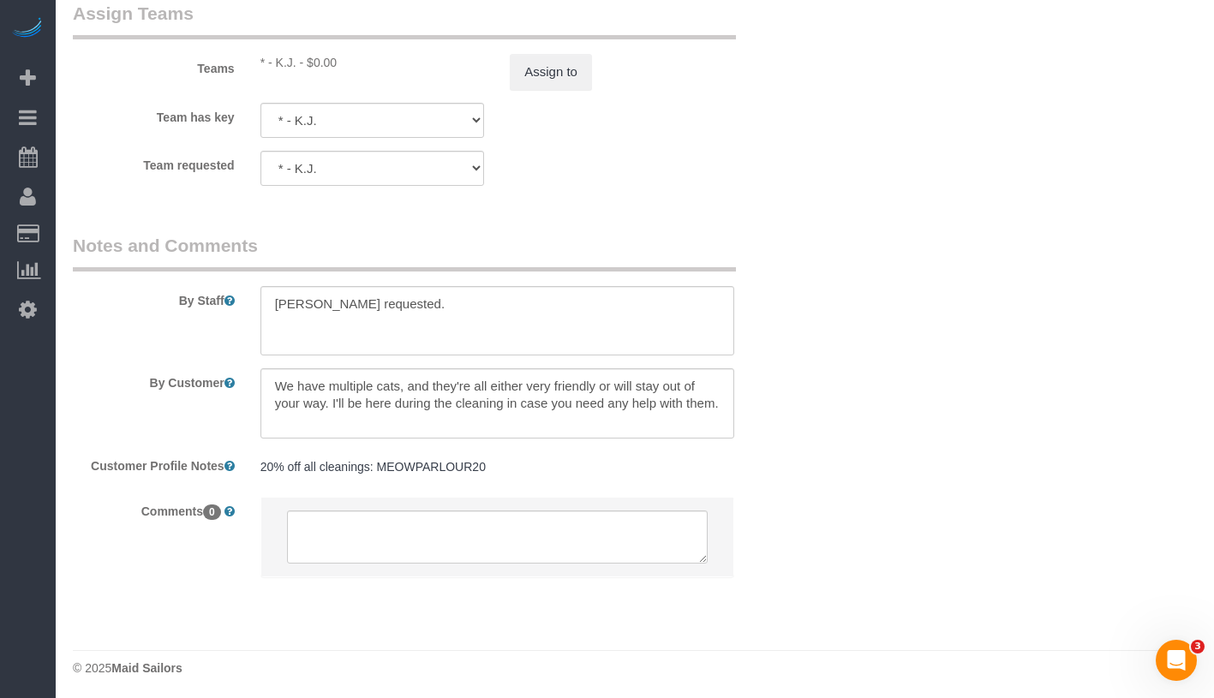
scroll to position [2339, 0]
drag, startPoint x: 273, startPoint y: 302, endPoint x: 440, endPoint y: 319, distance: 167.9
click at [440, 319] on textarea at bounding box center [497, 321] width 474 height 70
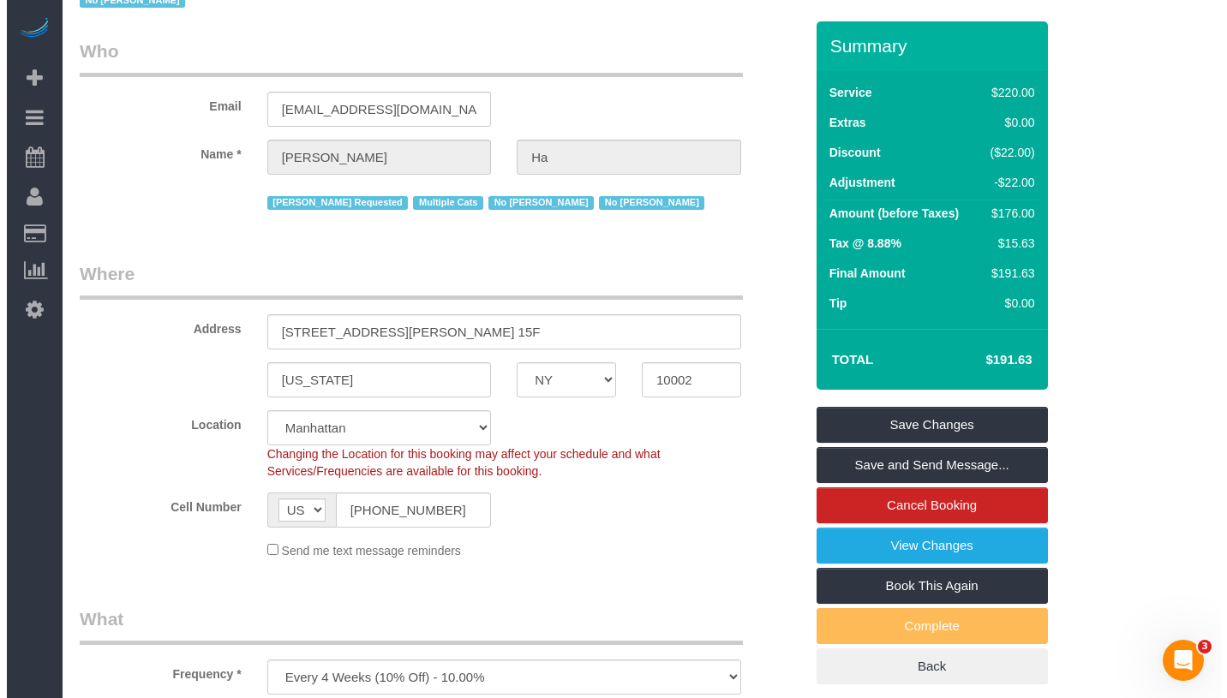
scroll to position [87, 0]
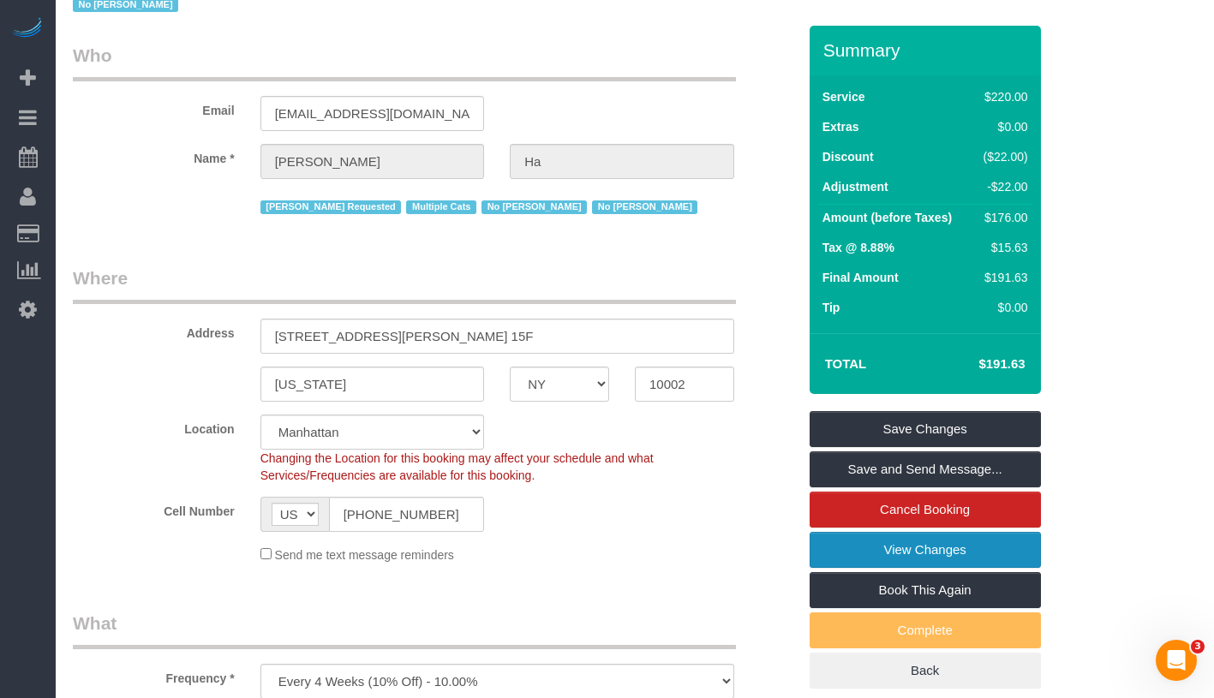
click at [980, 558] on link "View Changes" at bounding box center [925, 550] width 231 height 36
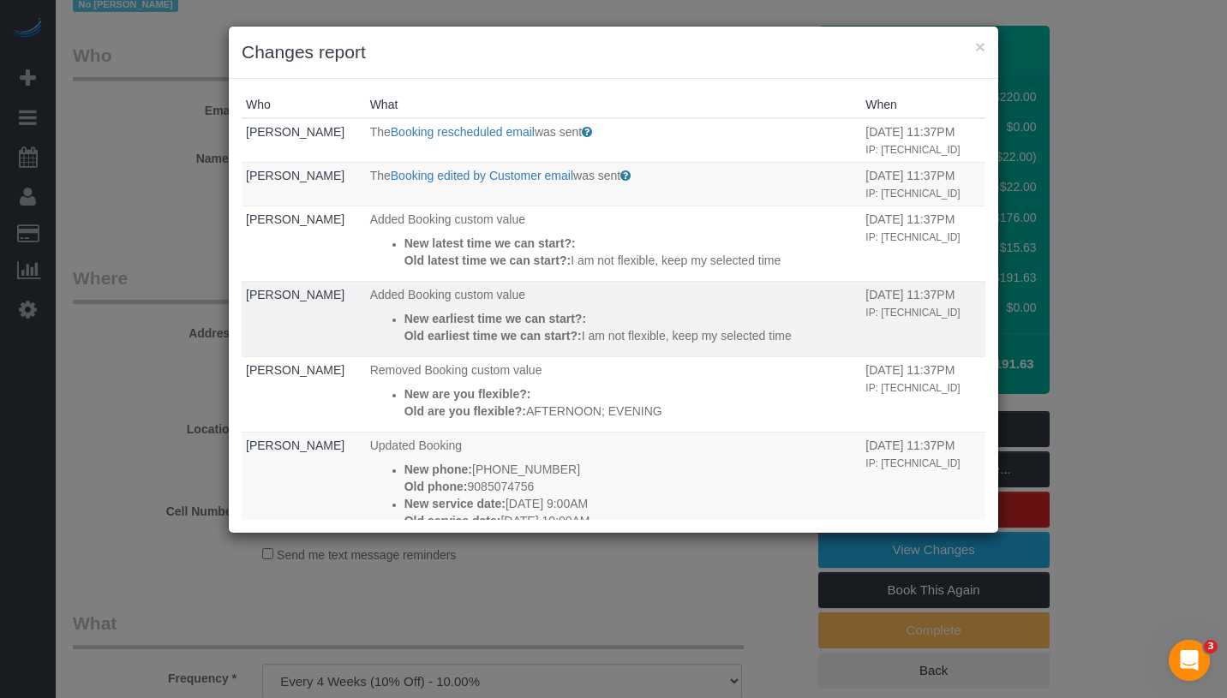
scroll to position [182, 0]
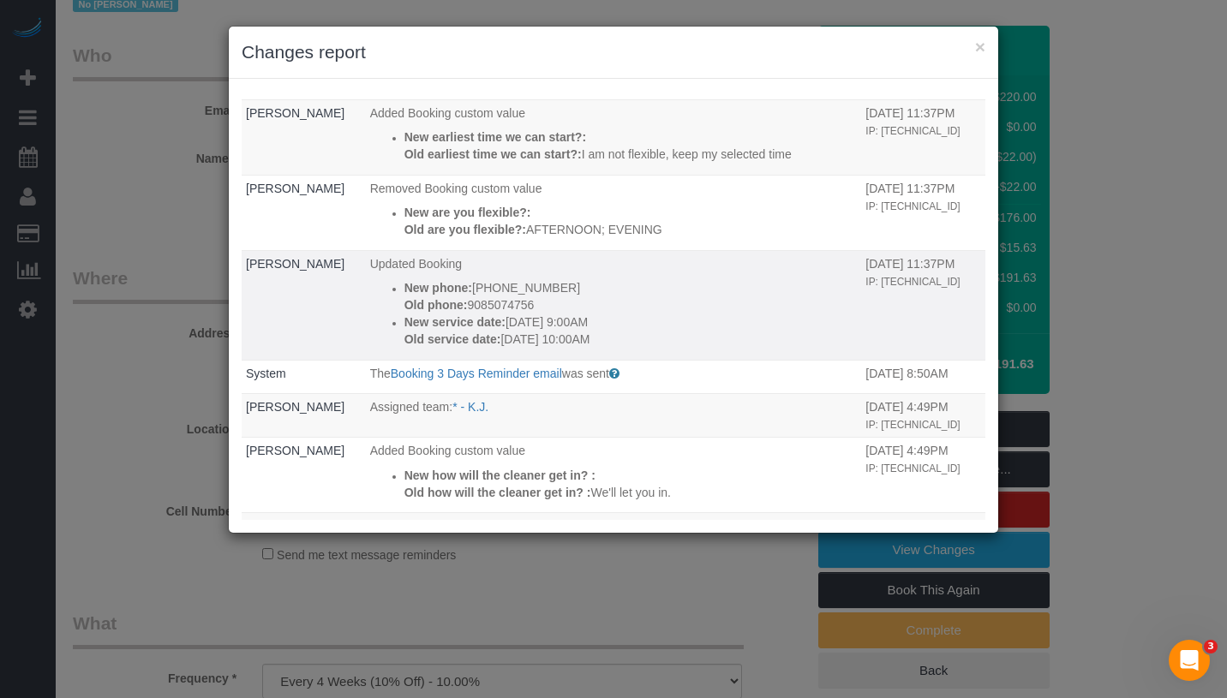
drag, startPoint x: 408, startPoint y: 326, endPoint x: 666, endPoint y: 357, distance: 259.8
click at [666, 357] on td "Updated Booking New phone: (908) 507-4756 Old phone: 9085074756 New service dat…" at bounding box center [614, 305] width 496 height 110
copy div "New service date: 08/19/2025 9:00AM Old service date: 08/11/2025 10:00AM"
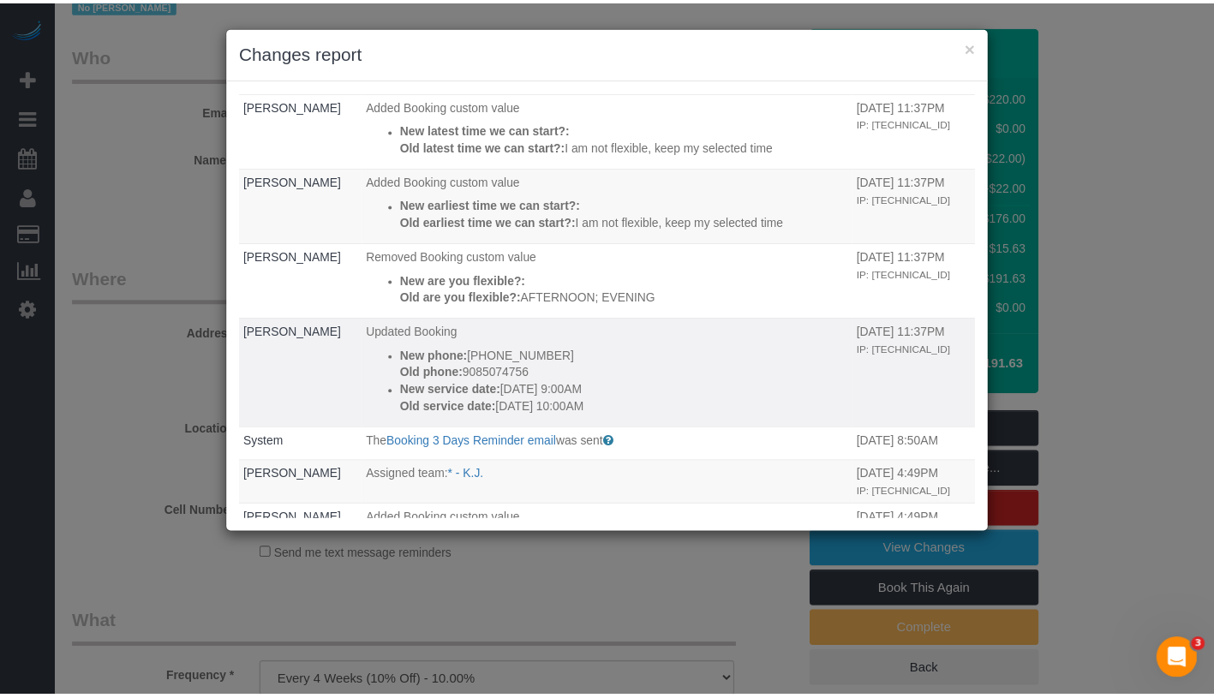
scroll to position [0, 0]
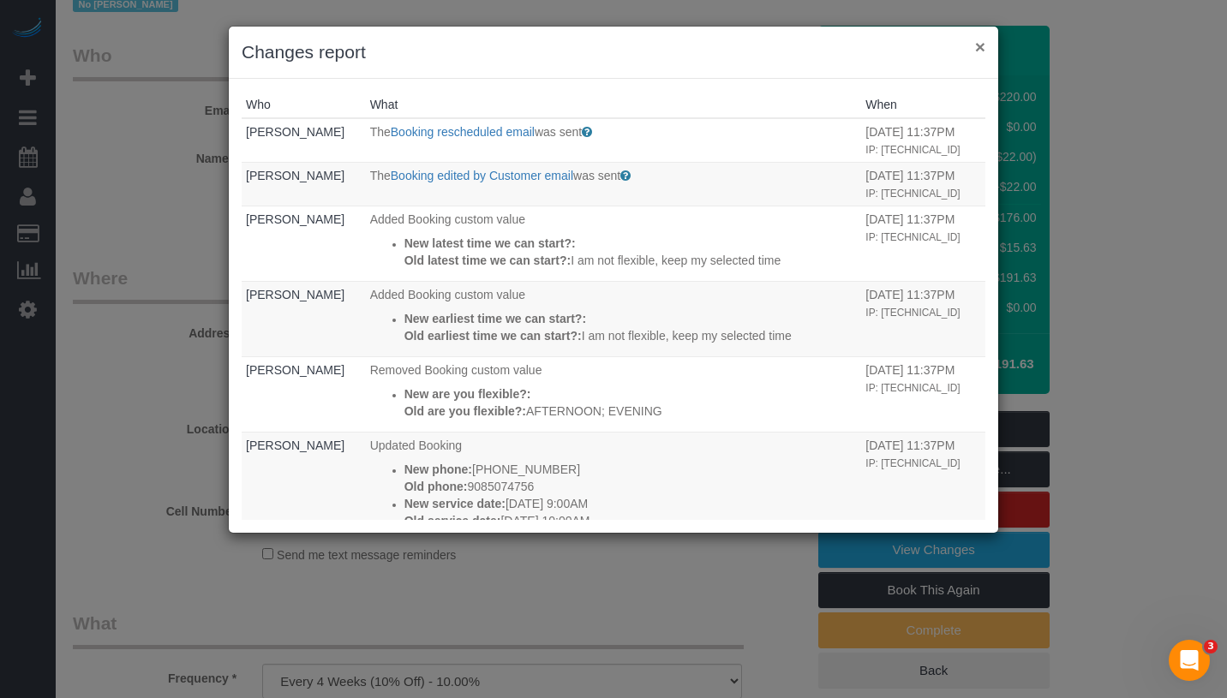
click at [983, 49] on button "×" at bounding box center [980, 47] width 10 height 18
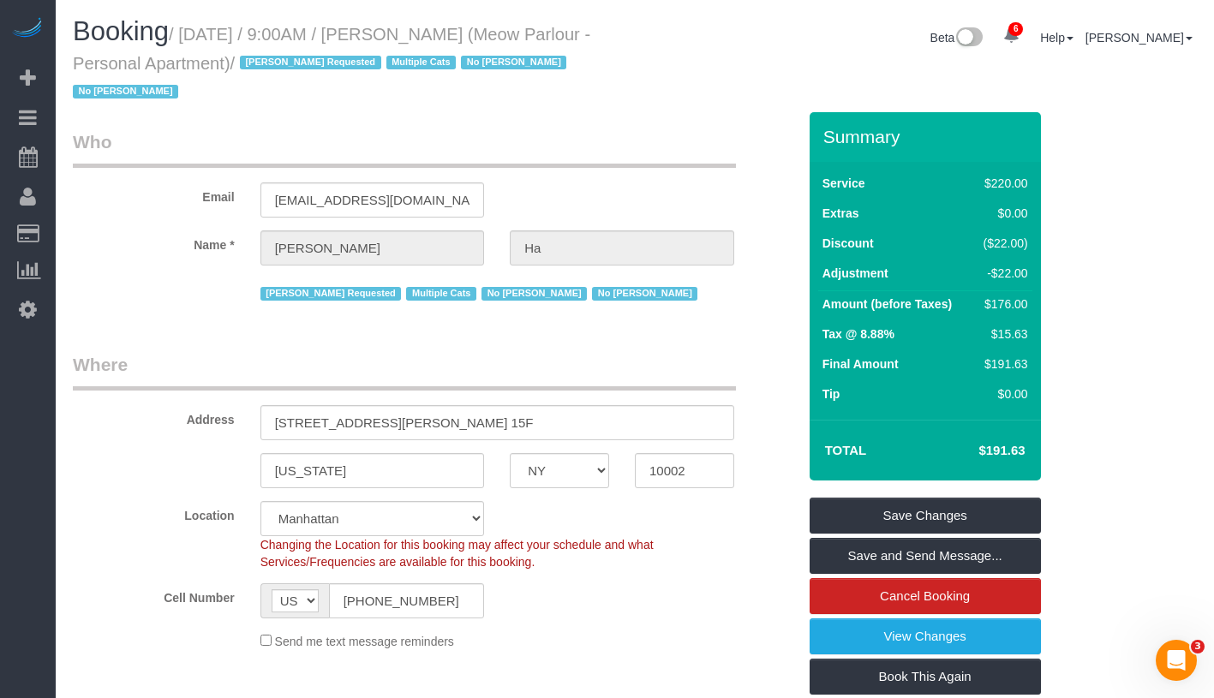
drag, startPoint x: 195, startPoint y: 37, endPoint x: 242, endPoint y: 63, distance: 54.1
click at [242, 63] on small "/ August 19, 2025 / 9:00AM / Christina Ha (Meow Parlour - Personal Apartment) /…" at bounding box center [332, 63] width 518 height 77
copy small "August 19, 2025 / 9:00AM / Christina Ha (Meow Parlour - Personal Apartment)"
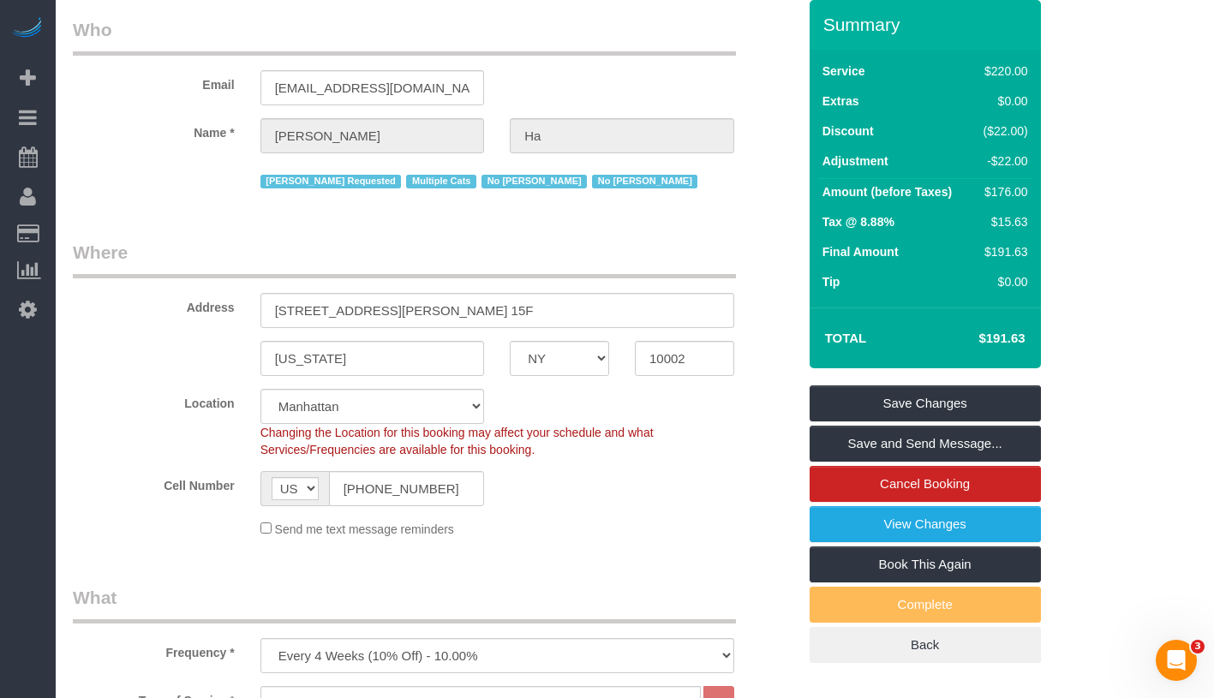
scroll to position [201, 0]
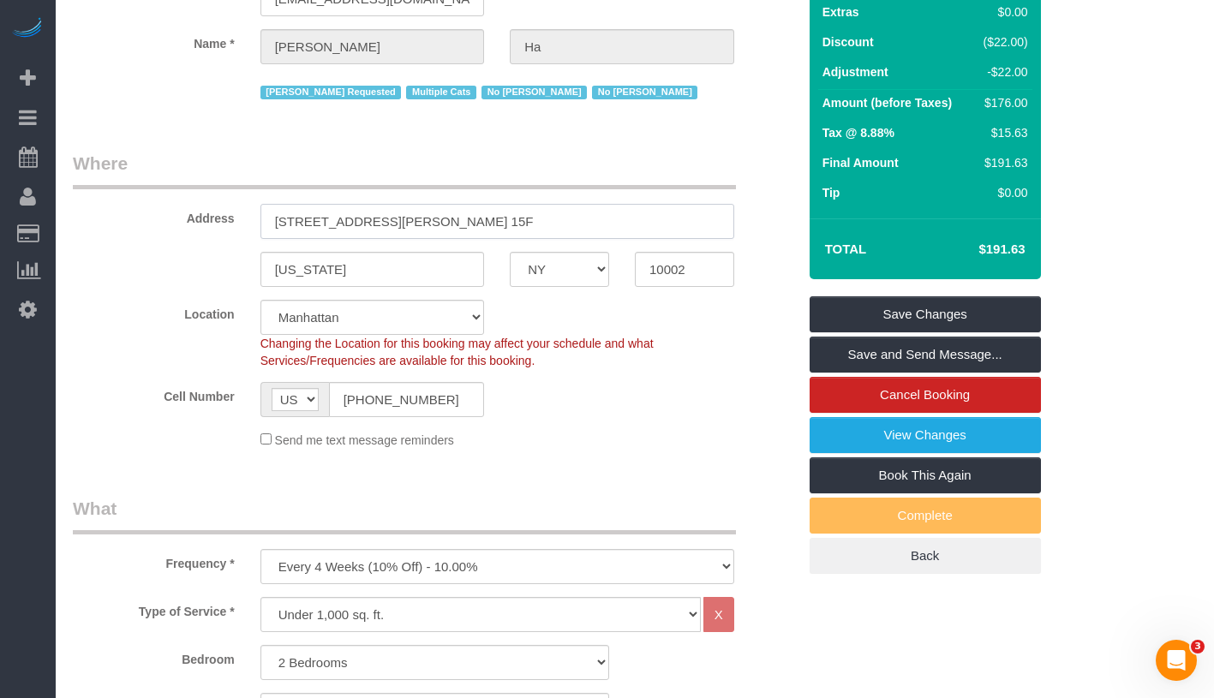
drag, startPoint x: 273, startPoint y: 223, endPoint x: 428, endPoint y: 222, distance: 154.2
click at [428, 222] on input "60 Henry Street, Apt. 15F" at bounding box center [497, 221] width 474 height 35
drag, startPoint x: 644, startPoint y: 275, endPoint x: 712, endPoint y: 271, distance: 67.8
click at [712, 271] on body "6 Beta Your Notifications You have 0 alerts × You have 1 to charge for 08/09/20…" at bounding box center [607, 148] width 1214 height 698
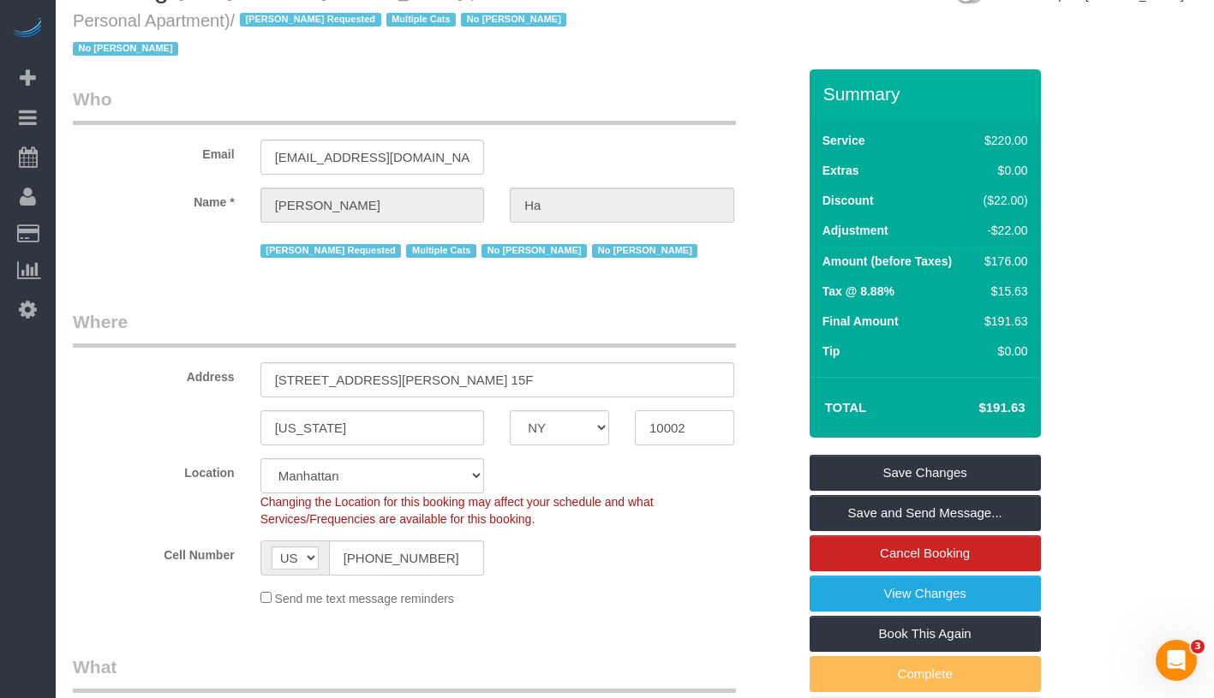
scroll to position [0, 0]
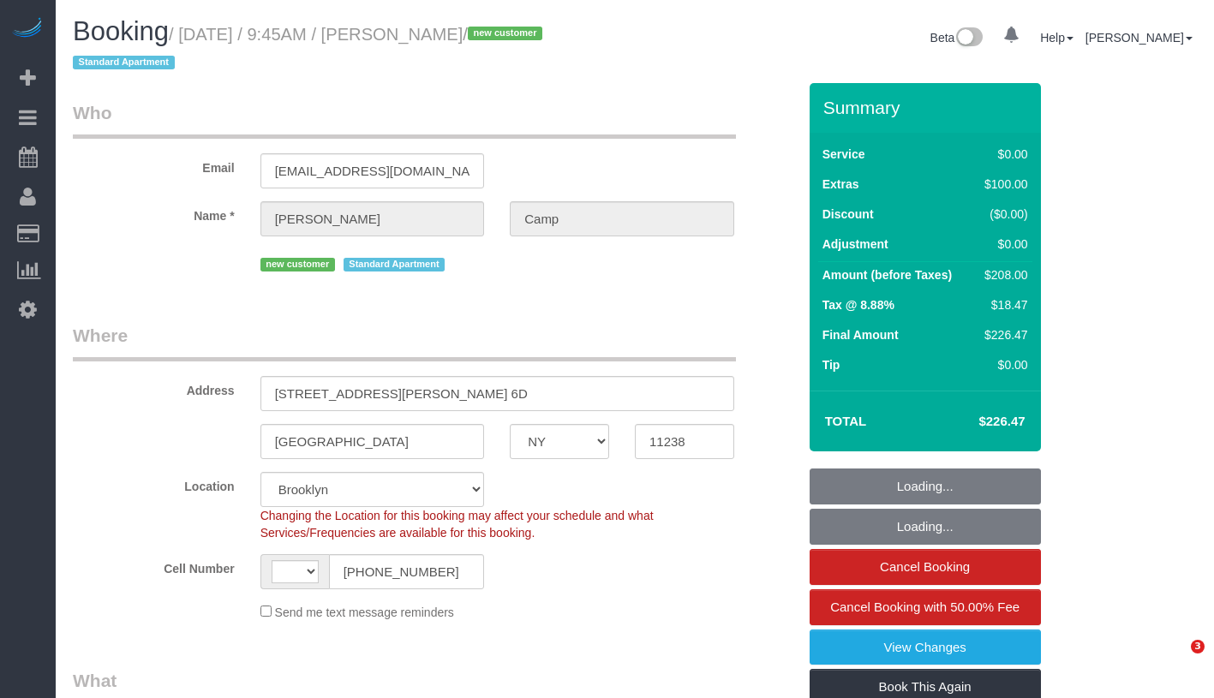
select select "NY"
select select "number:89"
select select "number:90"
select select "number:15"
select select "number:5"
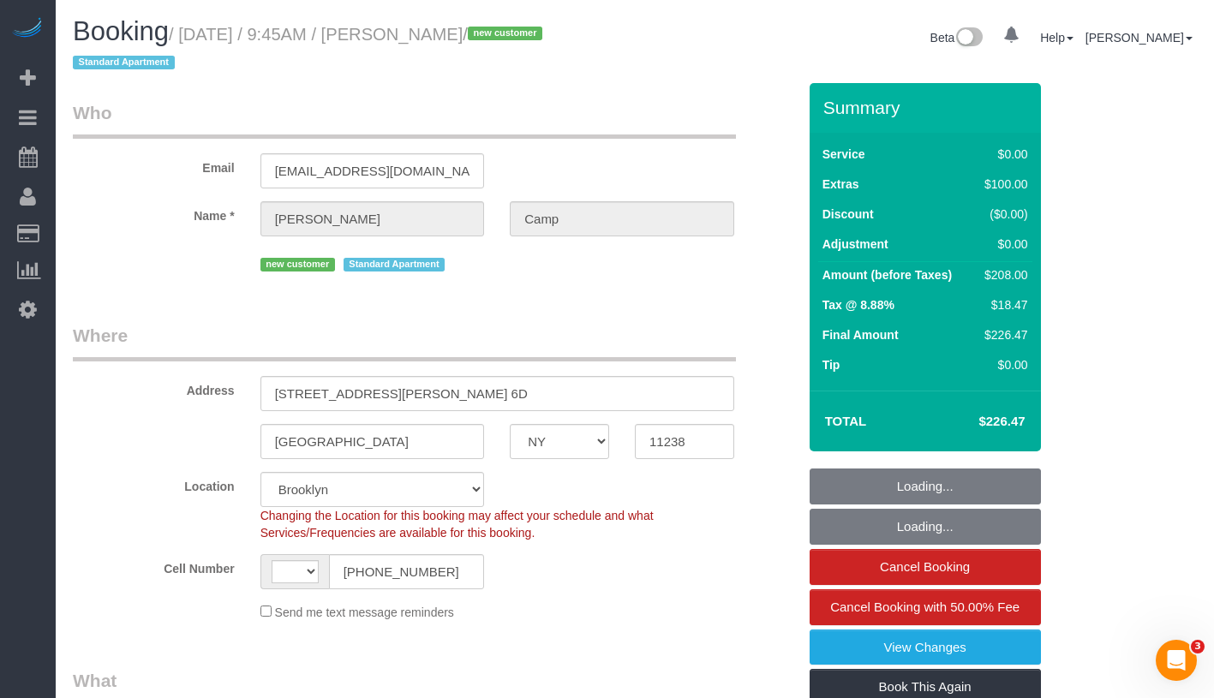
select select "string:[GEOGRAPHIC_DATA]"
select select "object:968"
select select "string:stripe-pm_1RuG0p4VGloSiKo7pYGe4IMW"
select select "1"
select select "object:1389"
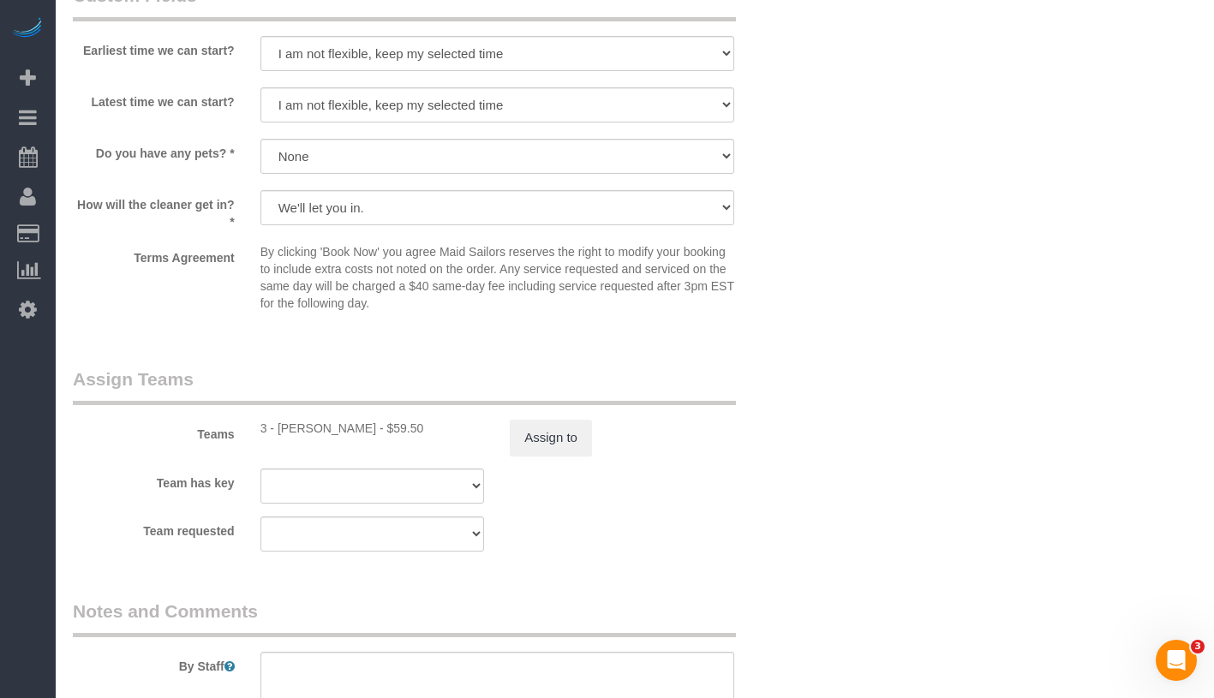
scroll to position [2358, 0]
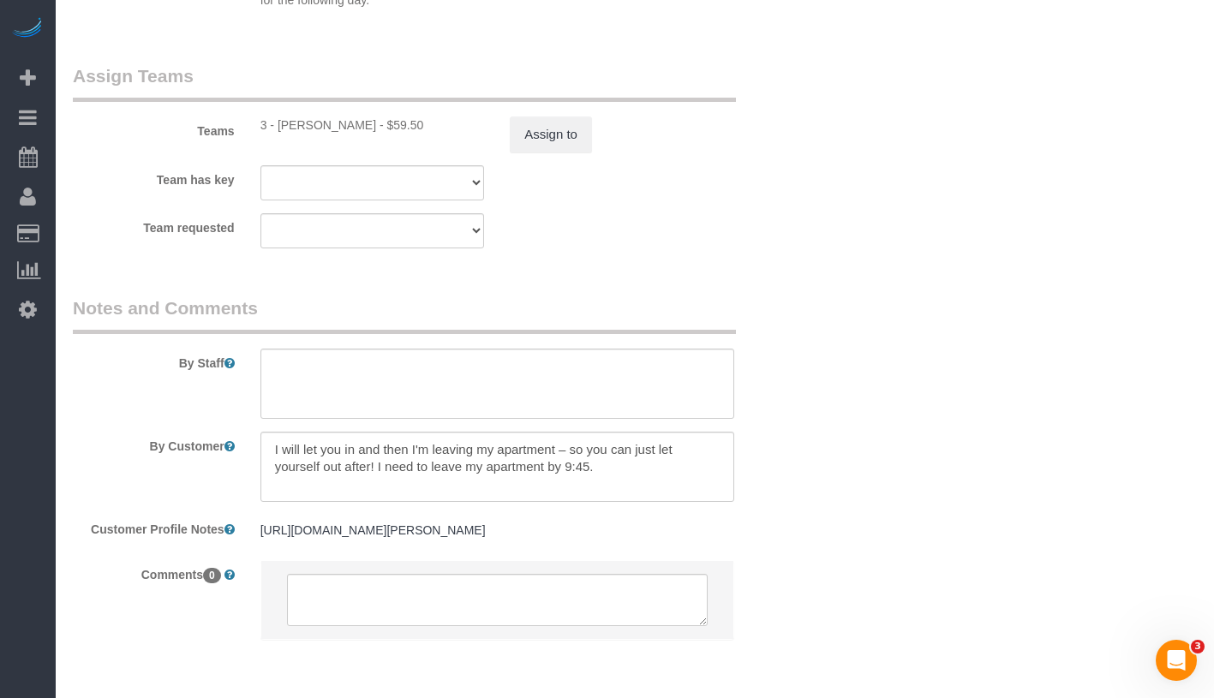
click at [409, 539] on pre "[URL][DOMAIN_NAME][PERSON_NAME]" at bounding box center [497, 530] width 474 height 17
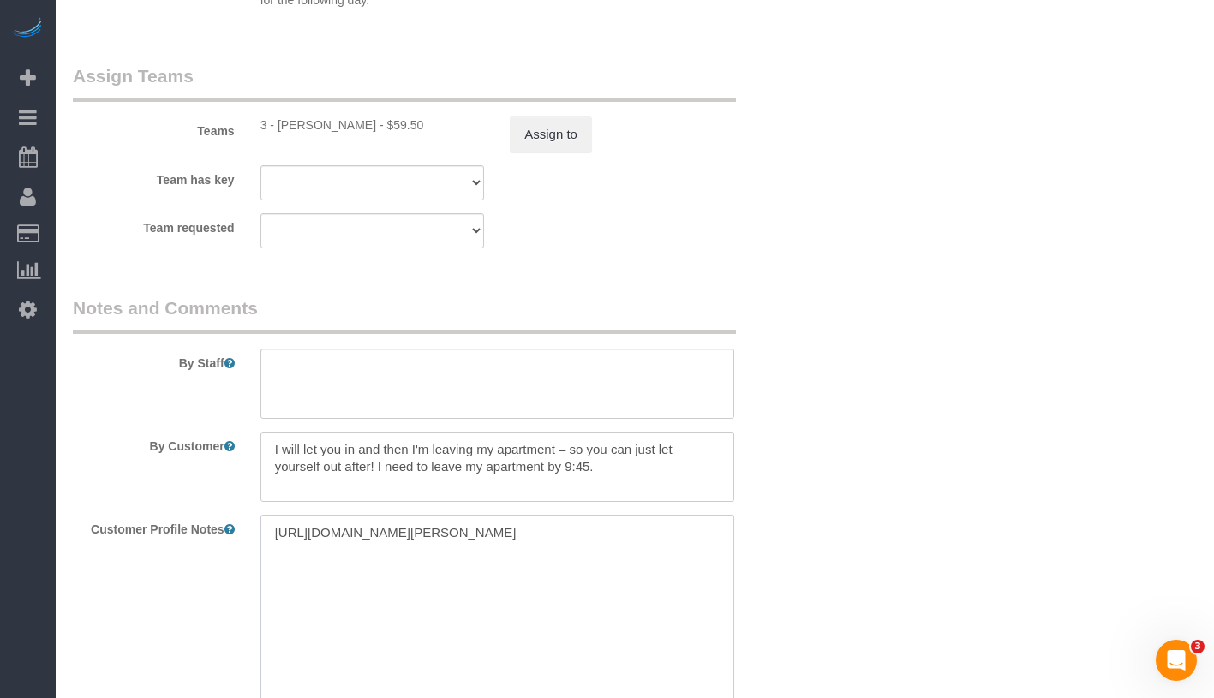
click at [492, 543] on textarea "[URL][DOMAIN_NAME][PERSON_NAME]" at bounding box center [497, 609] width 474 height 189
paste textarea "When they get here, it's the stairs on the right side, 4th floor!"
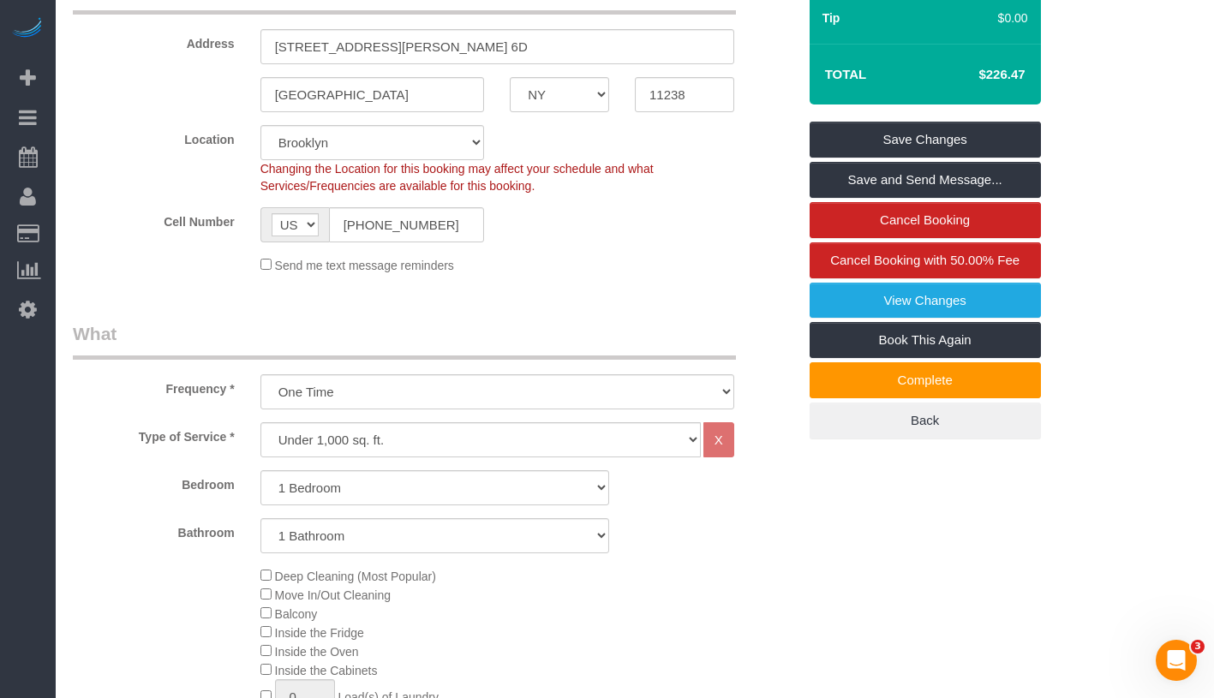
scroll to position [264, 0]
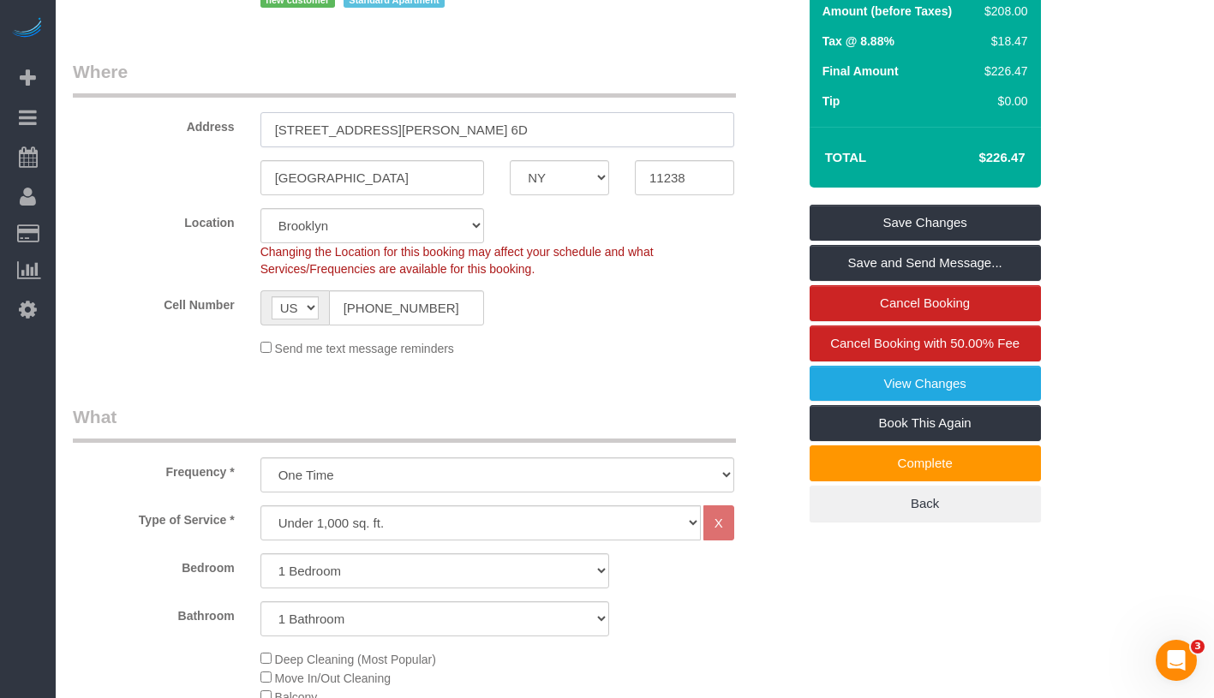
drag, startPoint x: 274, startPoint y: 130, endPoint x: 470, endPoint y: 130, distance: 196.2
click at [470, 130] on input "[STREET_ADDRESS][PERSON_NAME] 6D" at bounding box center [497, 129] width 474 height 35
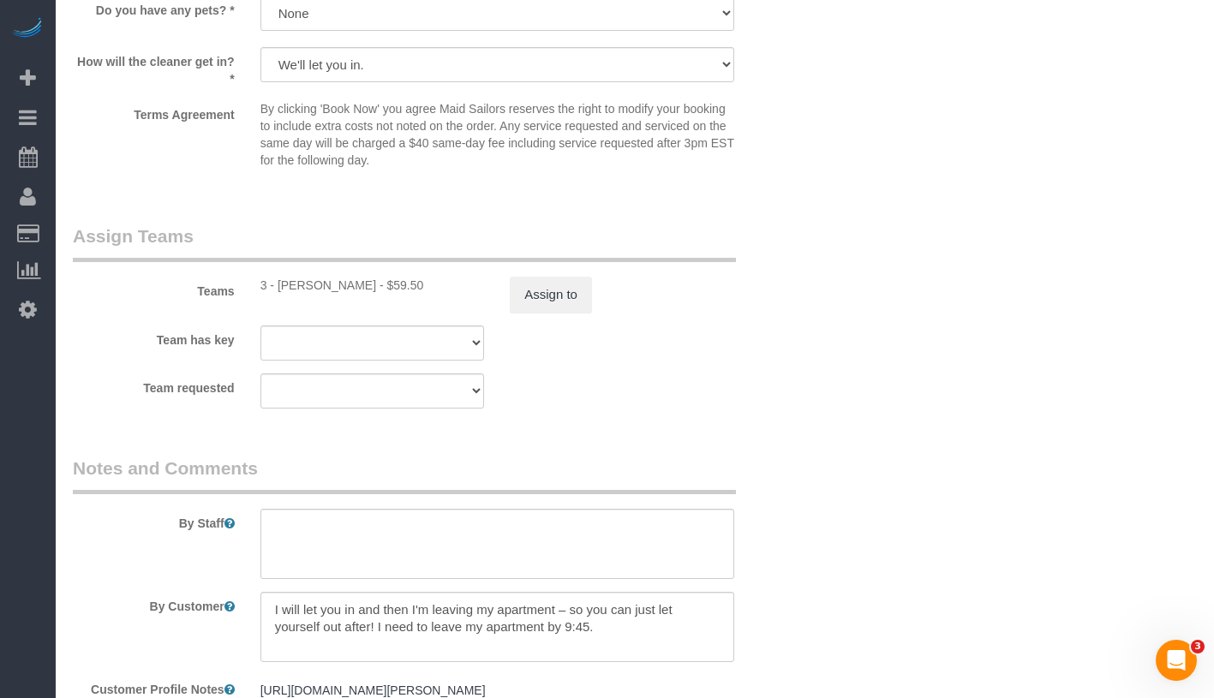
scroll to position [2475, 0]
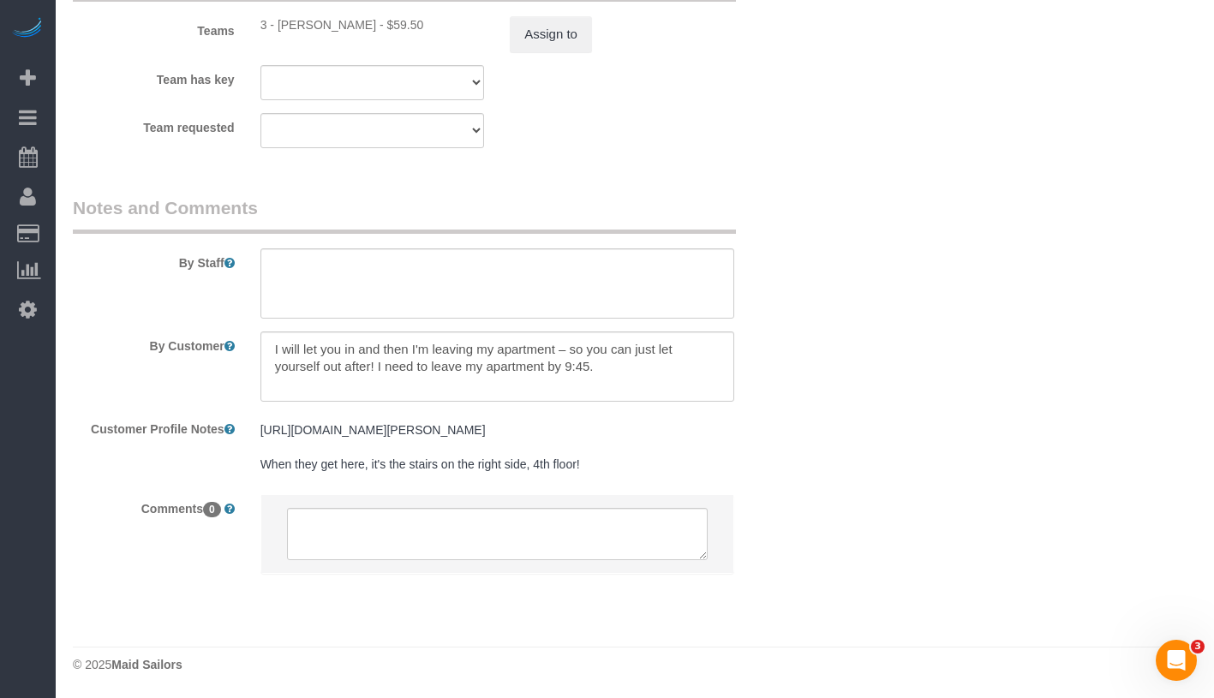
click at [276, 467] on pre "[URL][DOMAIN_NAME][PERSON_NAME] When they get here, it's the stairs on the righ…" at bounding box center [497, 447] width 474 height 51
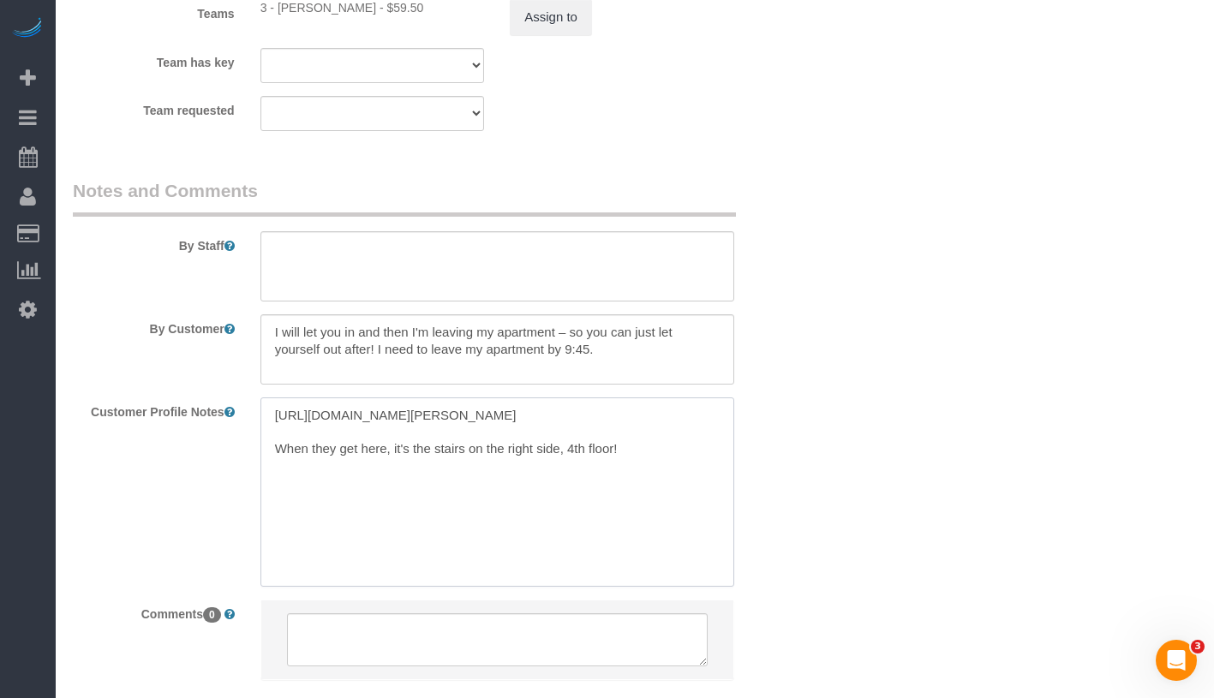
click at [268, 467] on textarea "[URL][DOMAIN_NAME][PERSON_NAME] When they get here, it's the stairs on the righ…" at bounding box center [497, 492] width 474 height 189
paste textarea "[STREET_ADDRESS][PERSON_NAME] 6D"
drag, startPoint x: 476, startPoint y: 465, endPoint x: 595, endPoint y: 466, distance: 119.1
click at [595, 466] on textarea "[URL][DOMAIN_NAME][PERSON_NAME] For [STREET_ADDRESS][PERSON_NAME] 6DWhen they g…" at bounding box center [497, 492] width 474 height 189
click at [720, 465] on textarea "[URL][DOMAIN_NAME][PERSON_NAME] For [STREET_ADDRESS][PERSON_NAME] 6D- it's the …" at bounding box center [497, 492] width 474 height 189
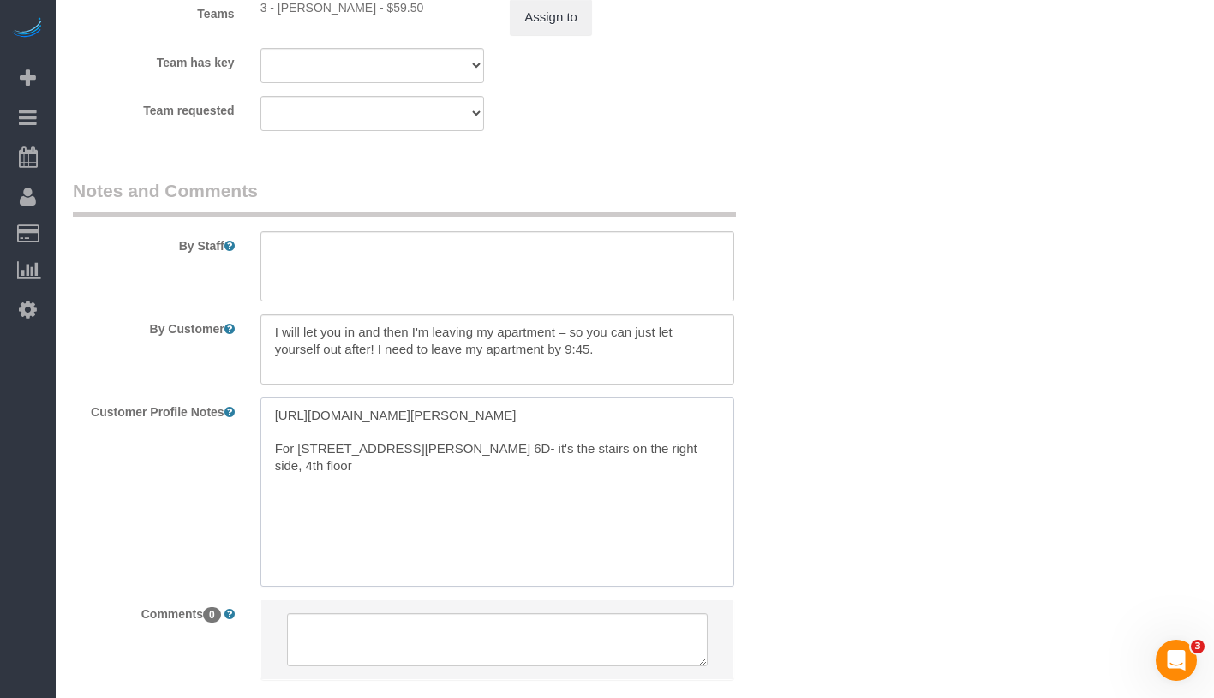
drag, startPoint x: 720, startPoint y: 465, endPoint x: 266, endPoint y: 467, distance: 453.3
click at [266, 467] on textarea "https://www.zillow.com/homedetails/326-Saint-Johns-Pl-APT-6D-Brooklyn-NY-11238/…" at bounding box center [497, 492] width 474 height 189
type textarea "https://www.zillow.com/homedetails/326-Saint-Johns-Pl-APT-6D-Brooklyn-NY-11238/…"
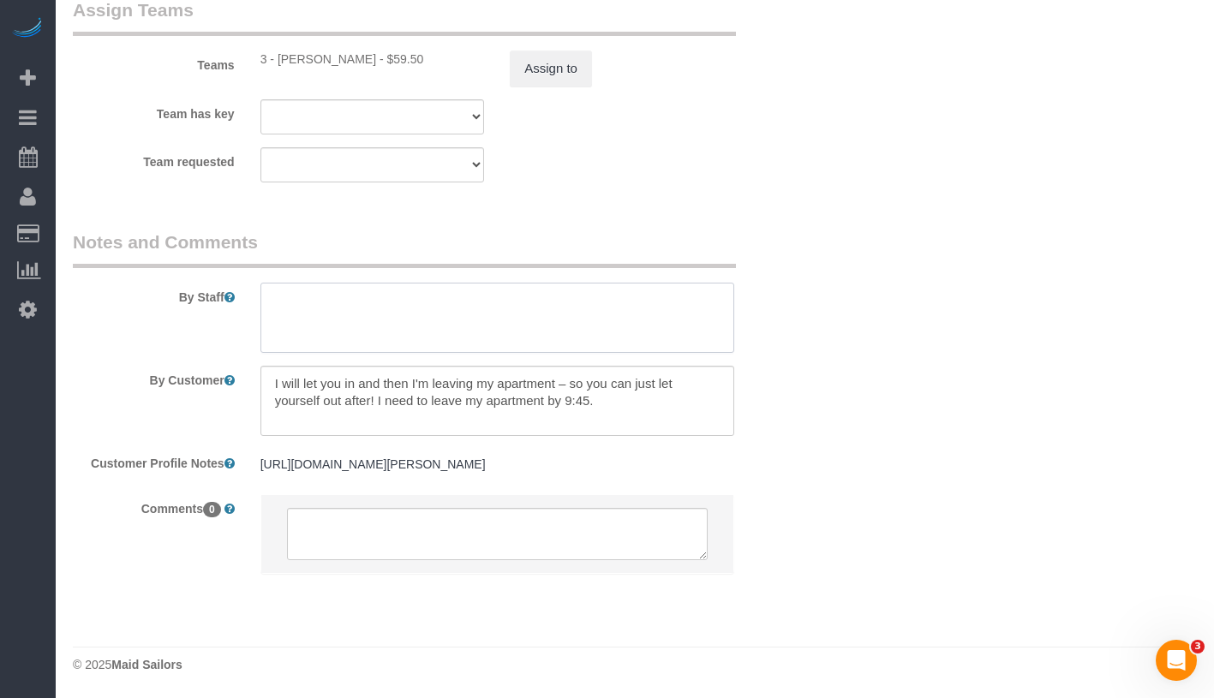
scroll to position [2441, 0]
click at [363, 283] on textarea at bounding box center [497, 318] width 474 height 70
paste textarea "For 326 Saint Johns Place, Apt. 6D- it's the stairs on the right side, 4th floor"
type textarea "For 326 Saint Johns Place, Apt. 6D- it's the stairs on the right side, 4th floor"
click at [805, 282] on div "By Staff" at bounding box center [435, 291] width 750 height 123
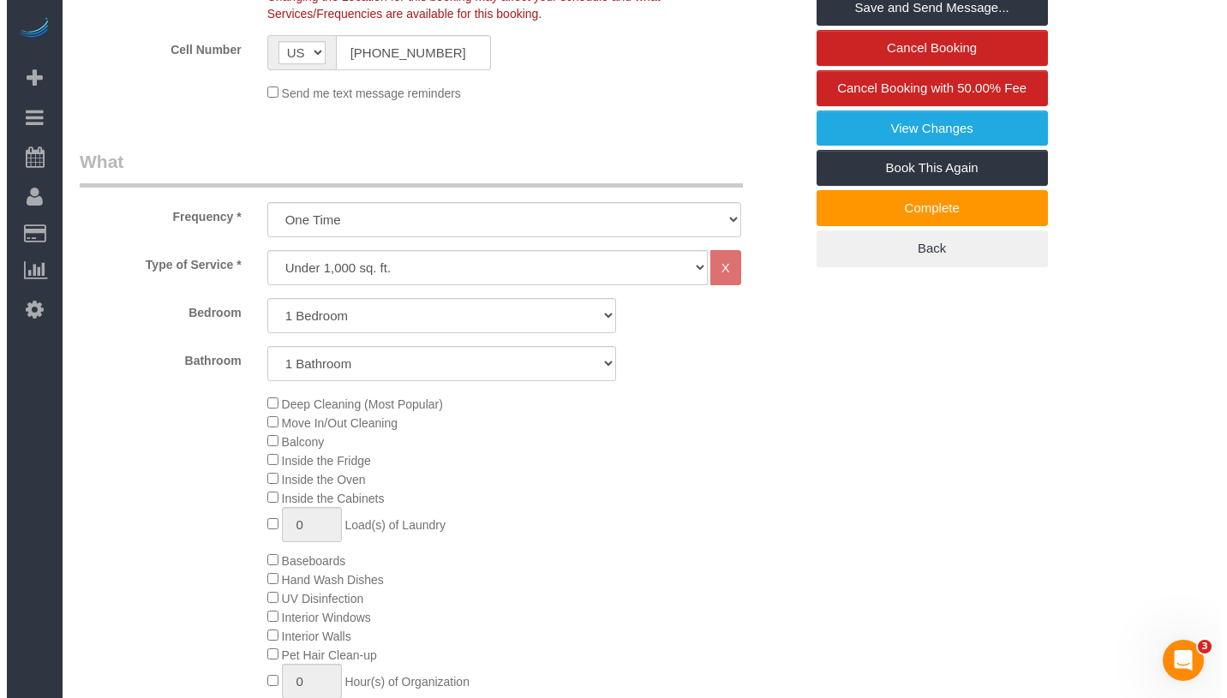
scroll to position [0, 0]
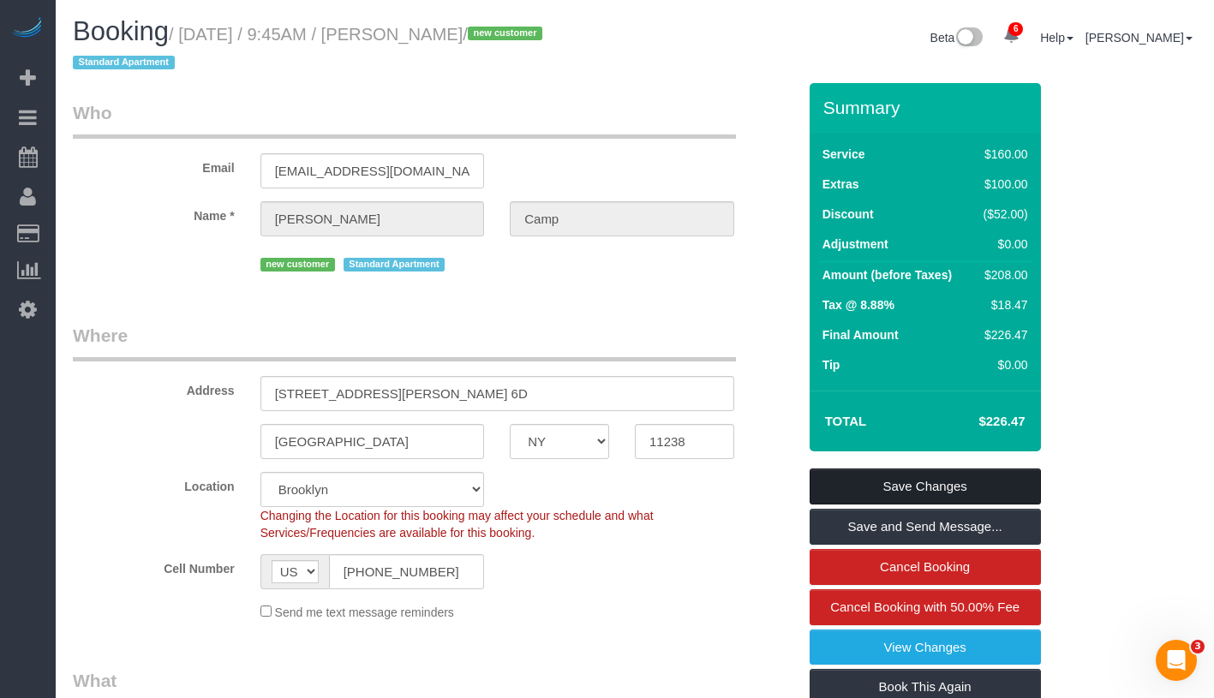
click at [970, 482] on link "Save Changes" at bounding box center [925, 487] width 231 height 36
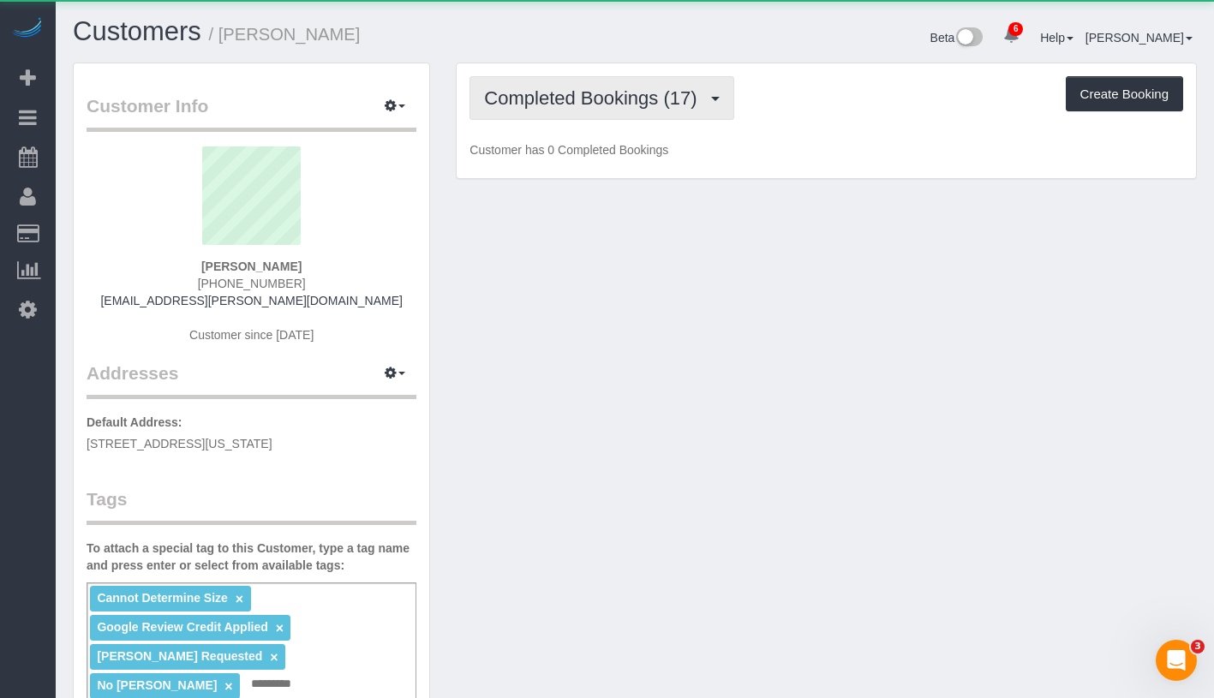
click at [552, 93] on span "Completed Bookings (17)" at bounding box center [594, 97] width 221 height 21
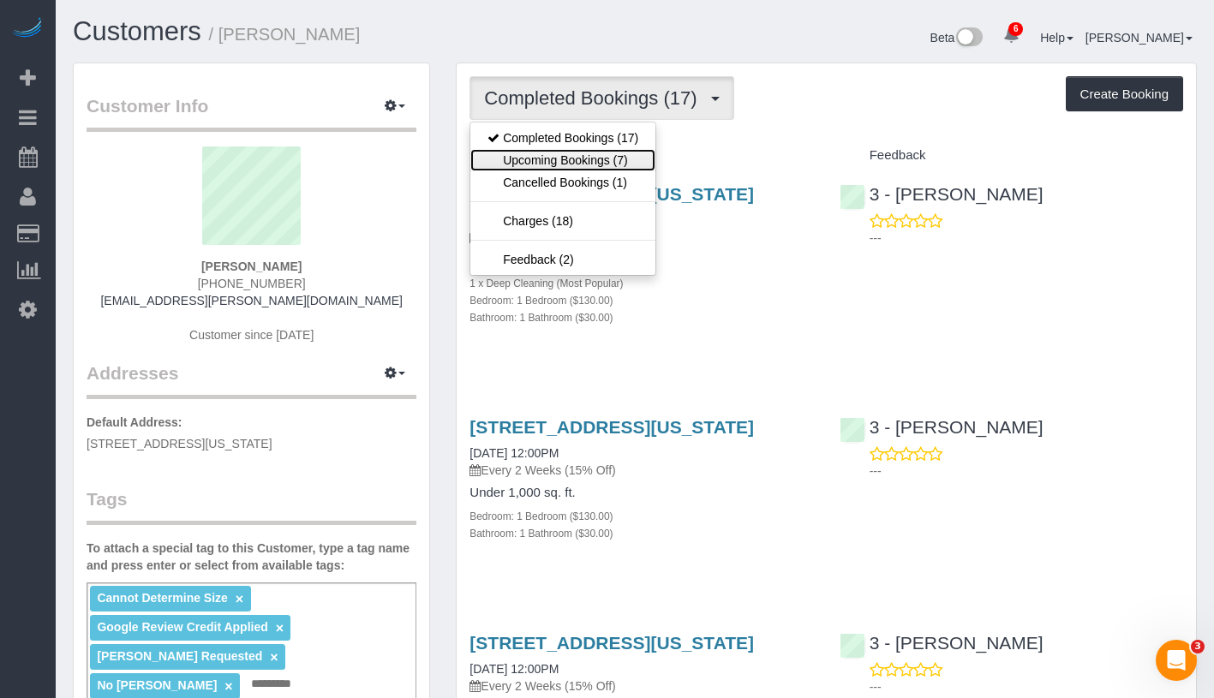
click at [559, 161] on link "Upcoming Bookings (7)" at bounding box center [562, 160] width 185 height 22
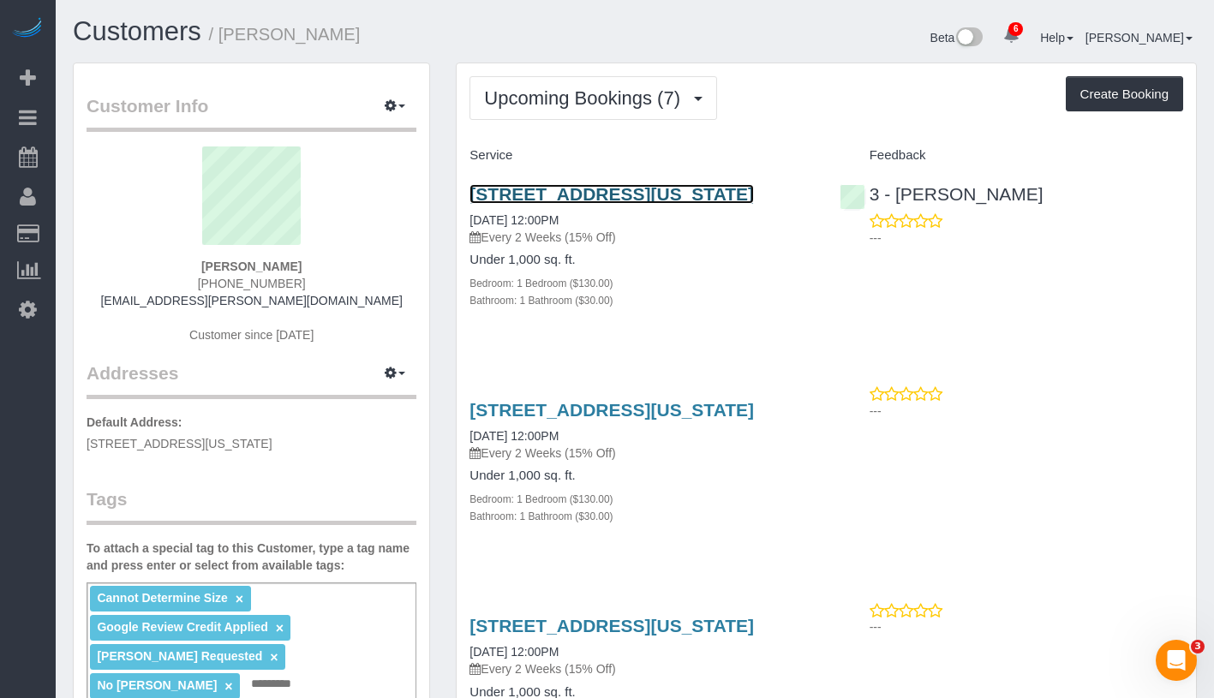
click at [690, 199] on link "[STREET_ADDRESS][US_STATE]" at bounding box center [612, 194] width 284 height 20
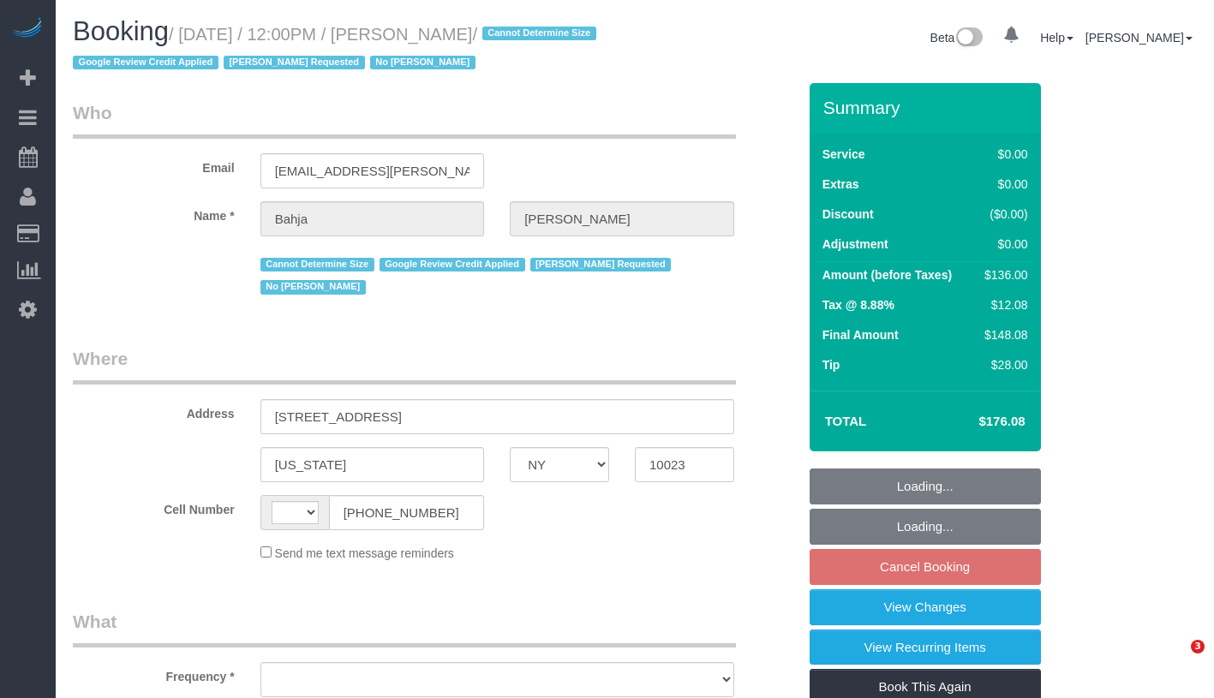
select select "NY"
select select "string:US"
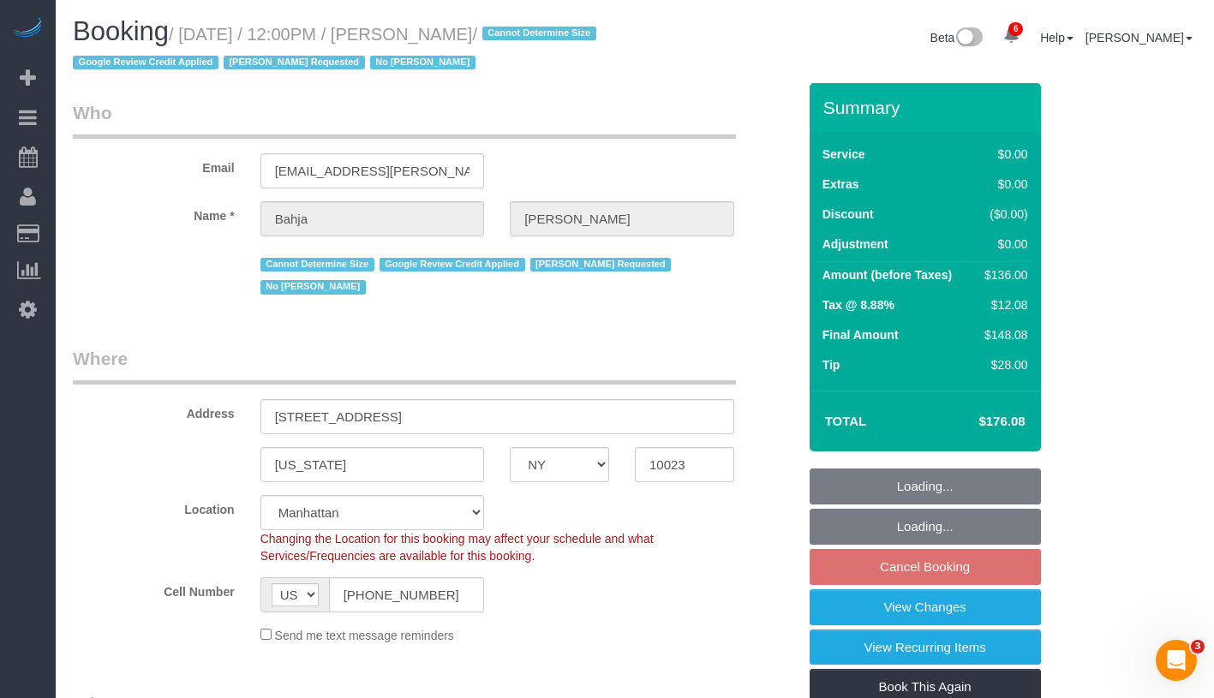
select select "string:stripe-pm_1QCQ6R4VGloSiKo7hCjl4DkS"
select select "1"
select select "object:820"
select select "spot5"
select select "number:59"
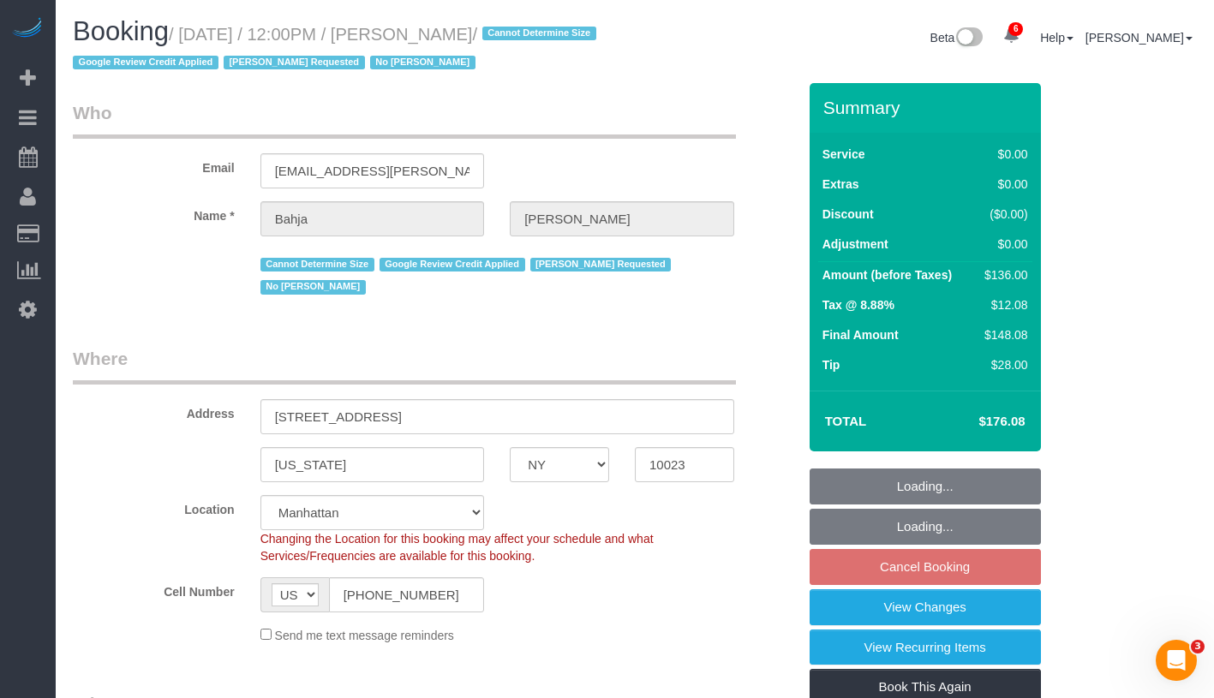
select select "number:73"
select select "number:15"
select select "number:6"
select select "1"
select select "object:1432"
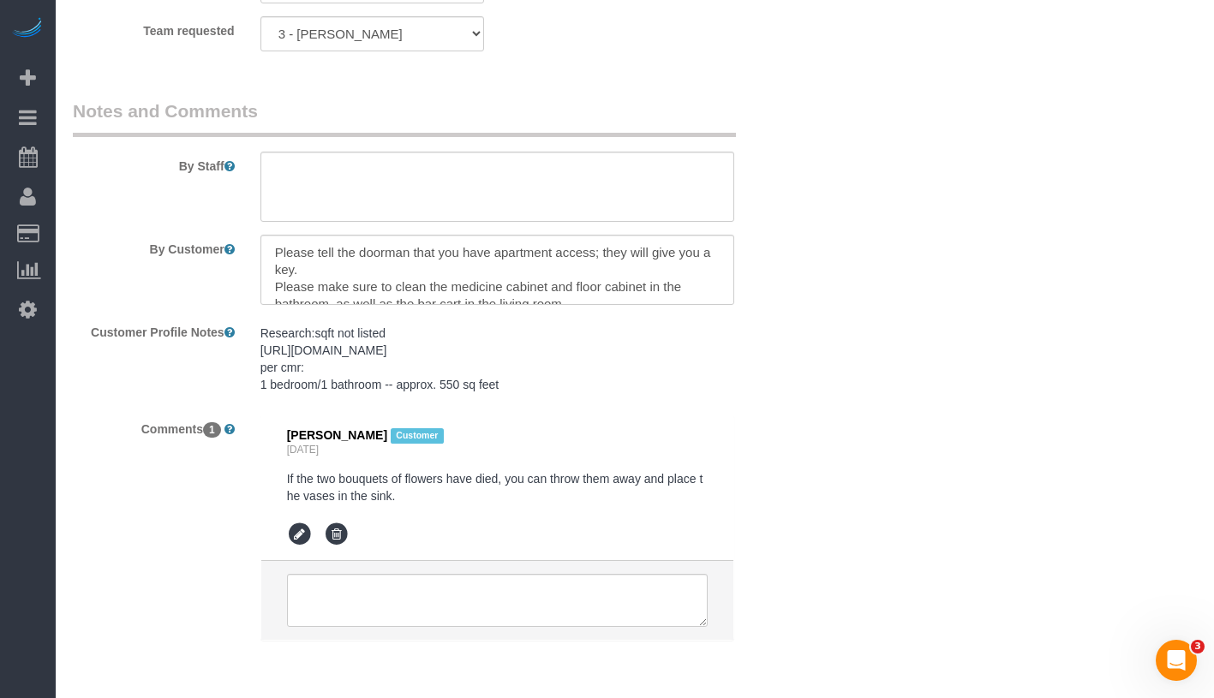
scroll to position [2510, 0]
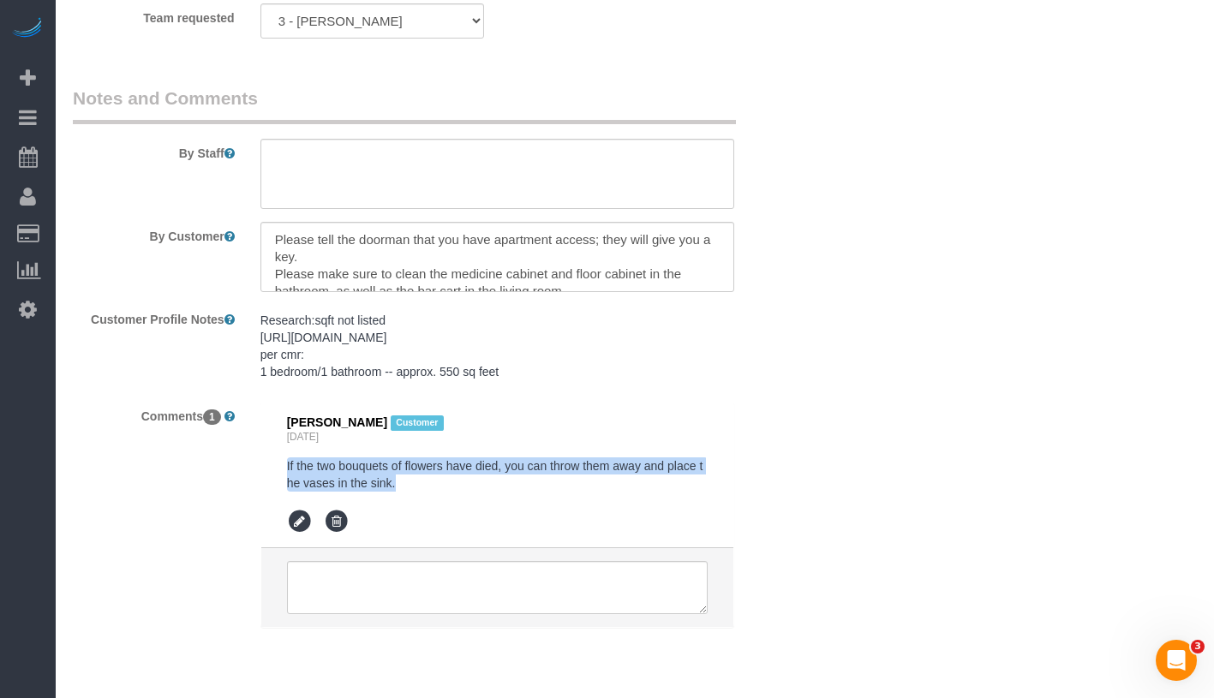
drag, startPoint x: 280, startPoint y: 477, endPoint x: 434, endPoint y: 500, distance: 155.8
click at [434, 500] on li "Bahja Johnson Customer 1 day ago If the two bouquets of flowers have died, you …" at bounding box center [497, 476] width 472 height 147
copy pre "If the two bouquets of flowers have died, you can throw them away and place the…"
click at [506, 179] on textarea at bounding box center [497, 174] width 474 height 70
paste textarea "If the two bouquets of flowers have died, you can throw them away and place the…"
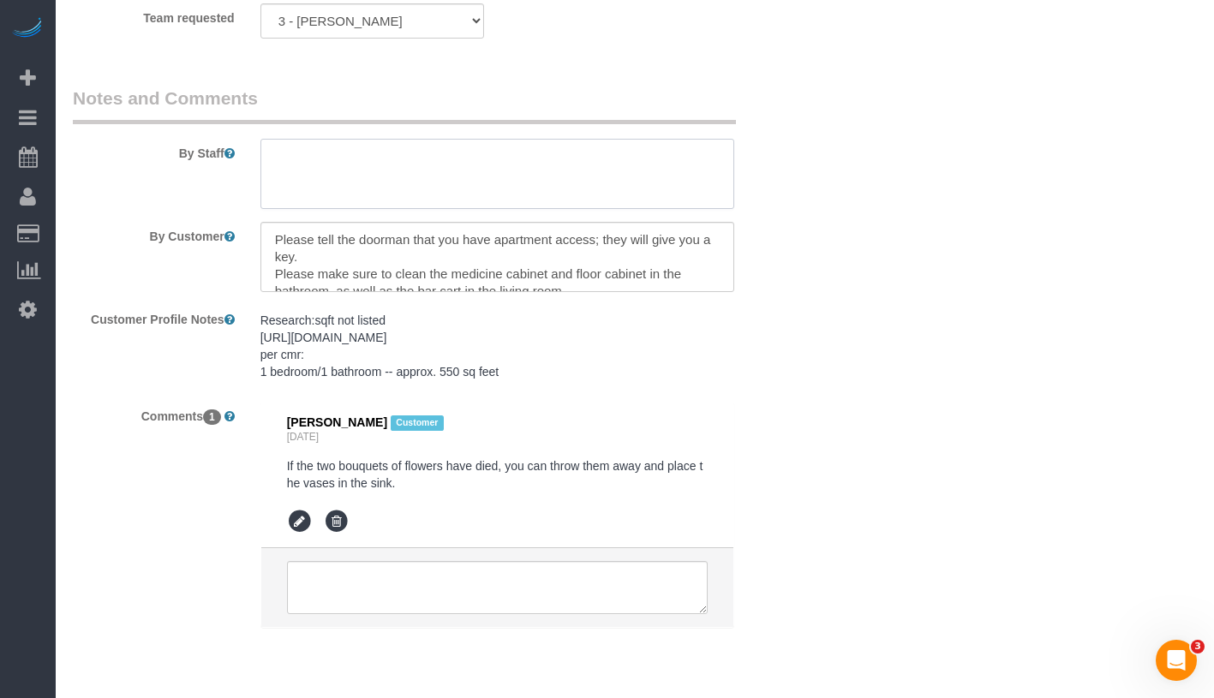
type textarea "If the two bouquets of flowers have died, you can throw them away and place the…"
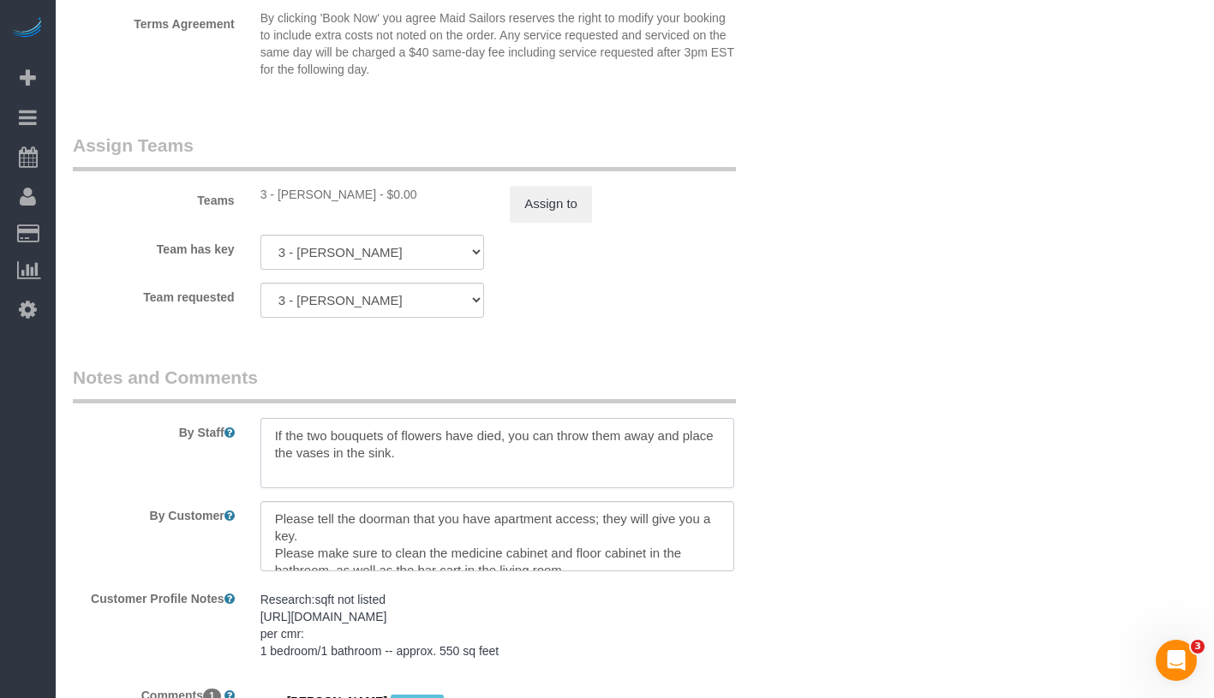
scroll to position [2333, 0]
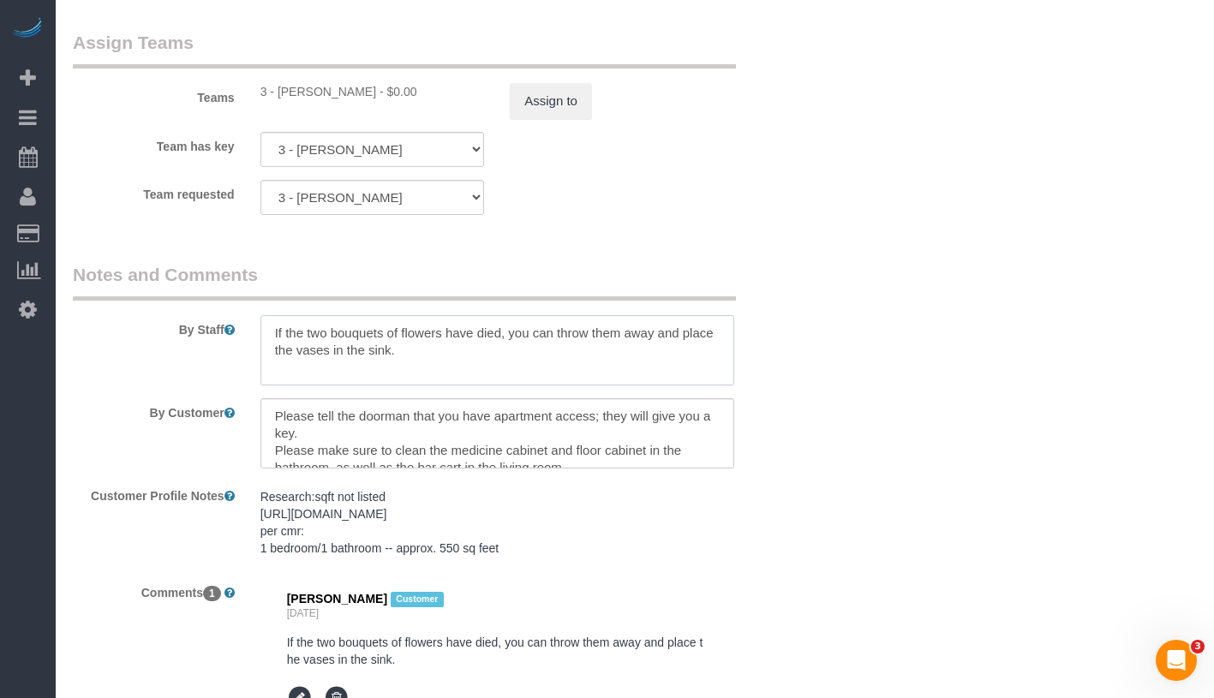
drag, startPoint x: 268, startPoint y: 328, endPoint x: 484, endPoint y: 361, distance: 218.4
click at [484, 361] on textarea at bounding box center [497, 350] width 474 height 70
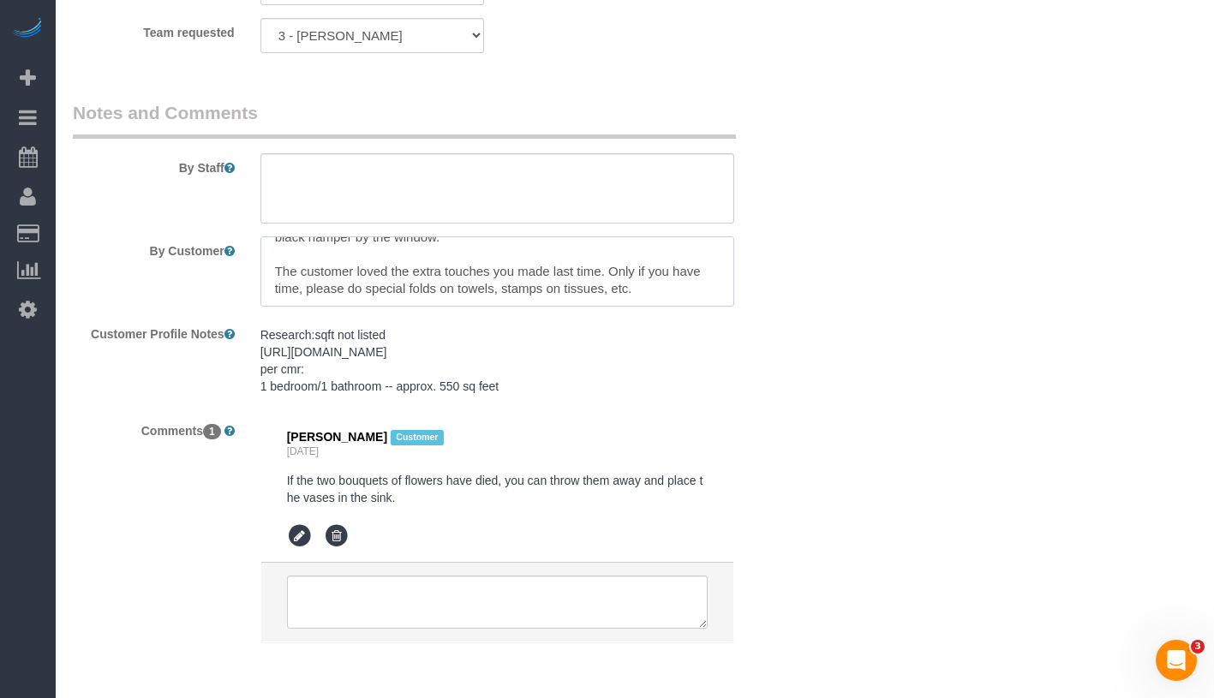
scroll to position [2581, 0]
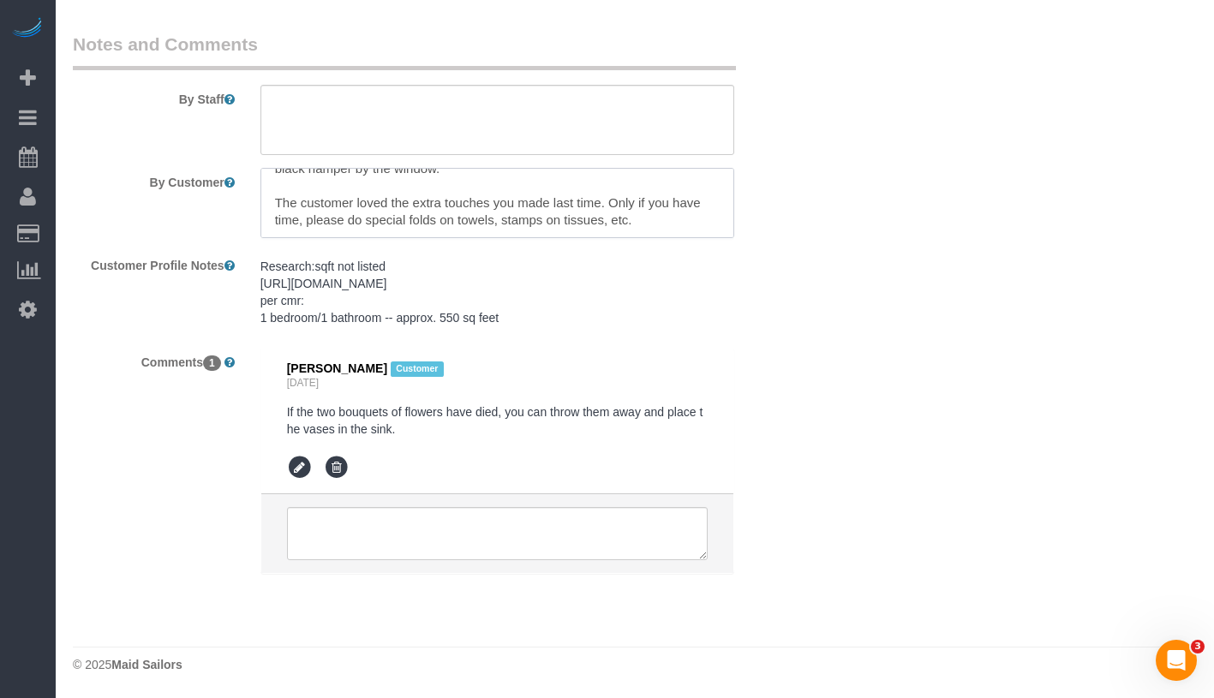
click at [650, 210] on textarea at bounding box center [497, 203] width 474 height 70
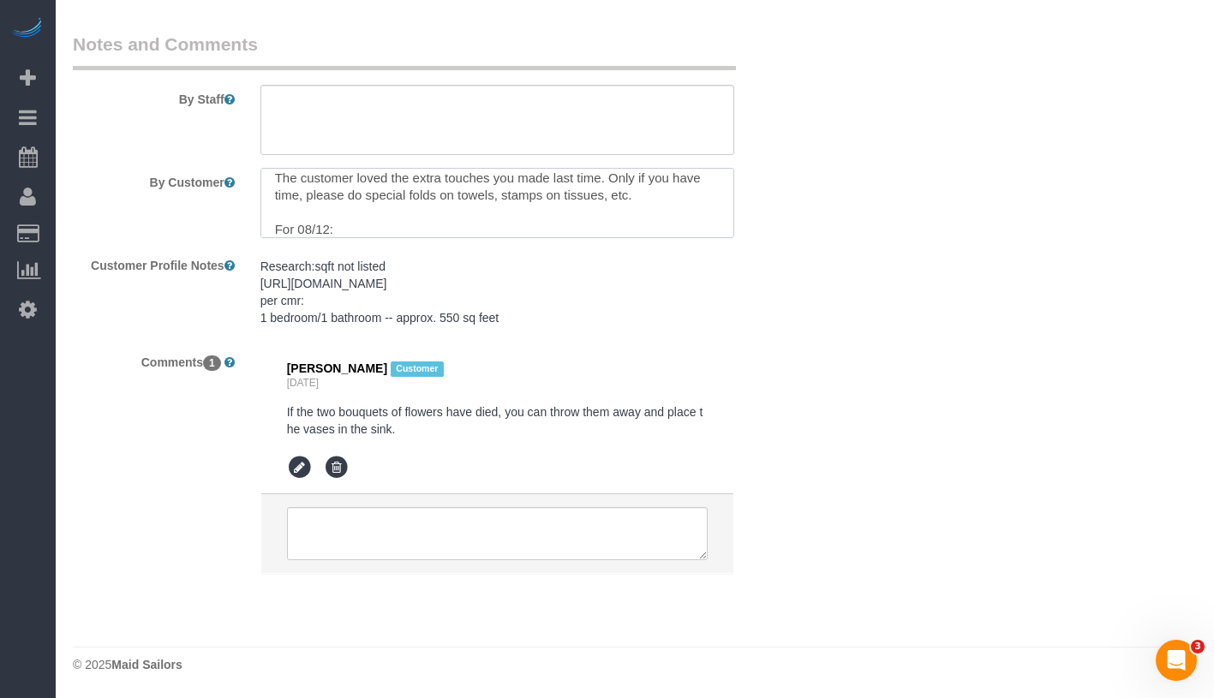
paste textarea "If the two bouquets of flowers have died, you can throw them away and place the…"
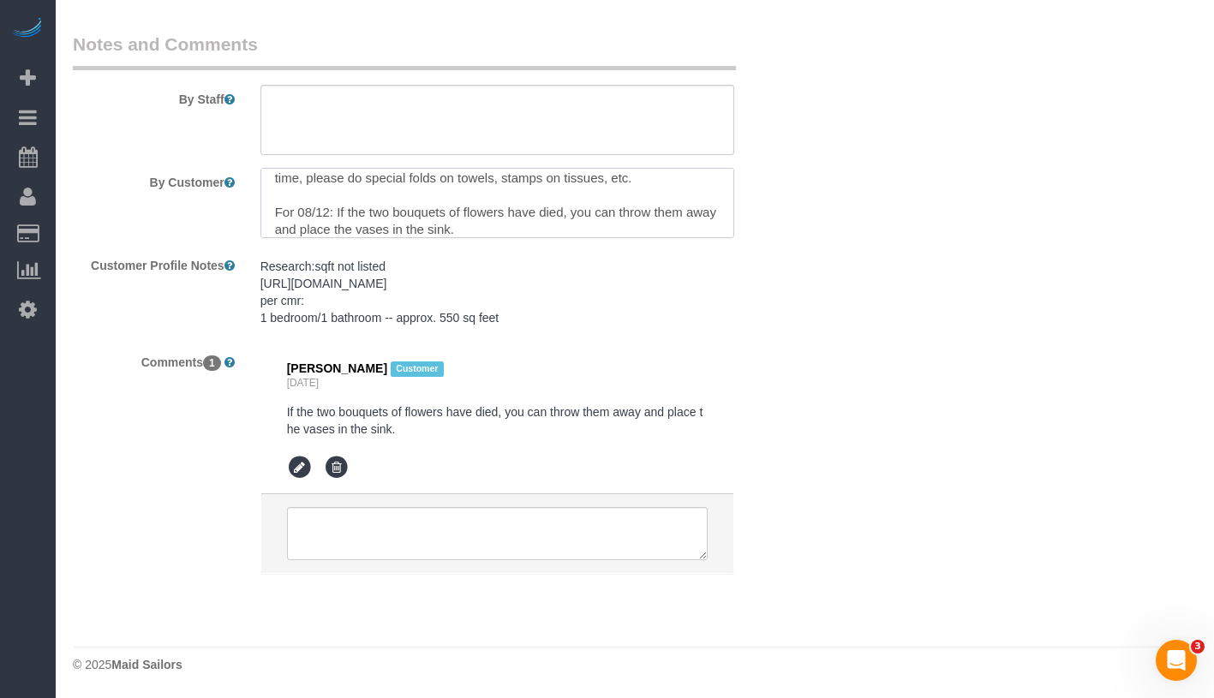
type textarea "Please tell the doorman that you have apartment access; they will give you a ke…"
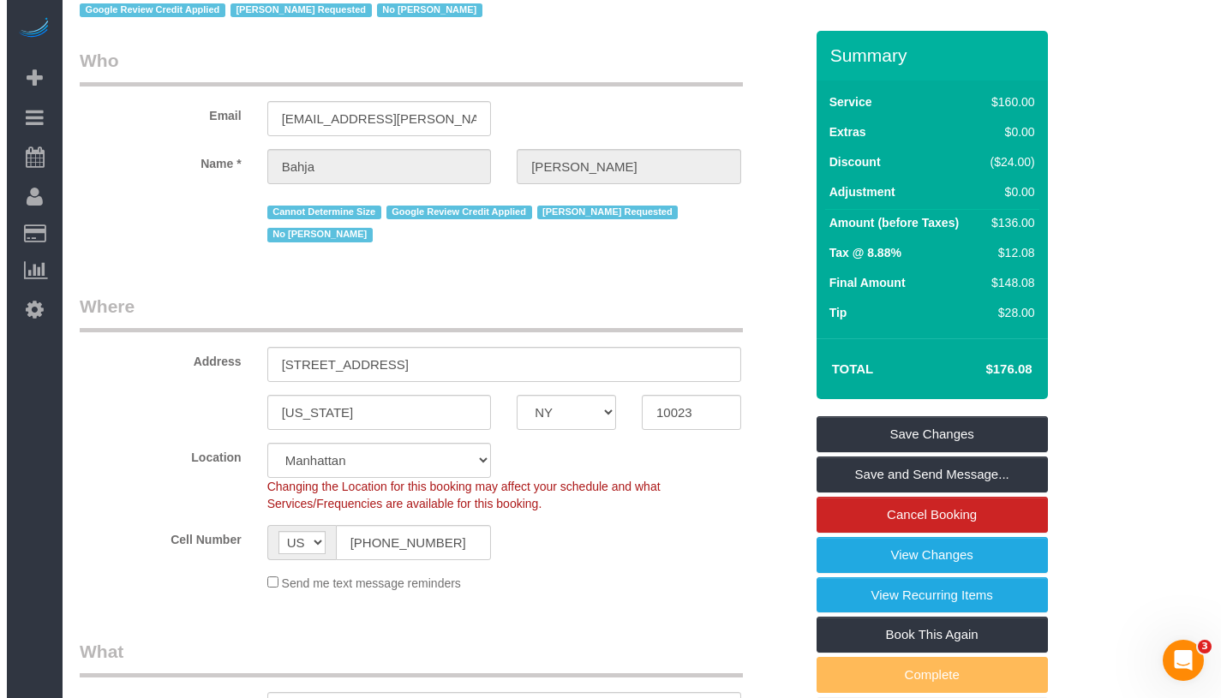
scroll to position [0, 0]
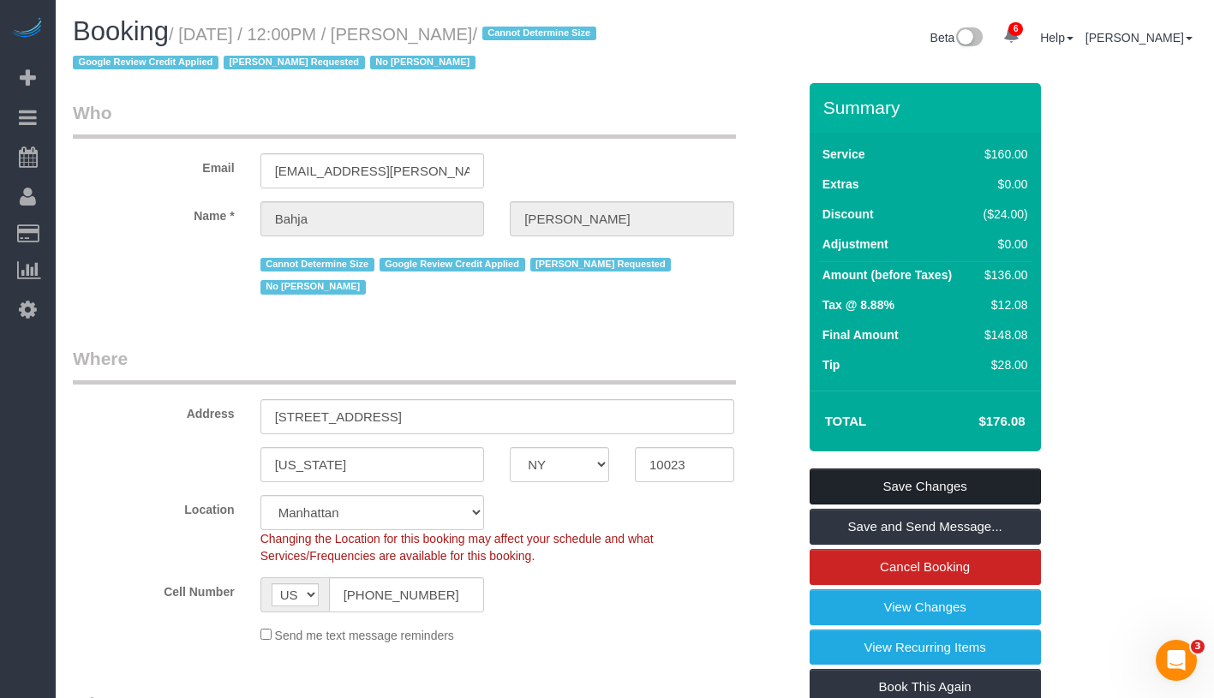
click at [976, 484] on link "Save Changes" at bounding box center [925, 487] width 231 height 36
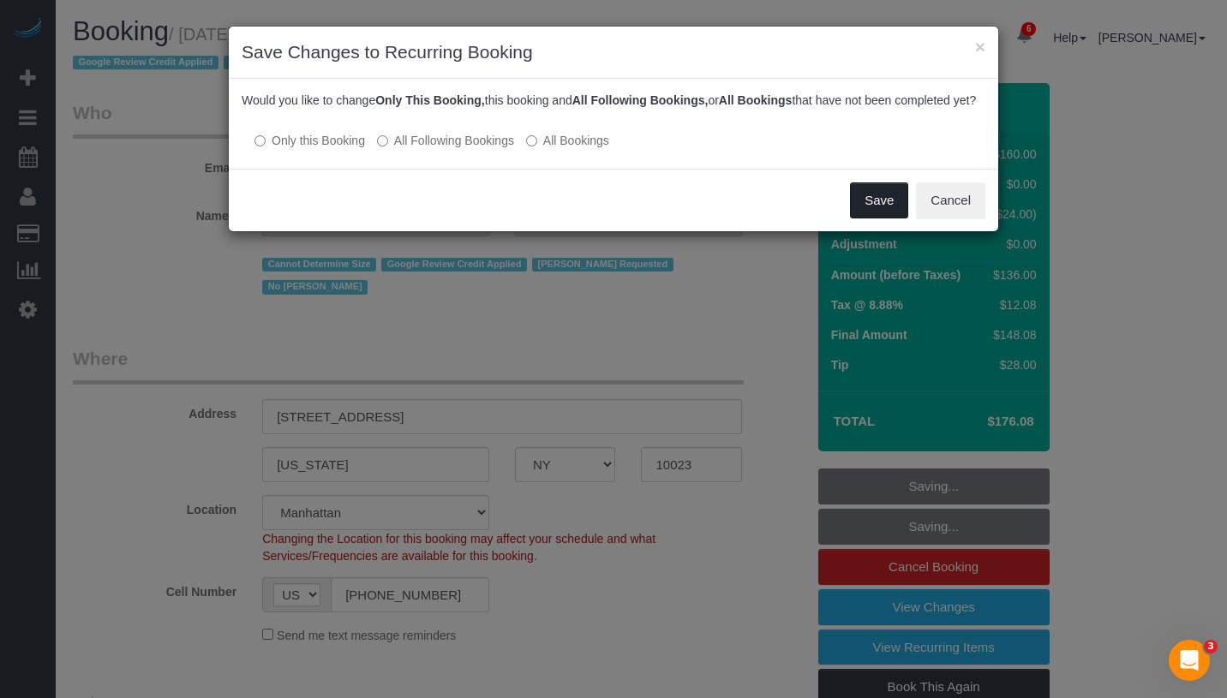
click at [874, 218] on button "Save" at bounding box center [879, 201] width 58 height 36
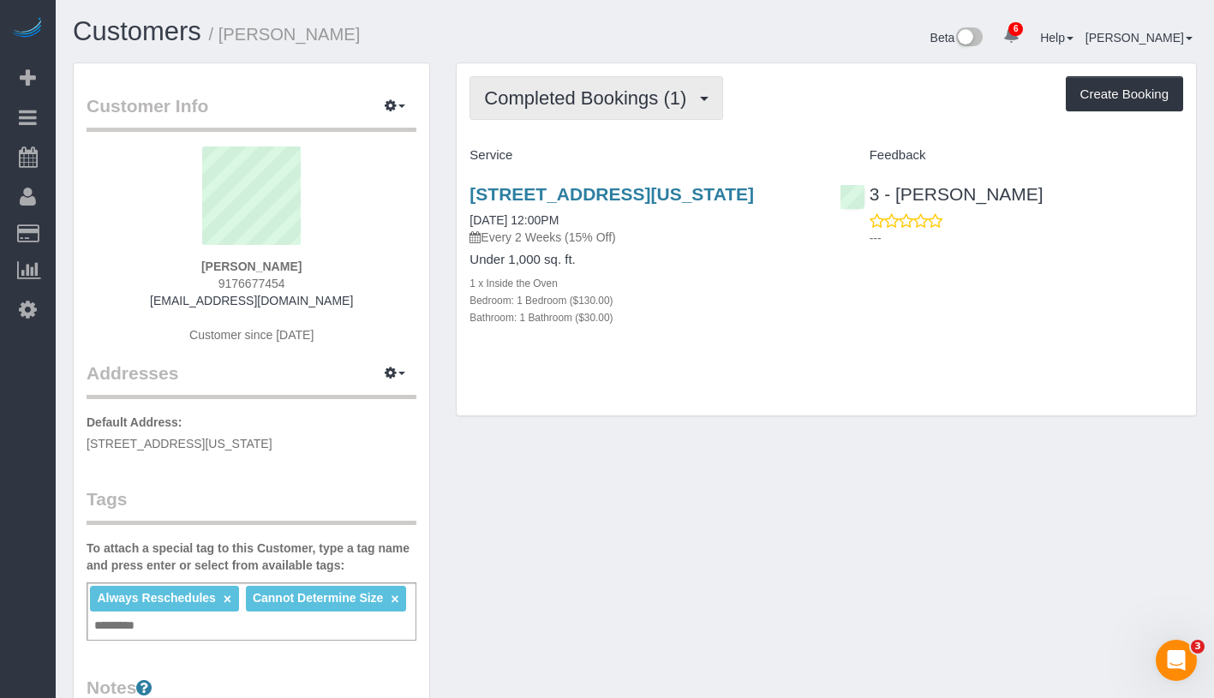
click at [558, 99] on span "Completed Bookings (1)" at bounding box center [589, 97] width 211 height 21
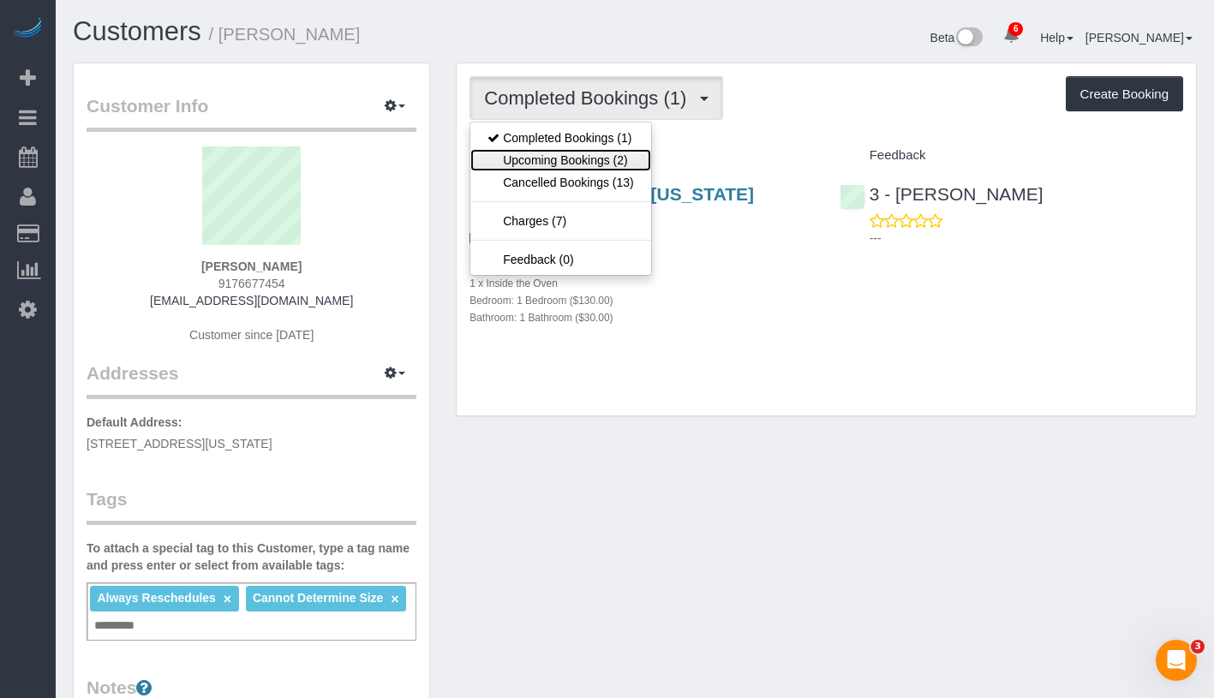
click at [560, 160] on link "Upcoming Bookings (2)" at bounding box center [560, 160] width 180 height 22
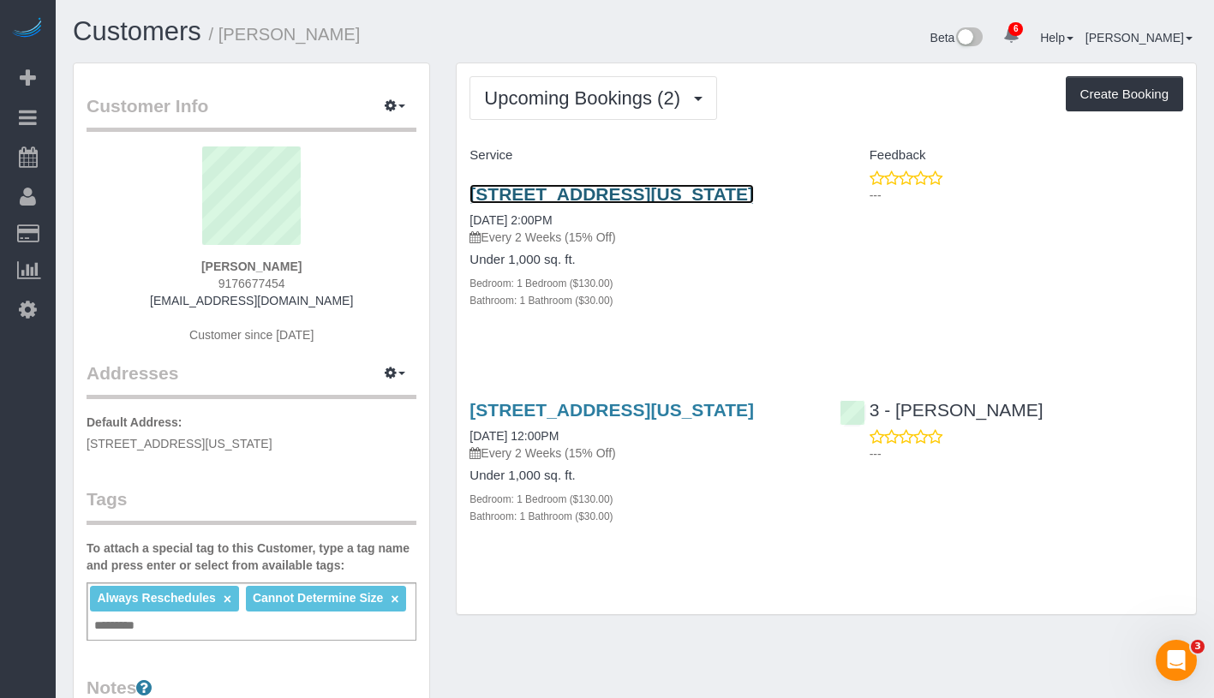
click at [700, 195] on link "[STREET_ADDRESS][US_STATE]" at bounding box center [612, 194] width 284 height 20
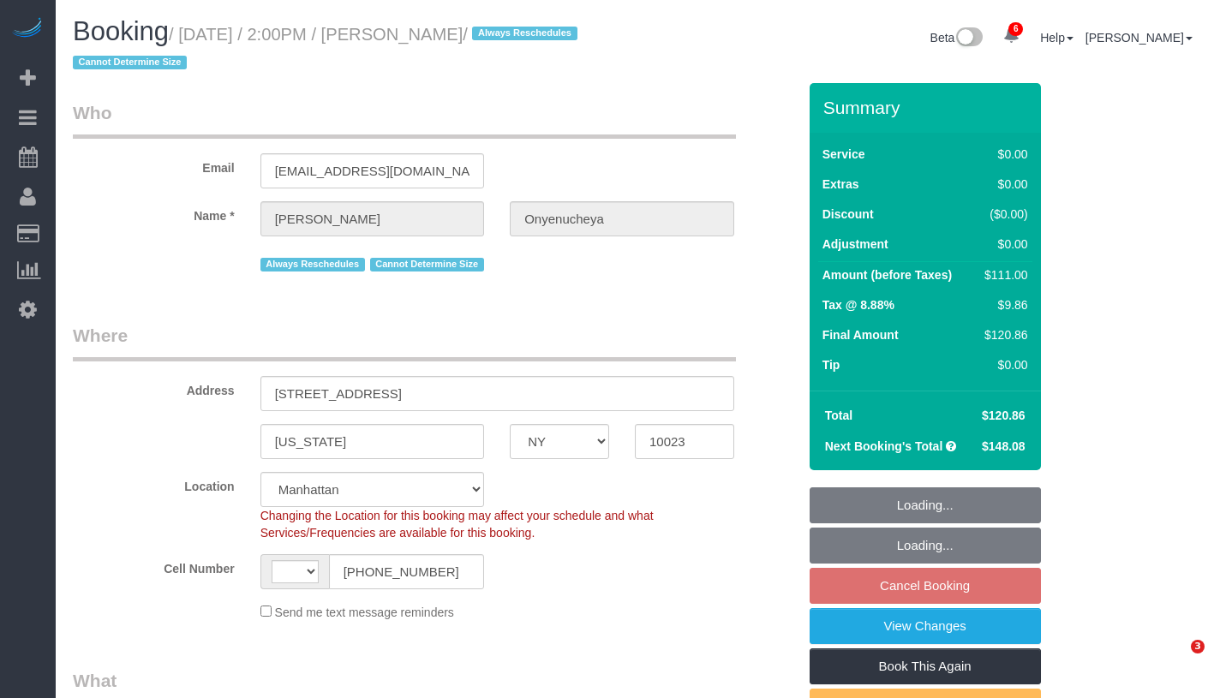
select select "NY"
select select "number:89"
select select "number:90"
select select "number:15"
select select "number:5"
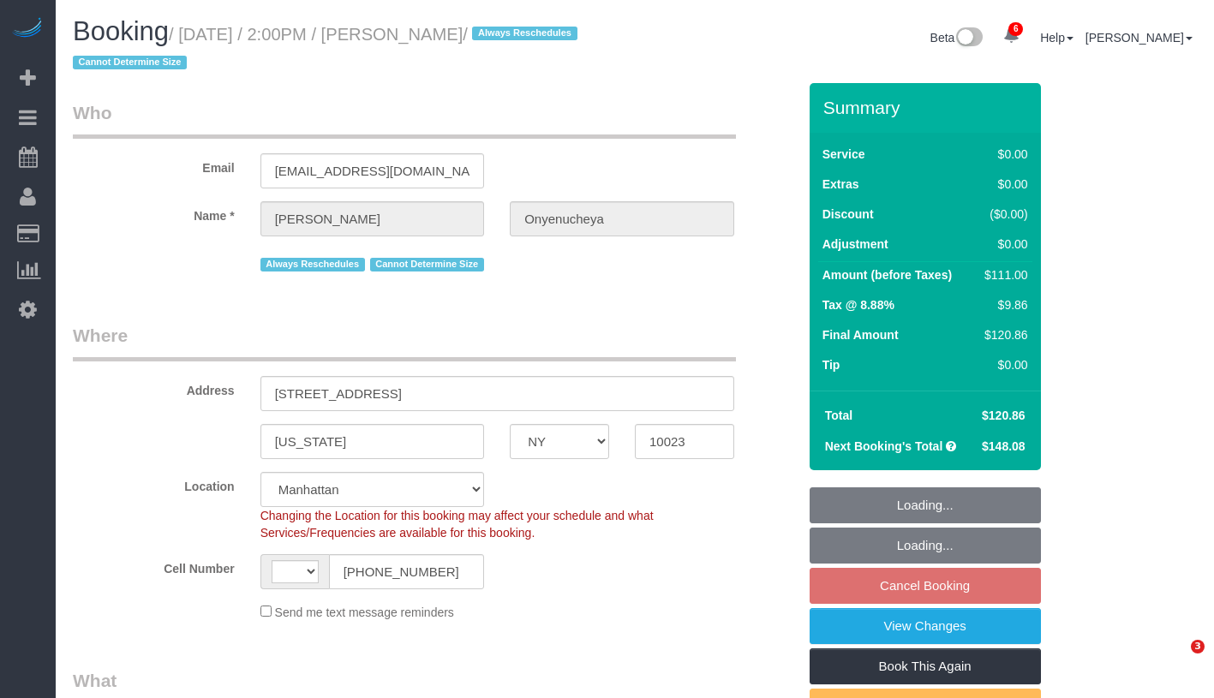
select select "string:[GEOGRAPHIC_DATA]"
select select "string:stripe-pm_1PnktZ4VGloSiKo7Ktd3QMsw"
select select "1"
select select "spot7"
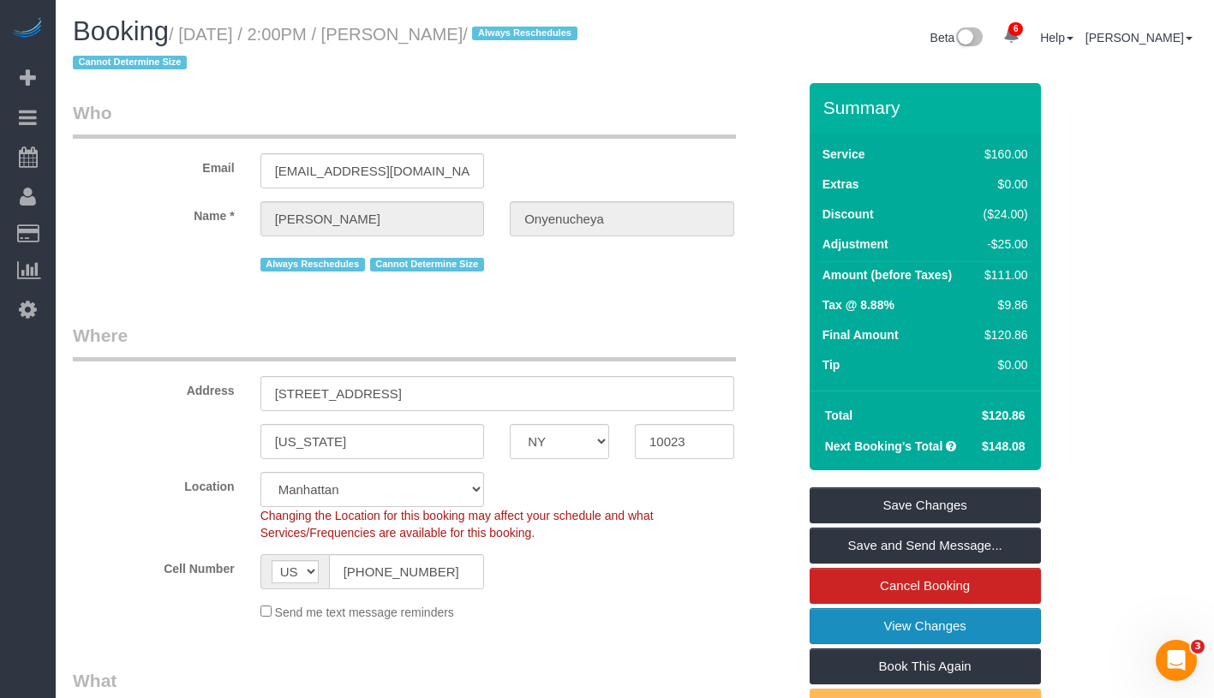
click at [960, 639] on link "View Changes" at bounding box center [925, 626] width 231 height 36
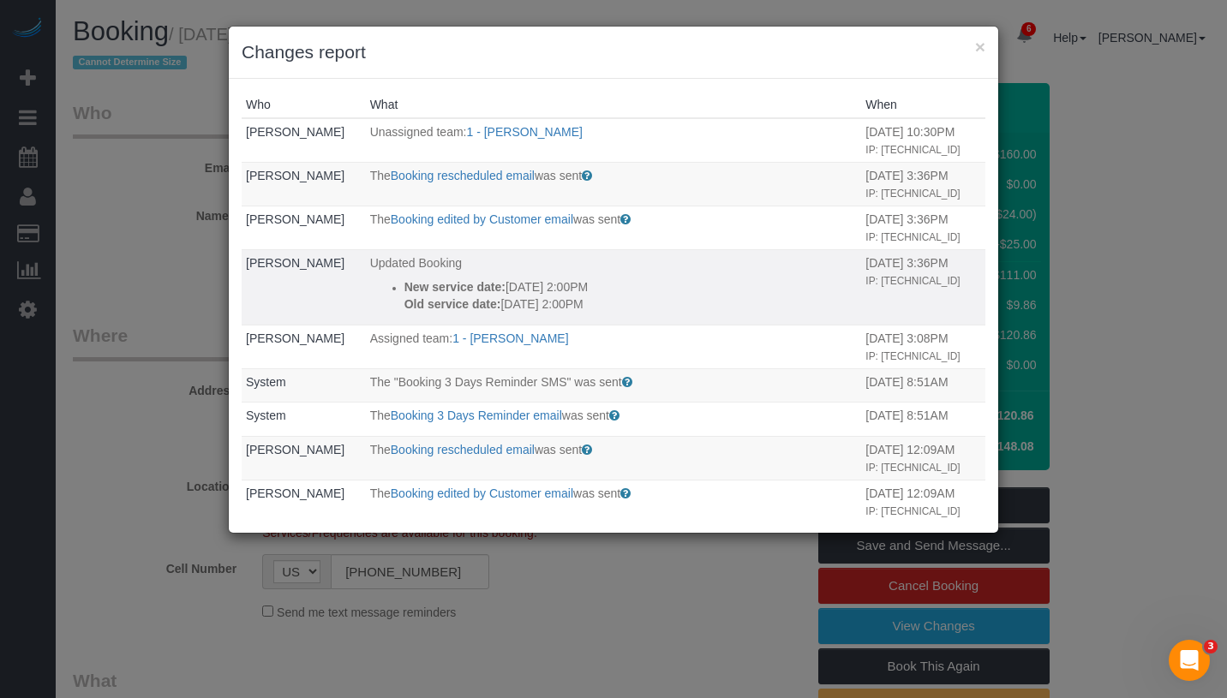
drag, startPoint x: 387, startPoint y: 337, endPoint x: 604, endPoint y: 356, distance: 217.6
click at [604, 313] on li "New service date: 08/20/2025 2:00PM Old service date: 07/16/2025 2:00PM" at bounding box center [630, 295] width 453 height 34
click at [982, 47] on button "×" at bounding box center [980, 47] width 10 height 18
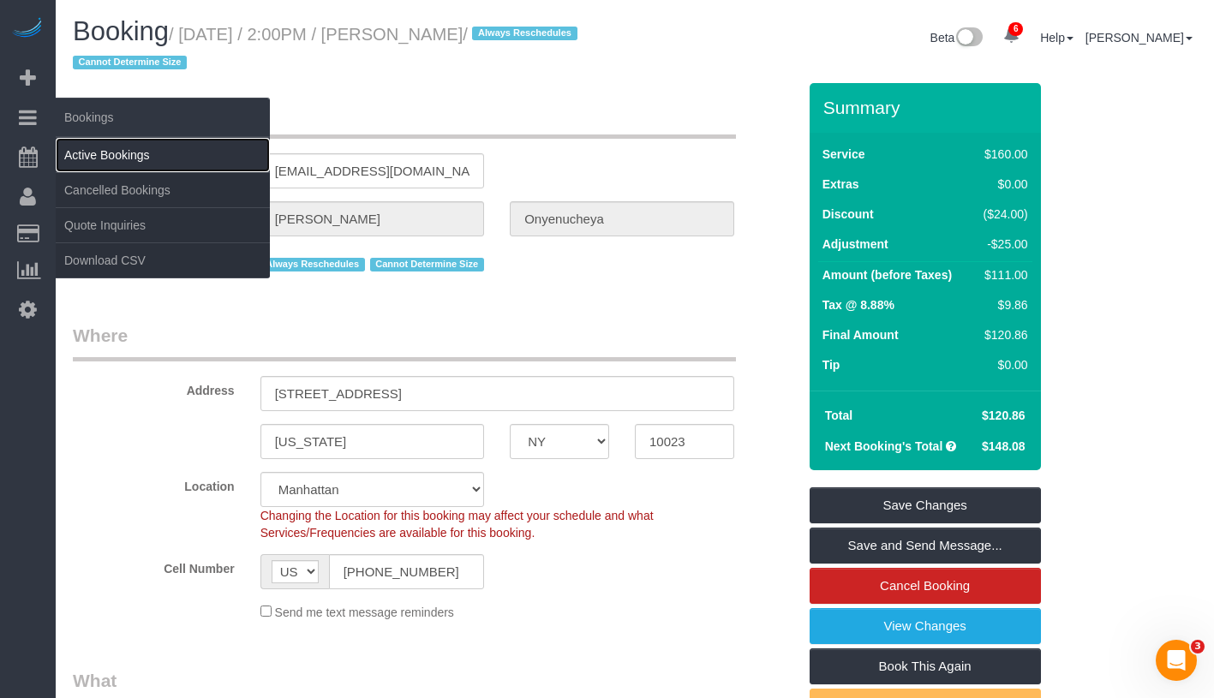
click at [151, 160] on link "Active Bookings" at bounding box center [163, 155] width 214 height 34
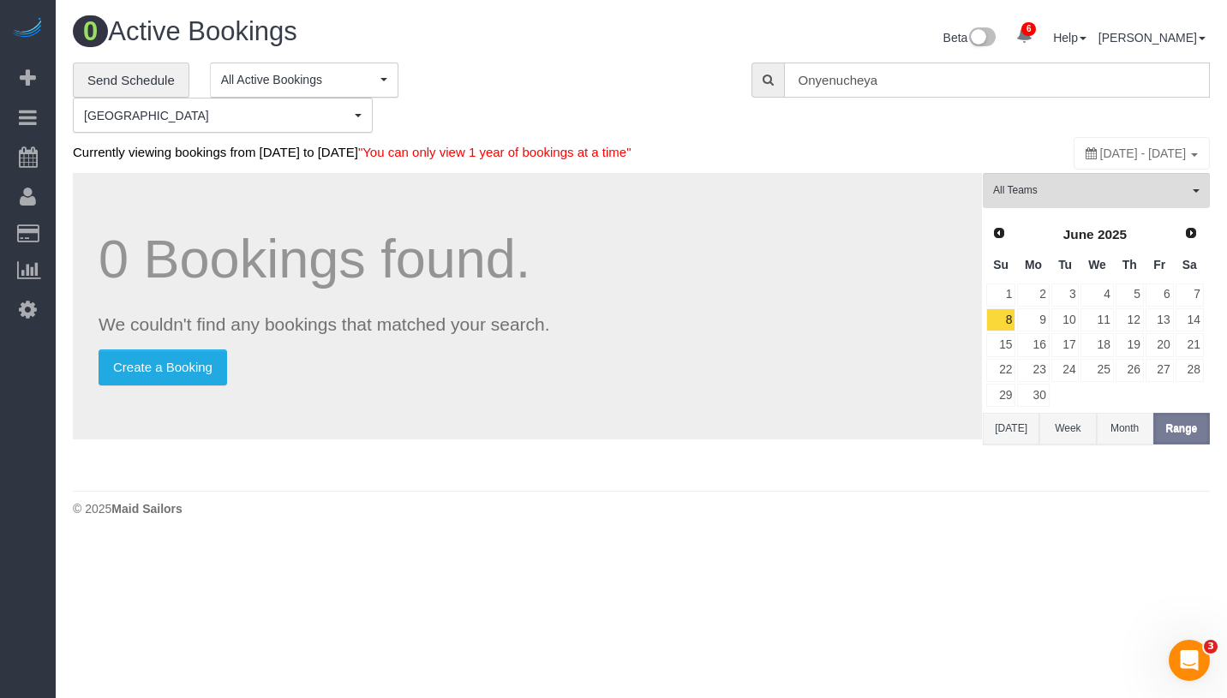
click at [907, 72] on input "Onyenucheya" at bounding box center [997, 80] width 426 height 35
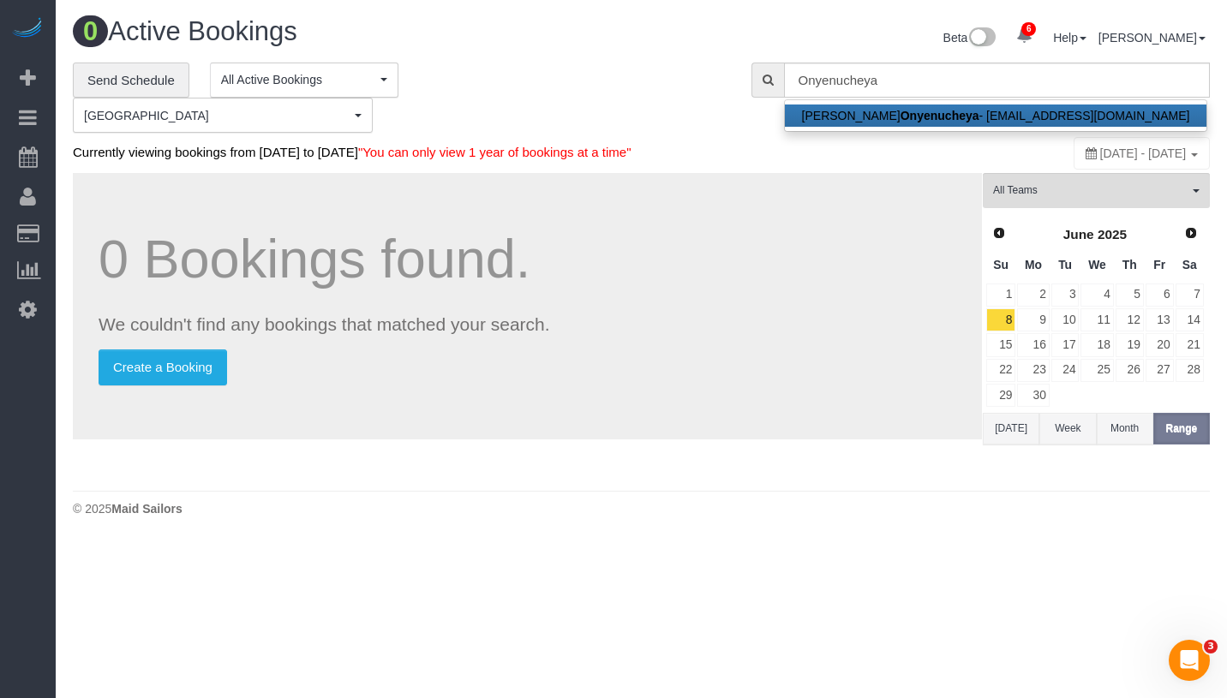
click at [904, 114] on strong "Onyenucheya" at bounding box center [940, 116] width 79 height 14
type input "[EMAIL_ADDRESS][DOMAIN_NAME]"
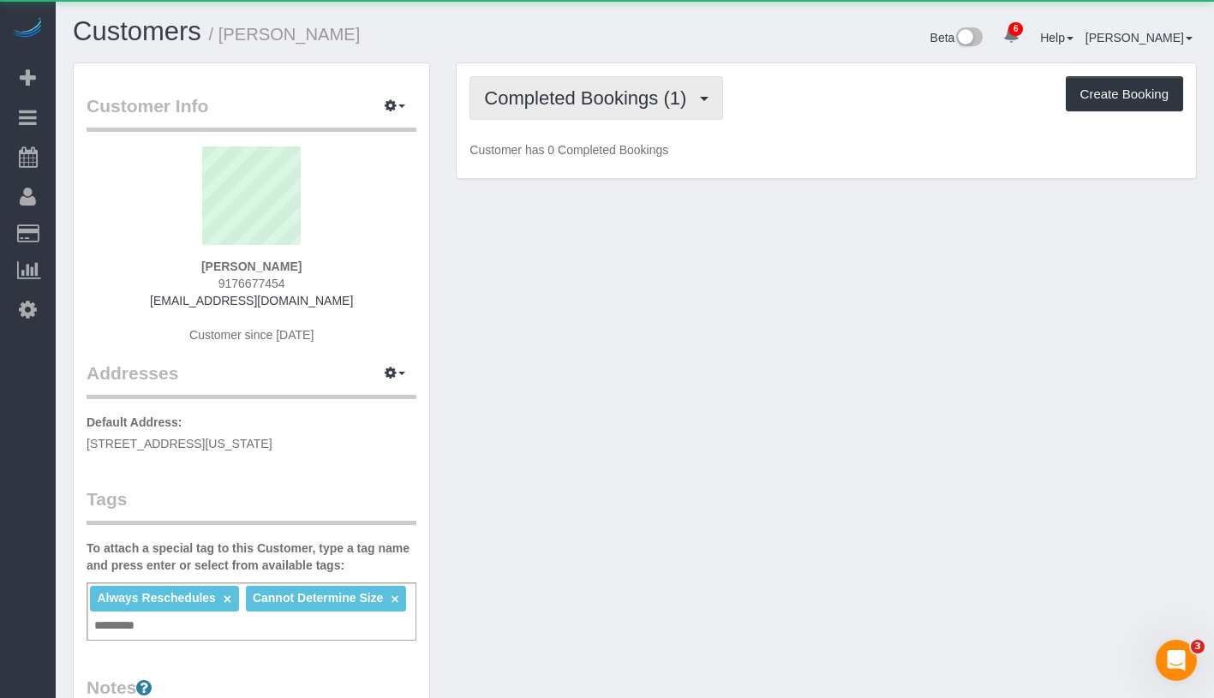
click at [618, 113] on button "Completed Bookings (1)" at bounding box center [597, 98] width 254 height 44
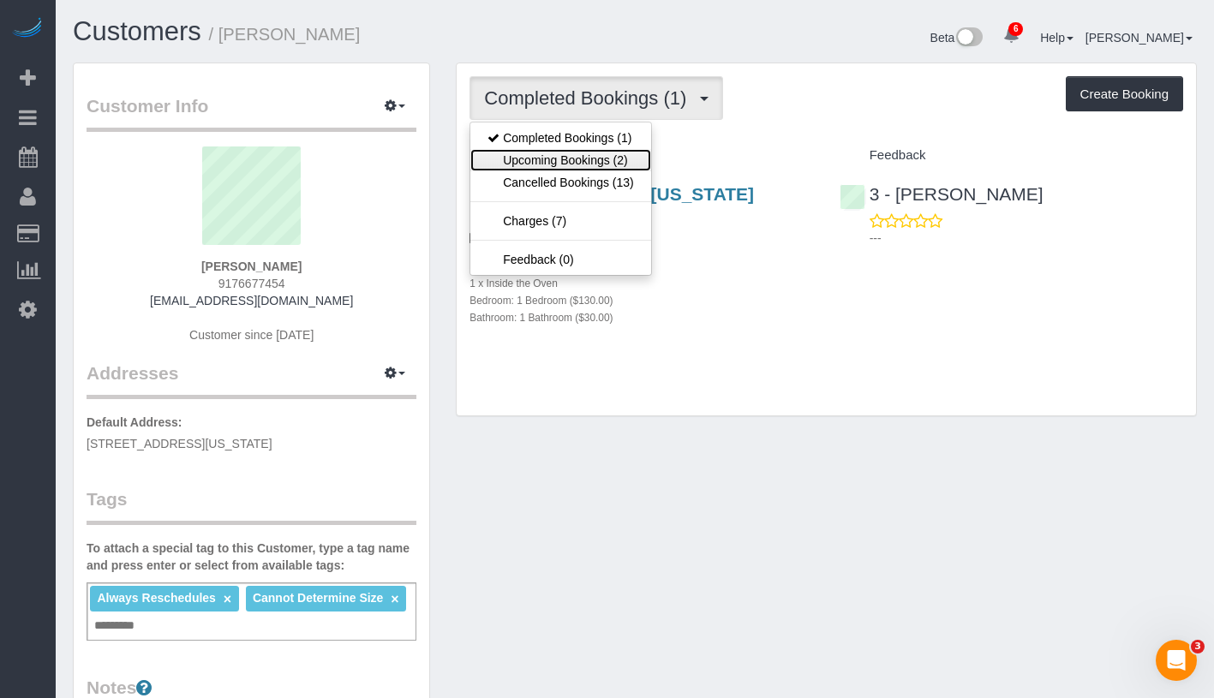
click at [611, 161] on link "Upcoming Bookings (2)" at bounding box center [560, 160] width 180 height 22
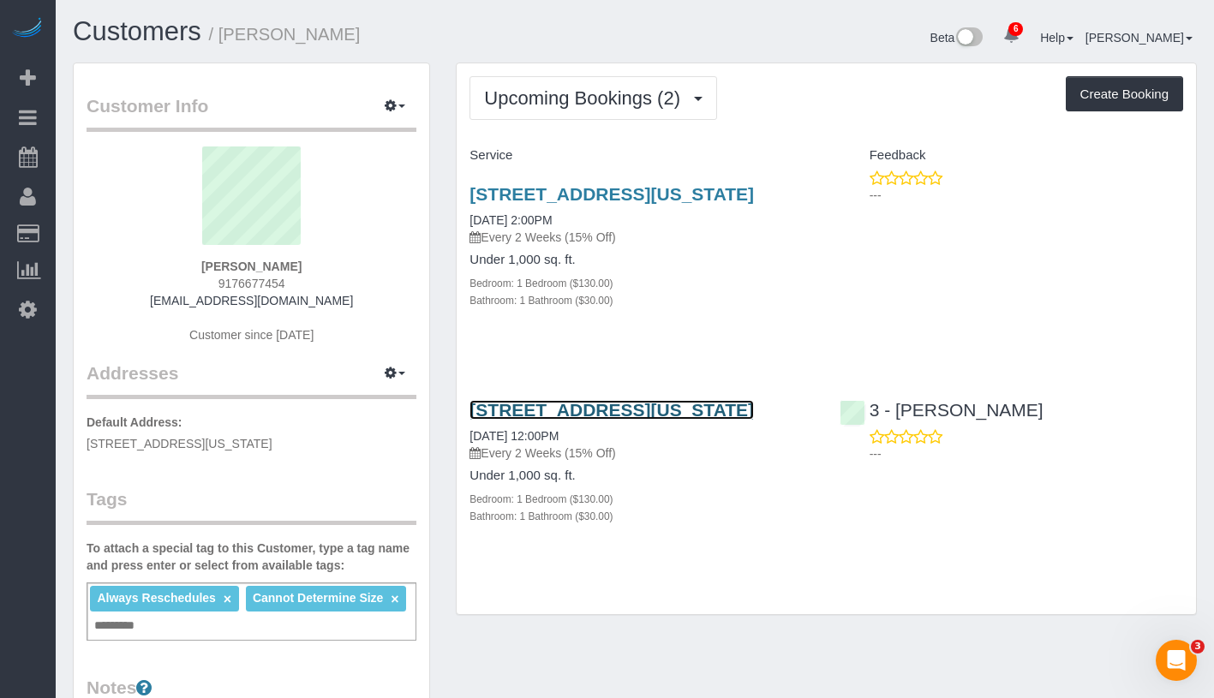
click at [734, 420] on link "33 West End Avenue, Apt 6k, New York, NY 10023" at bounding box center [612, 410] width 284 height 20
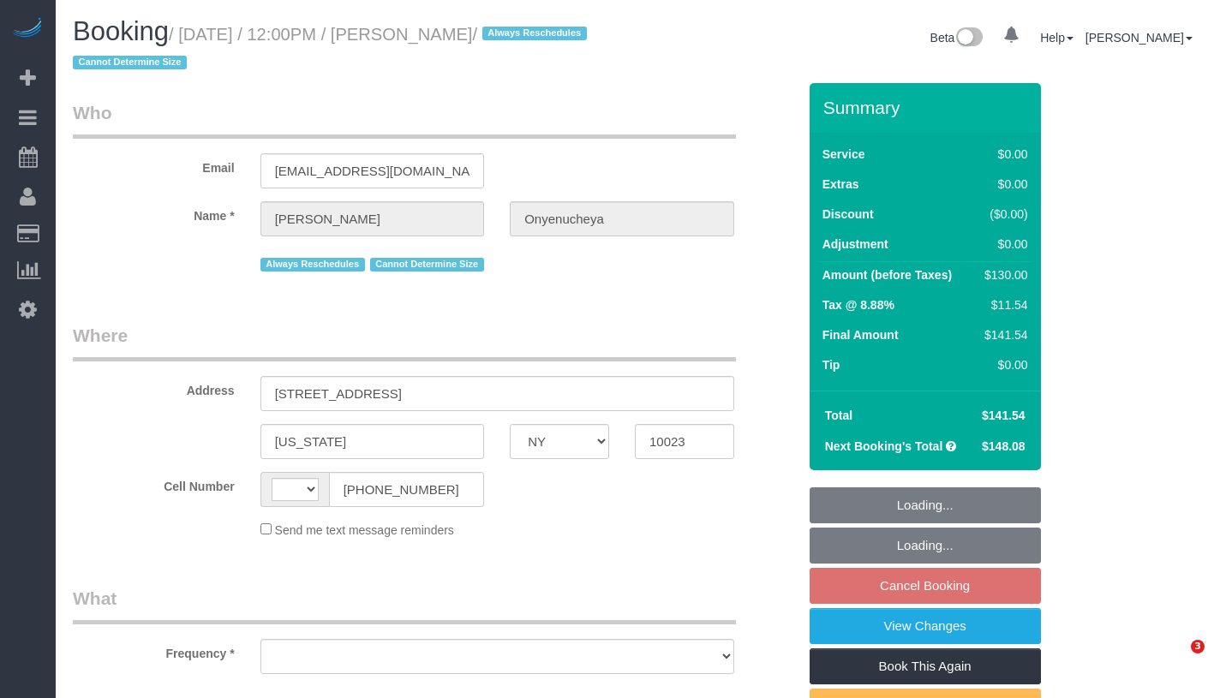
select select "NY"
select select "object:416"
select select "number:89"
select select "number:90"
select select "number:15"
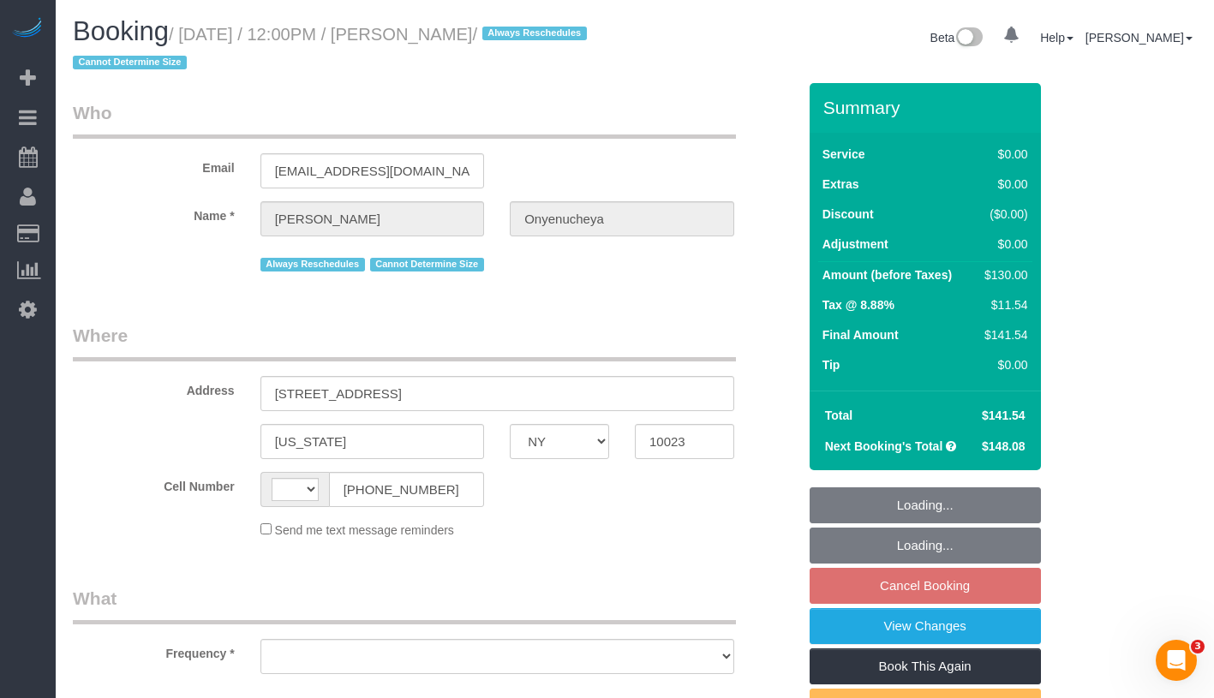
select select "number:5"
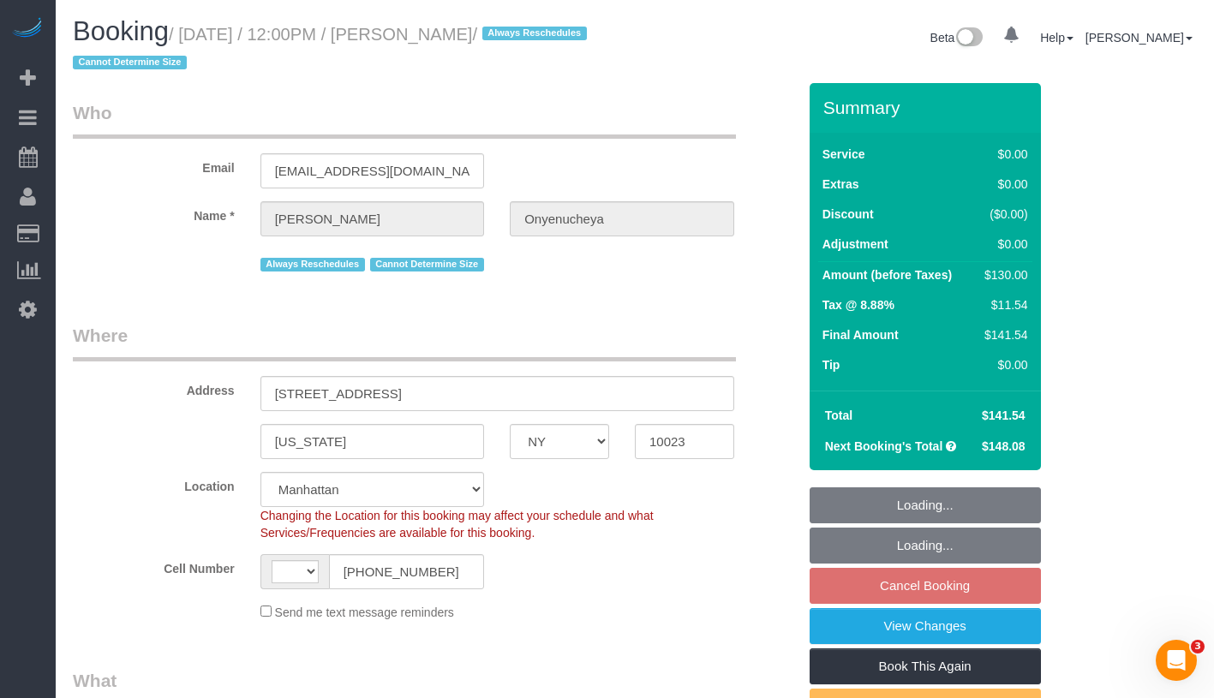
select select "string:[GEOGRAPHIC_DATA]"
select select "string:stripe-pm_1PnktZ4VGloSiKo7Ktd3QMsw"
select select "1"
select select "spot5"
select select "object:1366"
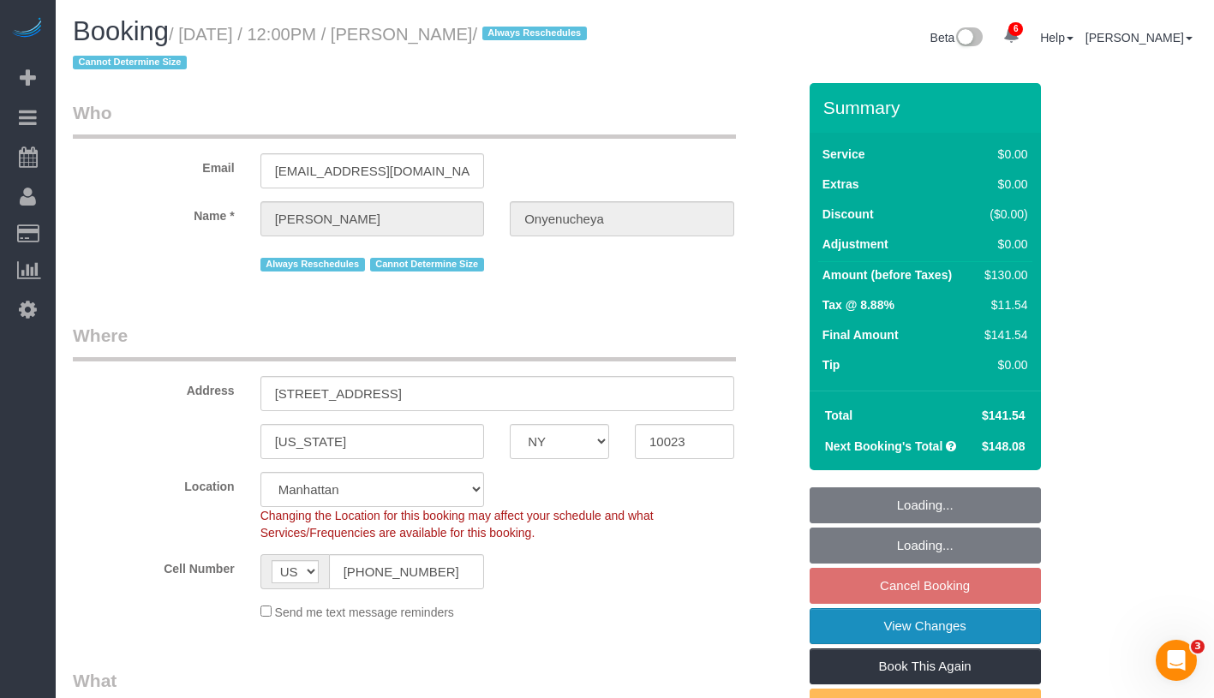
select select "1"
click at [979, 631] on link "View Changes" at bounding box center [925, 626] width 231 height 36
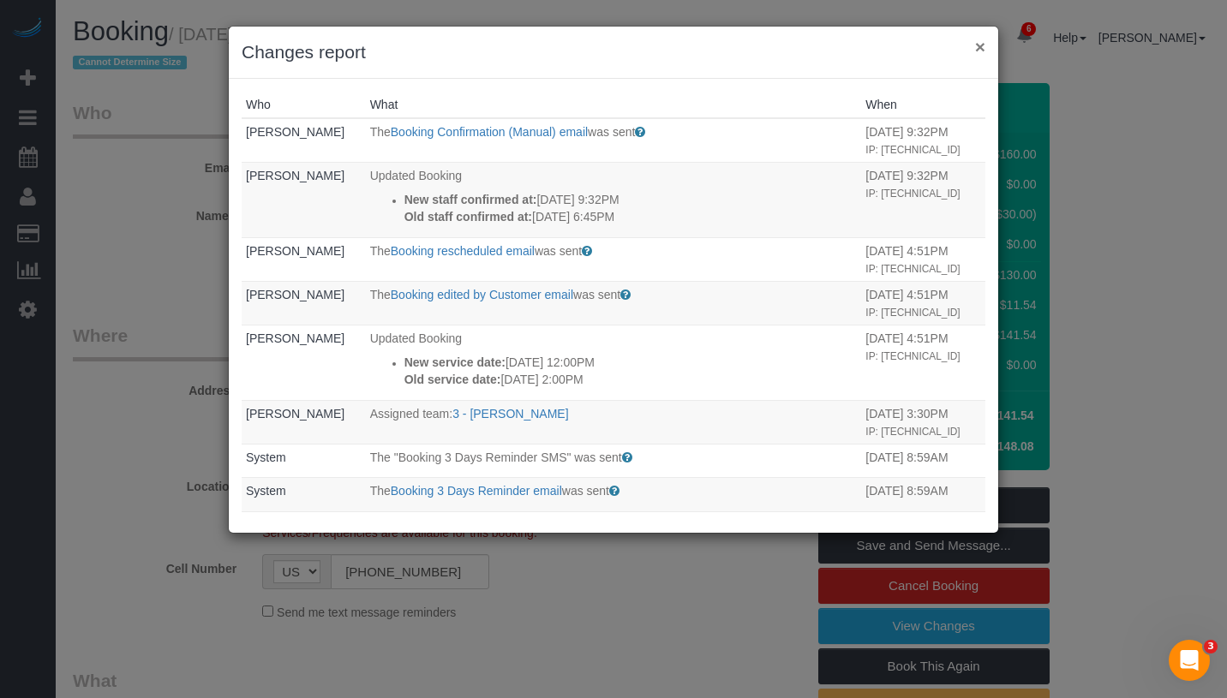
click at [978, 51] on button "×" at bounding box center [980, 47] width 10 height 18
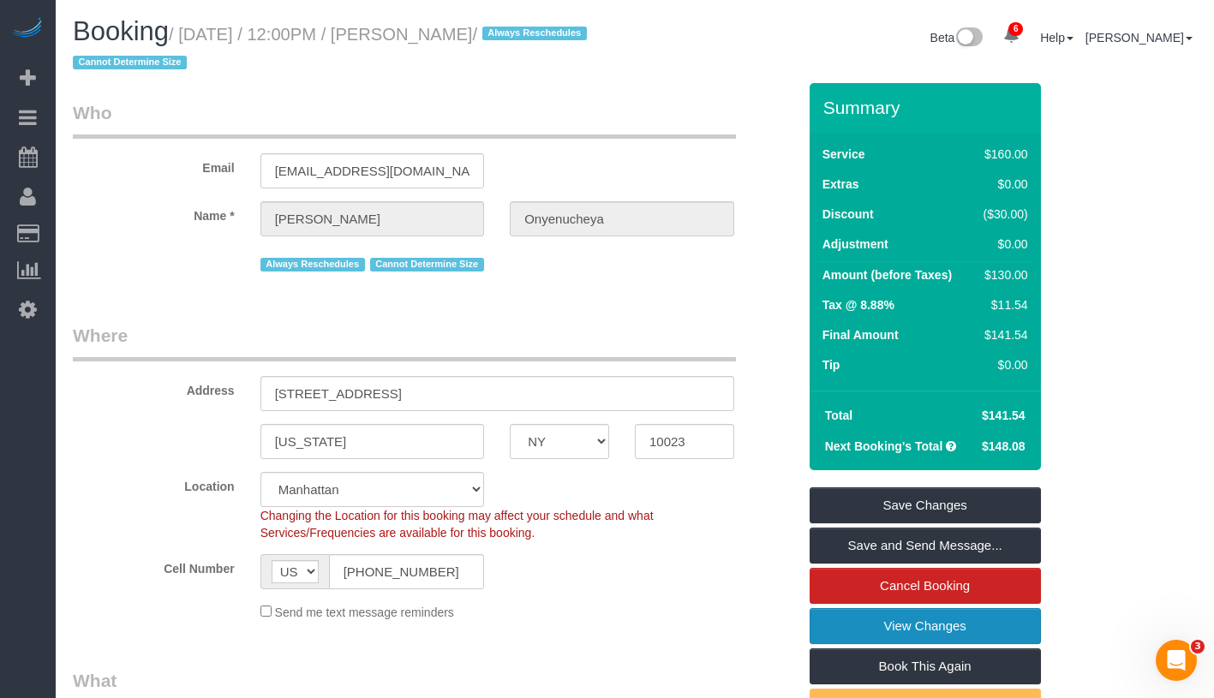
click at [982, 627] on link "View Changes" at bounding box center [925, 626] width 231 height 36
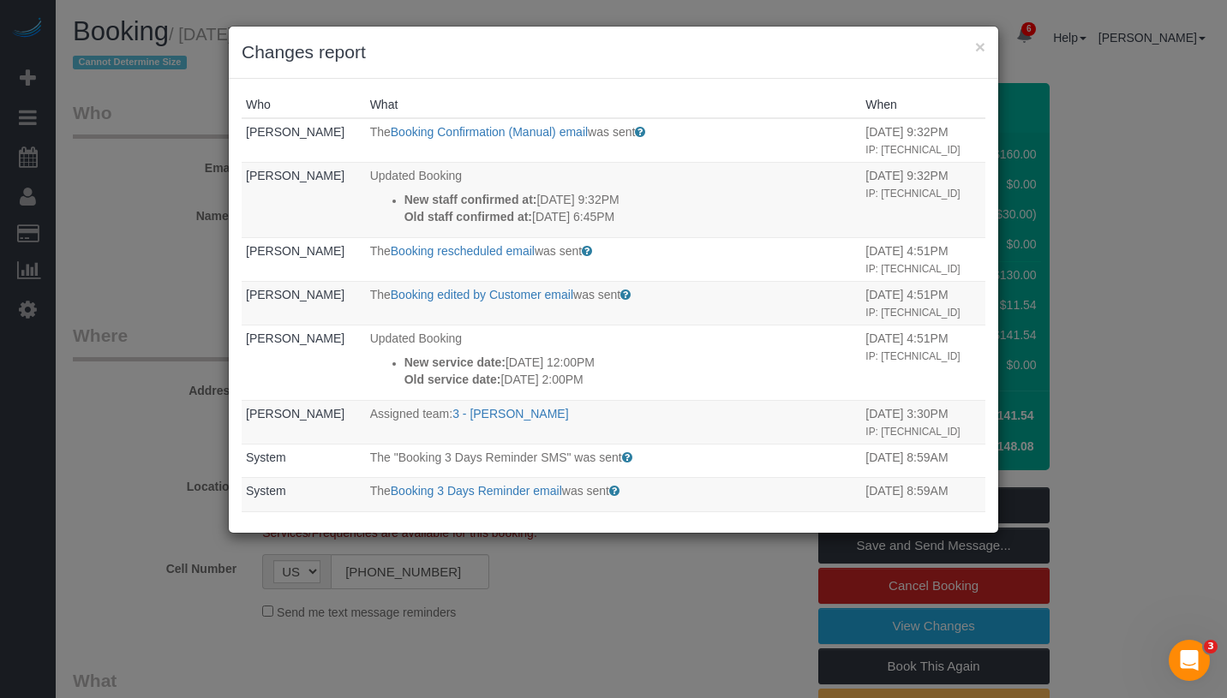
click at [985, 50] on div "× Changes report" at bounding box center [613, 53] width 769 height 52
